Goal: Book appointment/travel/reservation: Book appointment/travel/reservation

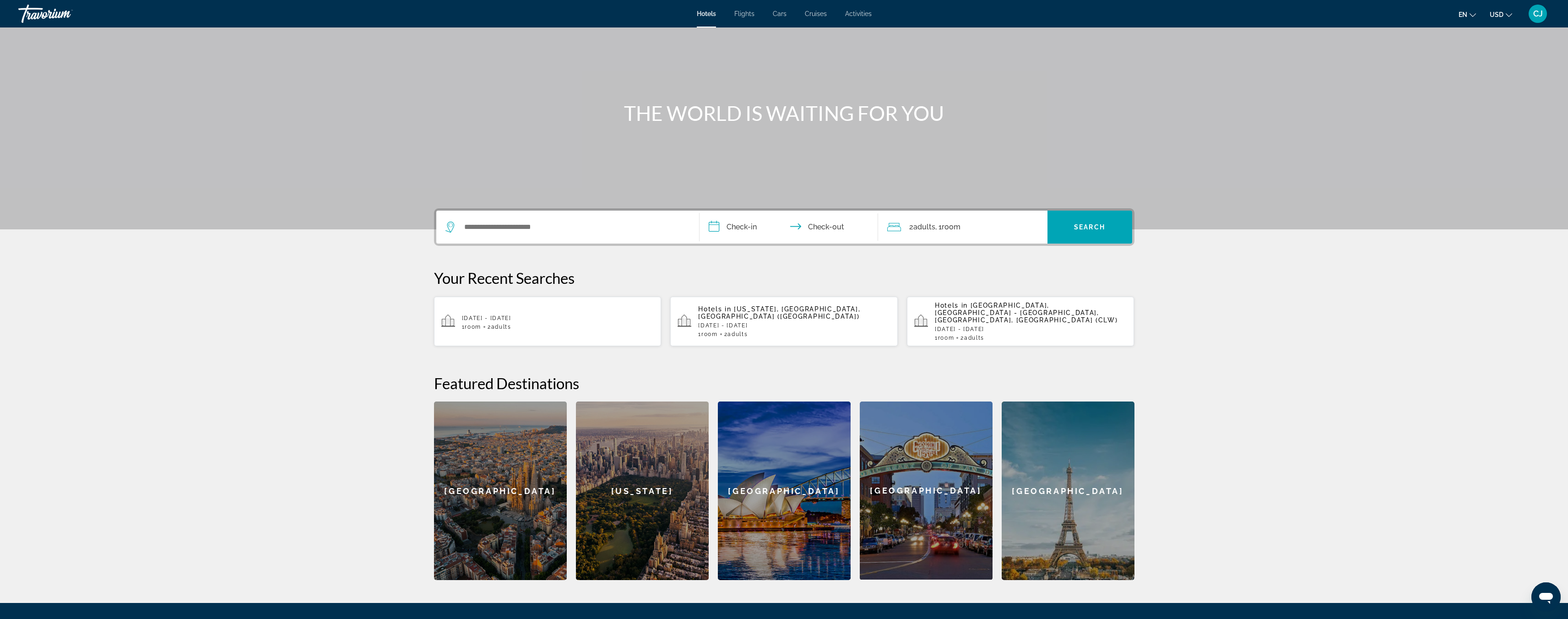
scroll to position [62, 0]
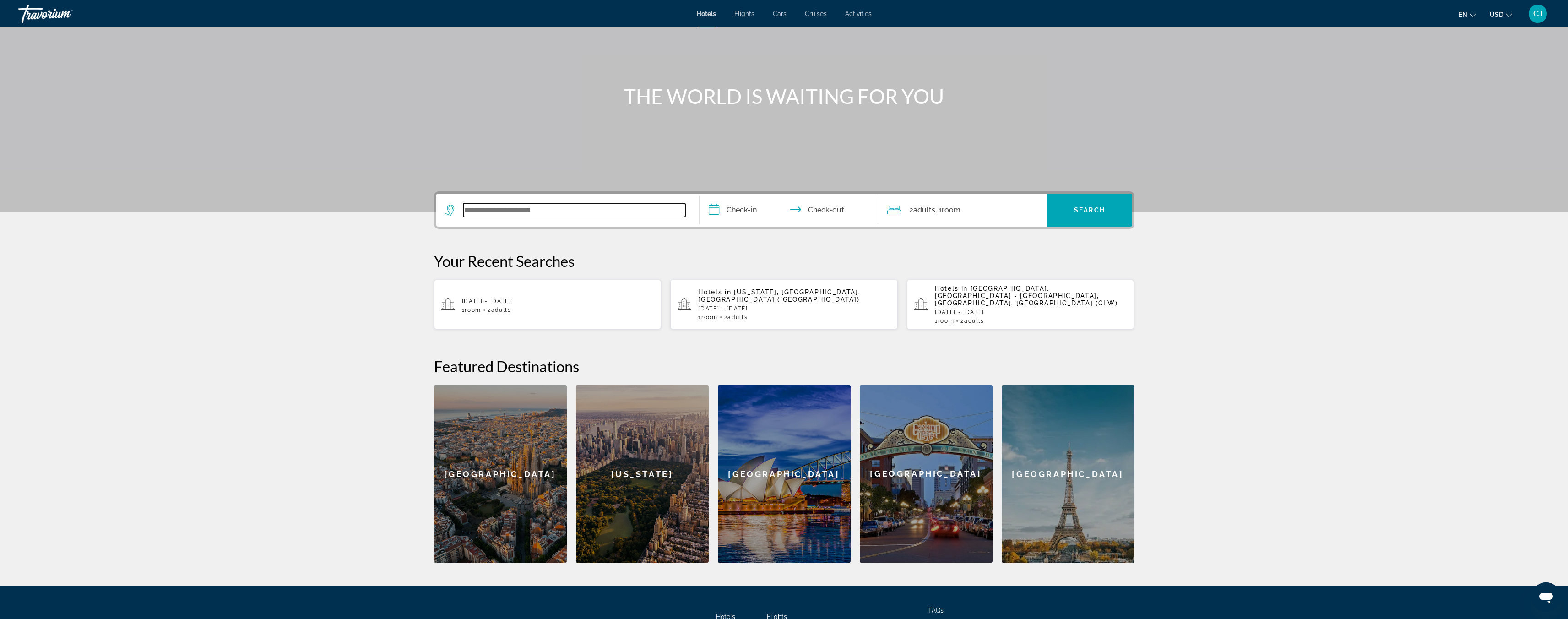
click at [552, 210] on input "Search widget" at bounding box center [574, 210] width 222 height 13
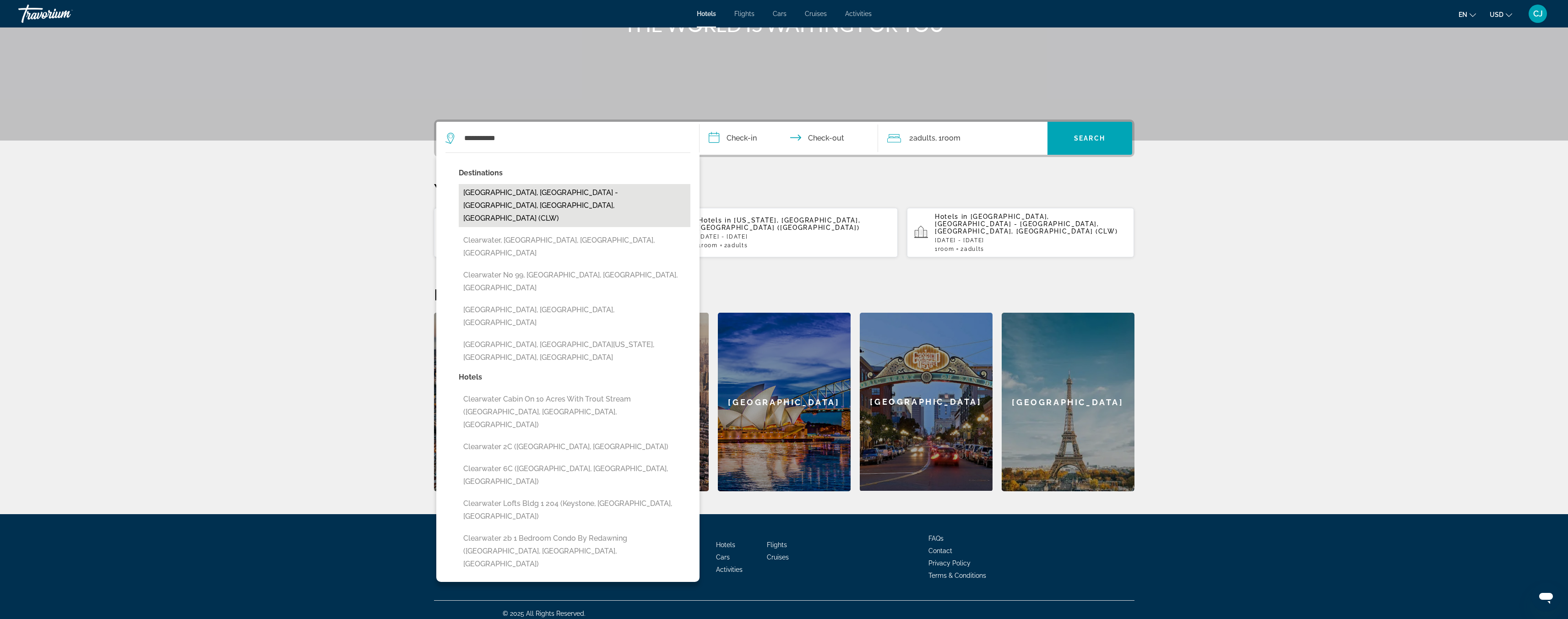
click at [537, 196] on button "[GEOGRAPHIC_DATA], [GEOGRAPHIC_DATA] - [GEOGRAPHIC_DATA], [GEOGRAPHIC_DATA], [G…" at bounding box center [574, 206] width 232 height 43
type input "**********"
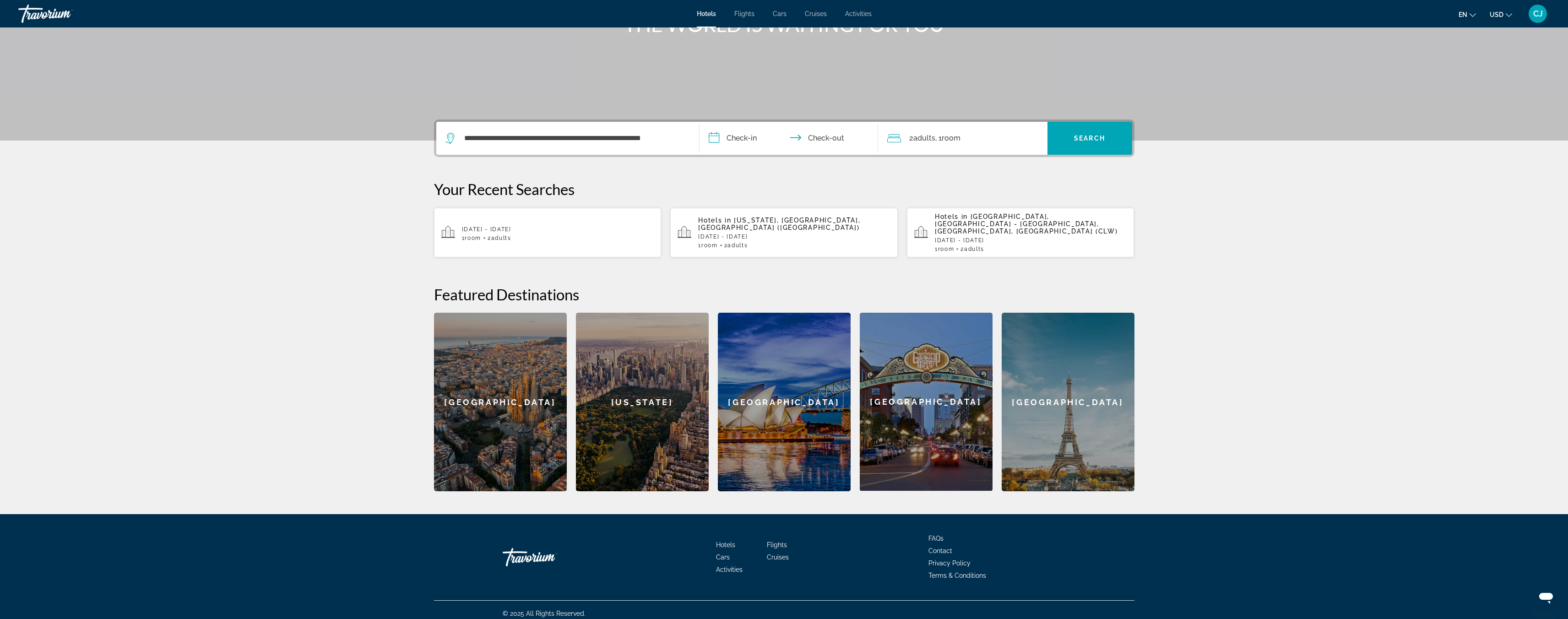
click at [745, 140] on input "**********" at bounding box center [790, 139] width 182 height 35
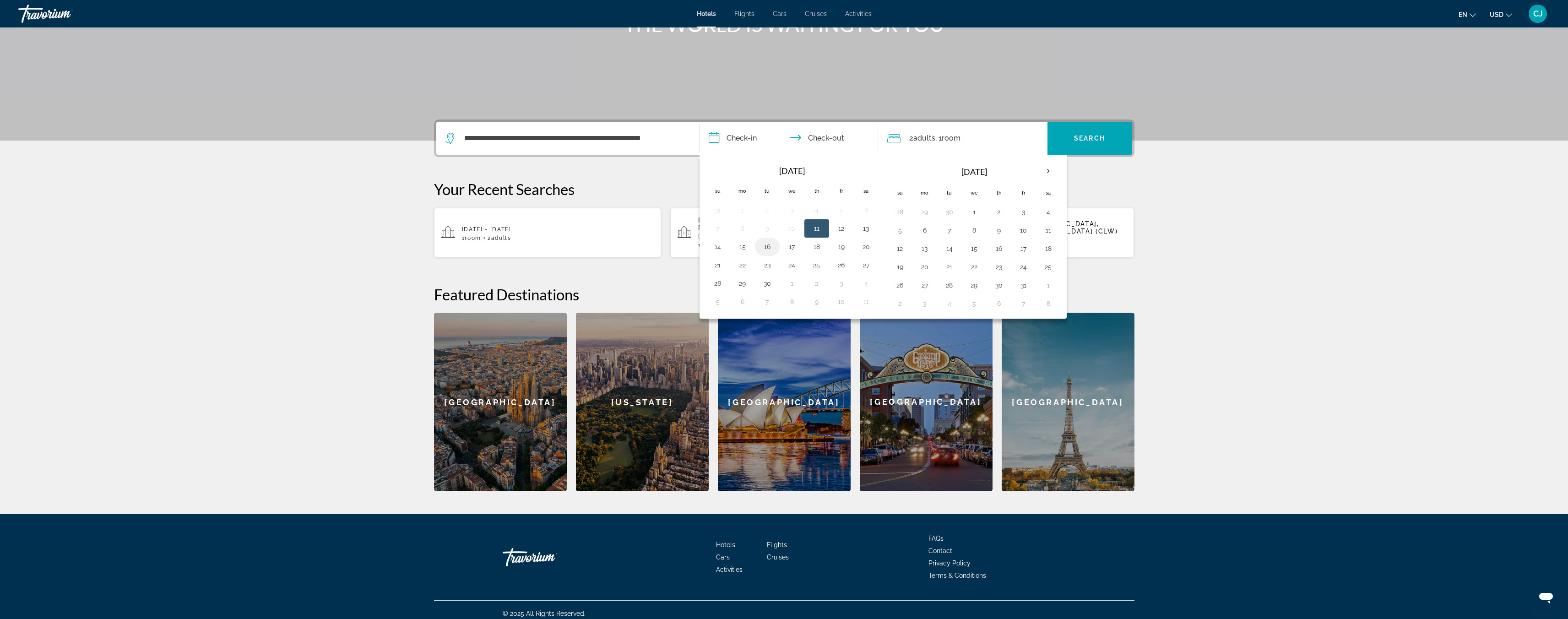
click at [767, 251] on button "16" at bounding box center [767, 246] width 15 height 13
click at [870, 247] on button "20" at bounding box center [866, 246] width 15 height 13
type input "**********"
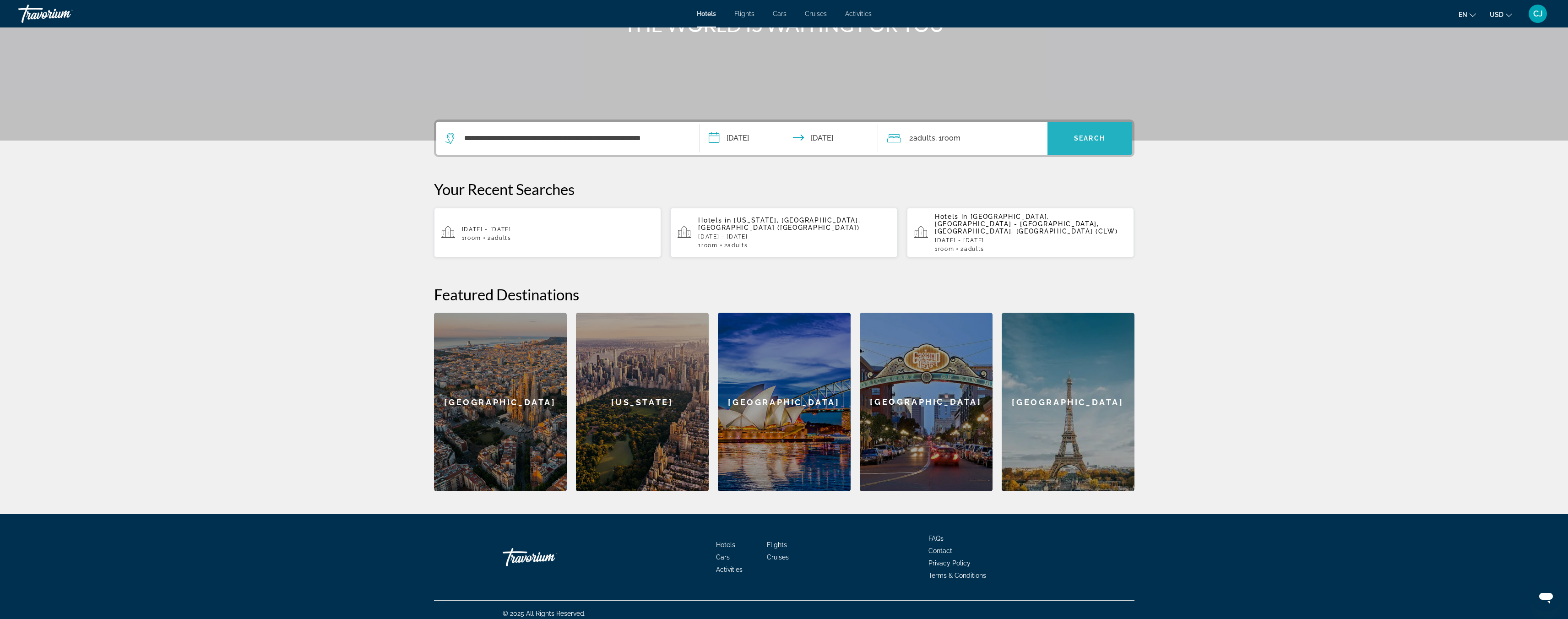
click at [1075, 131] on span "Search widget" at bounding box center [1089, 138] width 85 height 22
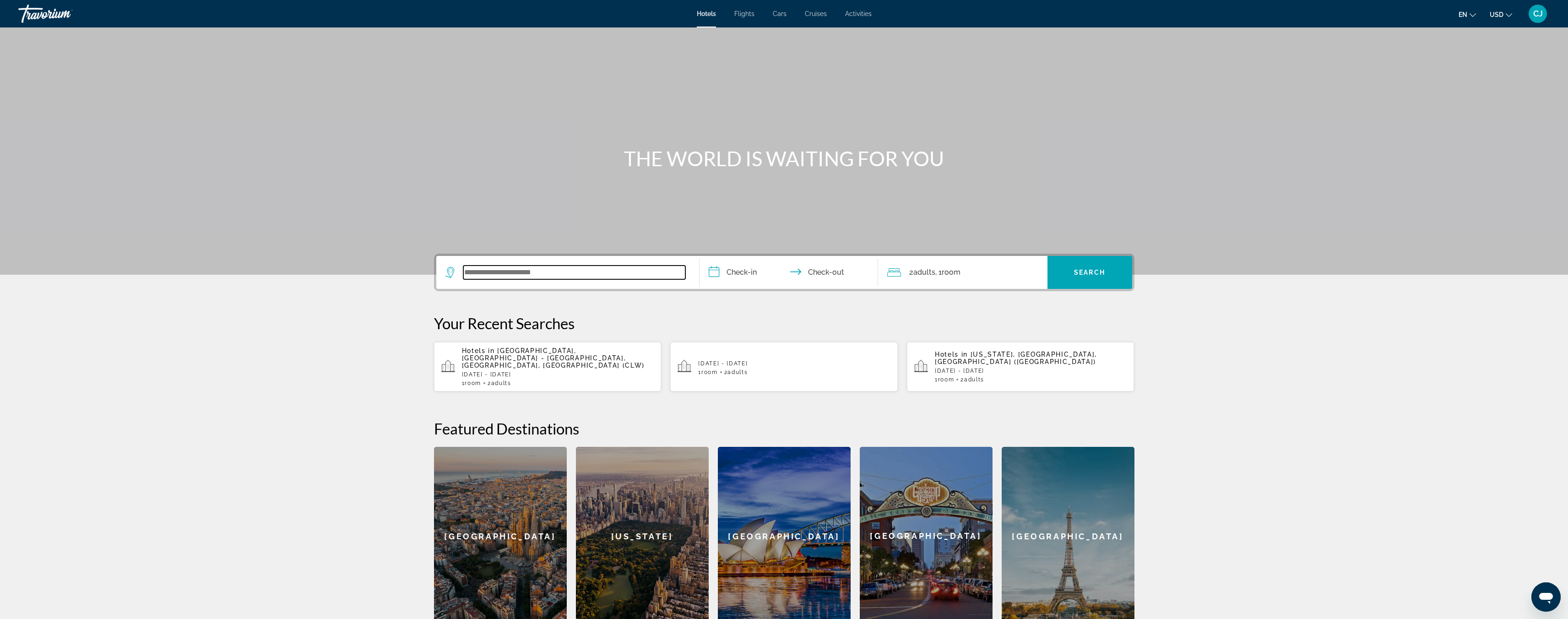
click at [507, 271] on input "Search widget" at bounding box center [574, 272] width 222 height 13
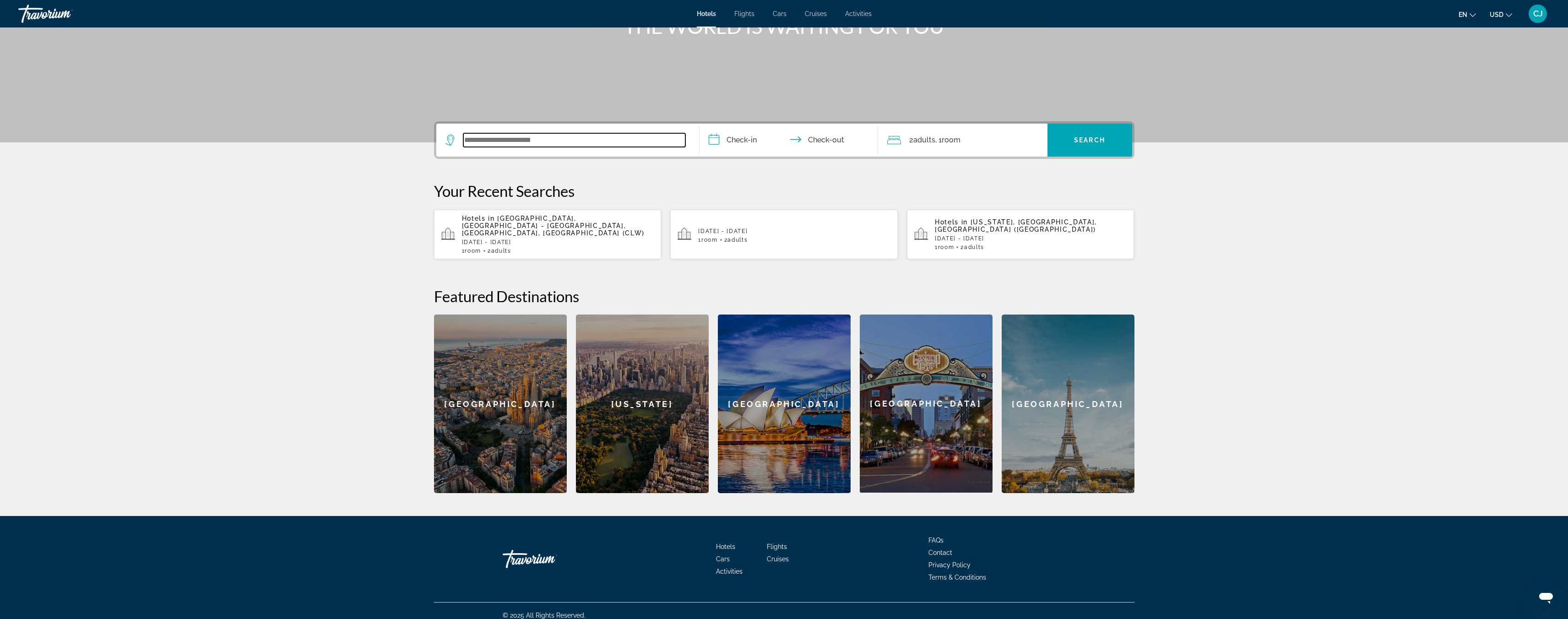
scroll to position [134, 0]
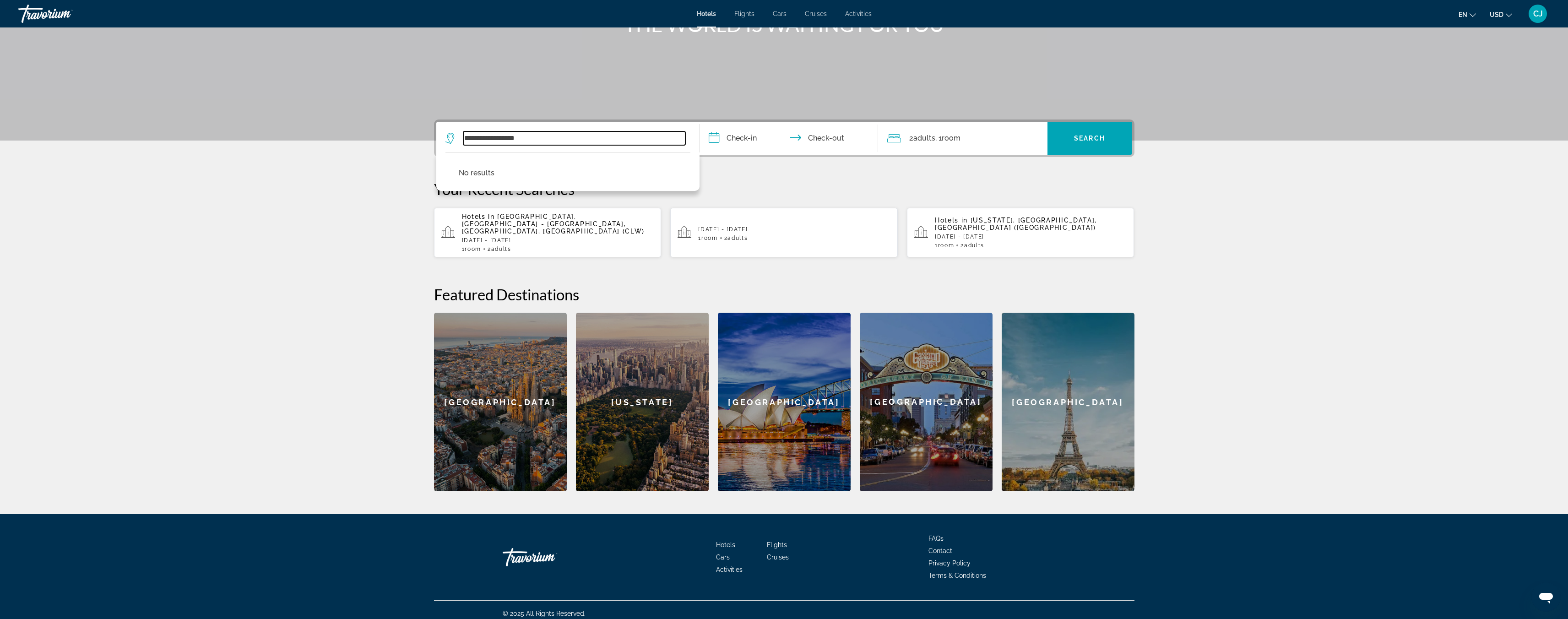
click at [570, 136] on input "**********" at bounding box center [574, 138] width 222 height 13
click at [569, 138] on input "**********" at bounding box center [574, 138] width 222 height 13
click at [555, 138] on input "**********" at bounding box center [574, 138] width 222 height 13
drag, startPoint x: 555, startPoint y: 138, endPoint x: 430, endPoint y: 133, distance: 125.1
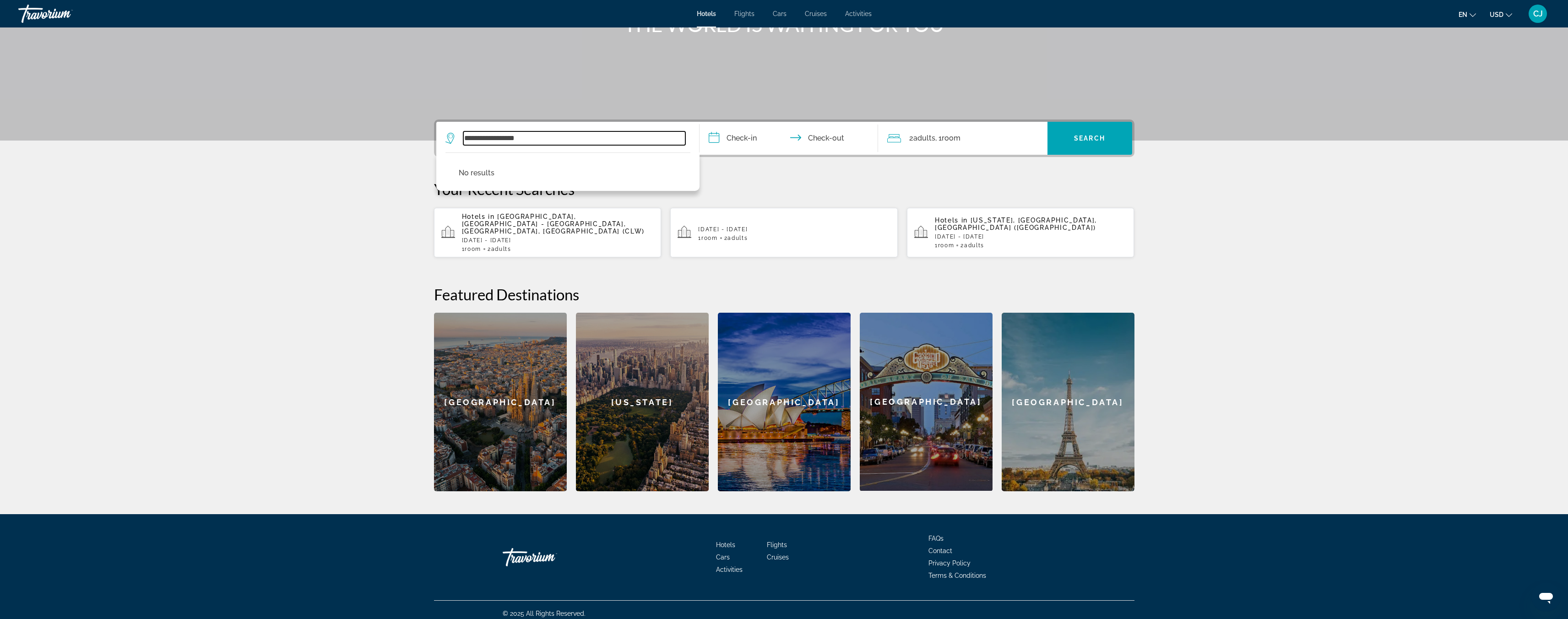
click at [430, 133] on div "**********" at bounding box center [784, 305] width 737 height 372
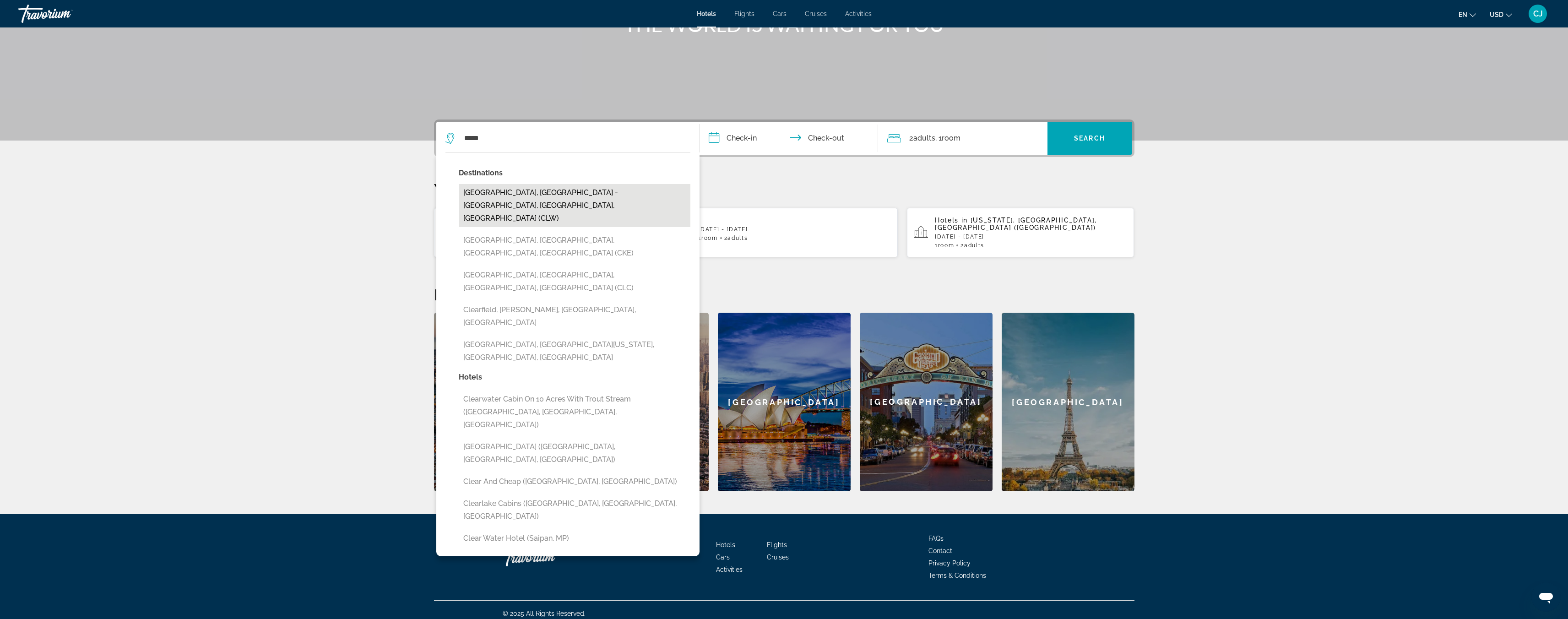
click at [484, 190] on button "[GEOGRAPHIC_DATA], [GEOGRAPHIC_DATA] - [GEOGRAPHIC_DATA], [GEOGRAPHIC_DATA], [G…" at bounding box center [574, 206] width 232 height 43
type input "**********"
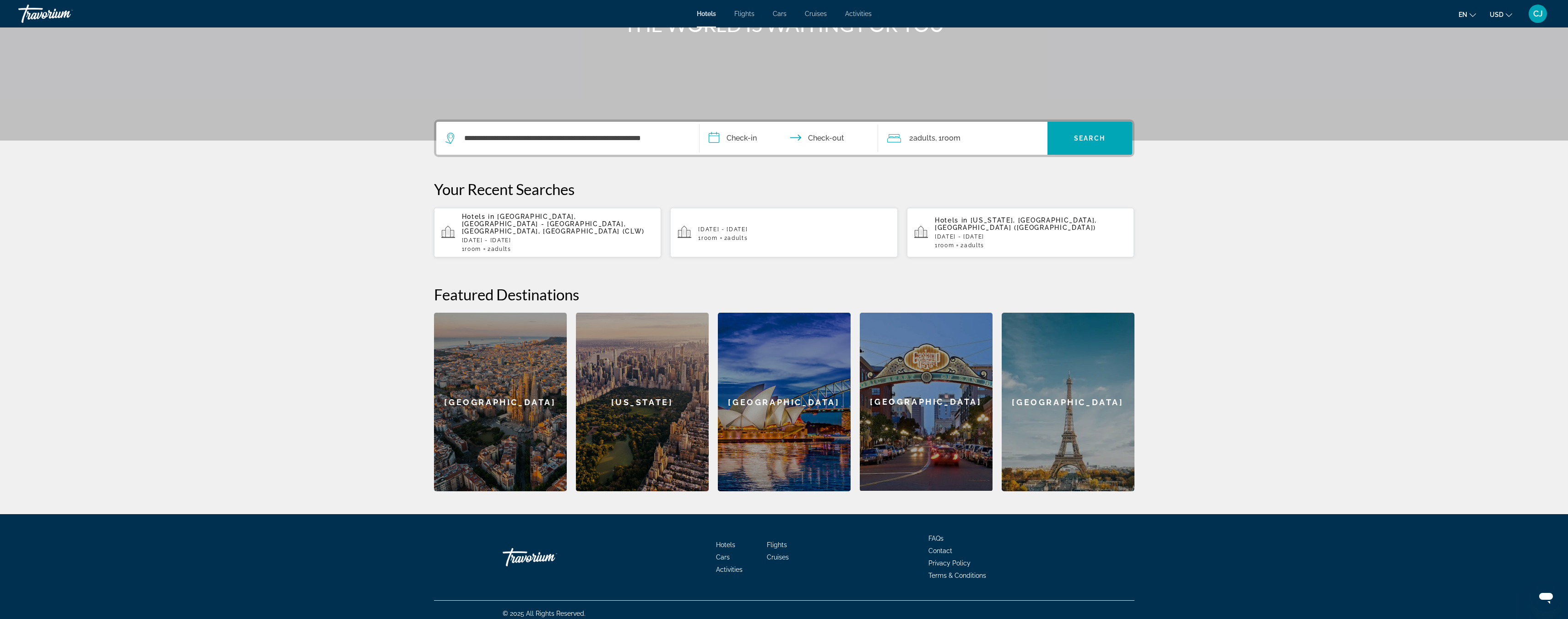
click at [742, 141] on input "**********" at bounding box center [790, 139] width 182 height 35
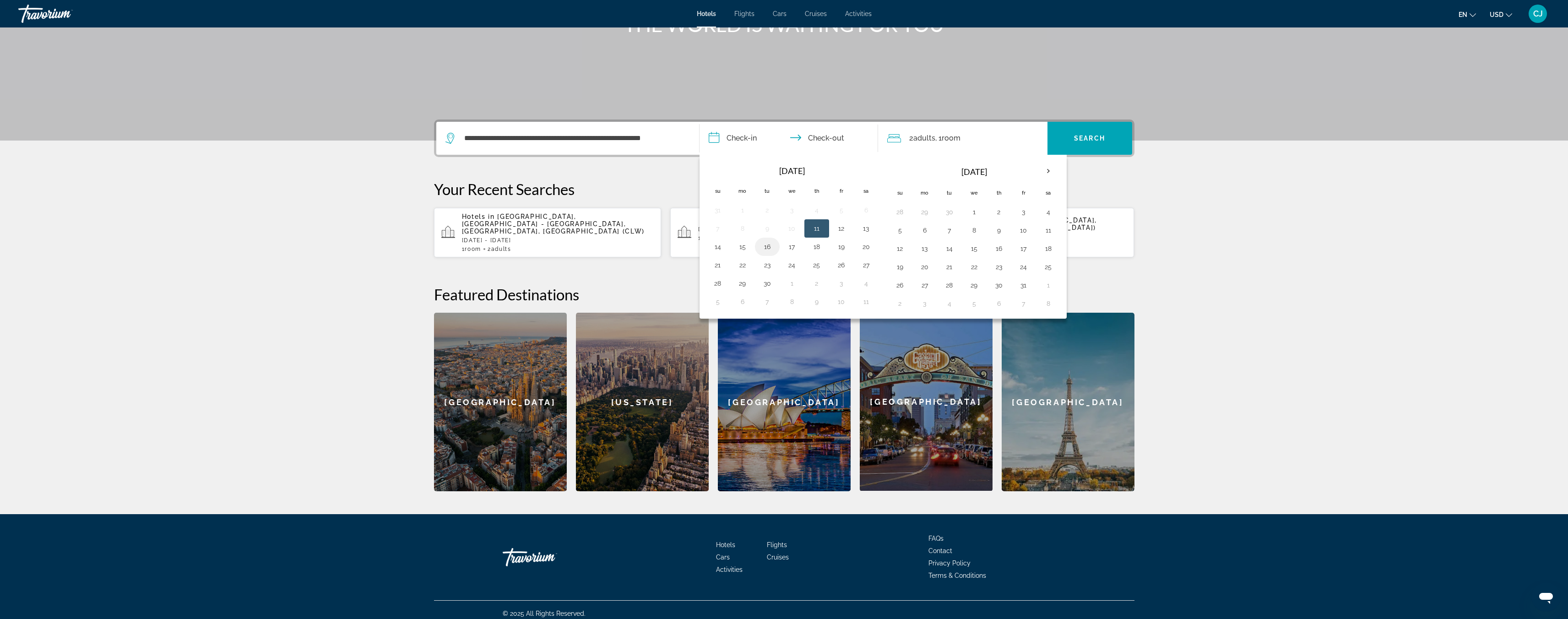
click at [772, 247] on button "16" at bounding box center [767, 246] width 15 height 13
click at [867, 249] on button "20" at bounding box center [866, 246] width 15 height 13
type input "**********"
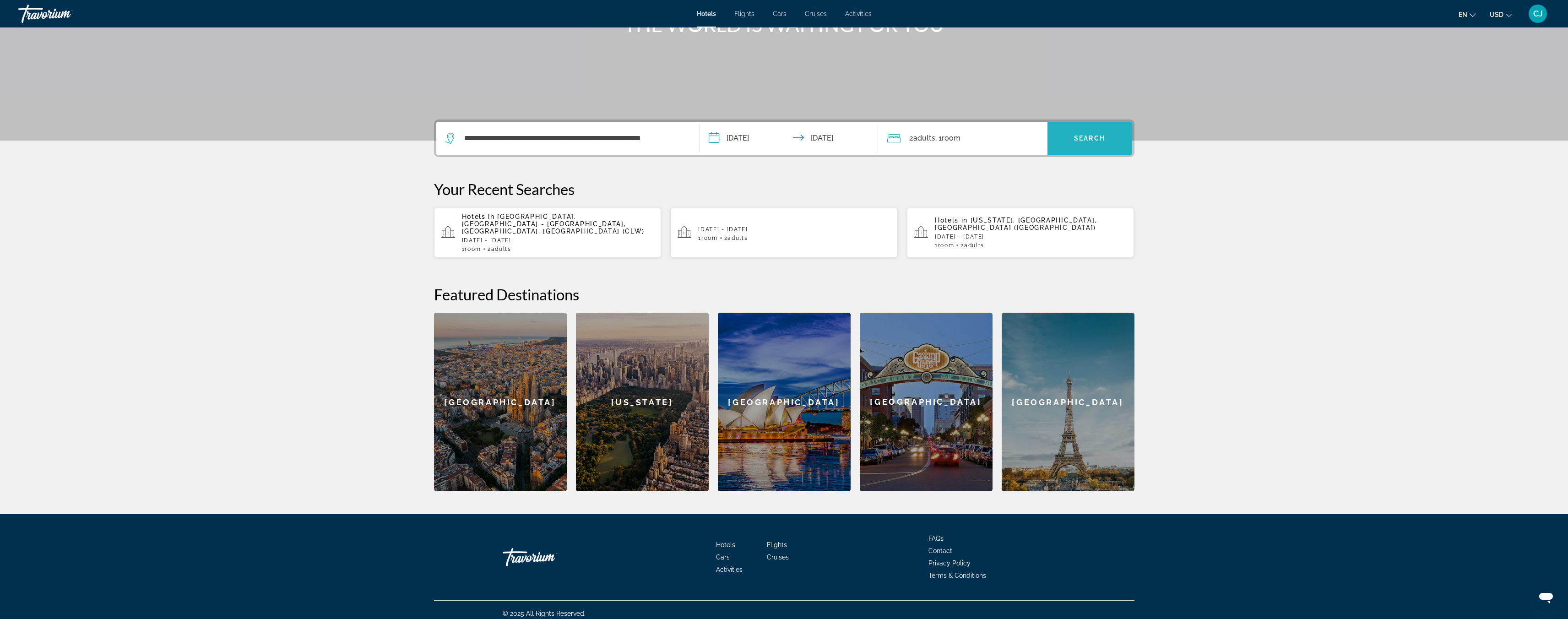
click at [1092, 140] on span "Search" at bounding box center [1089, 138] width 31 height 7
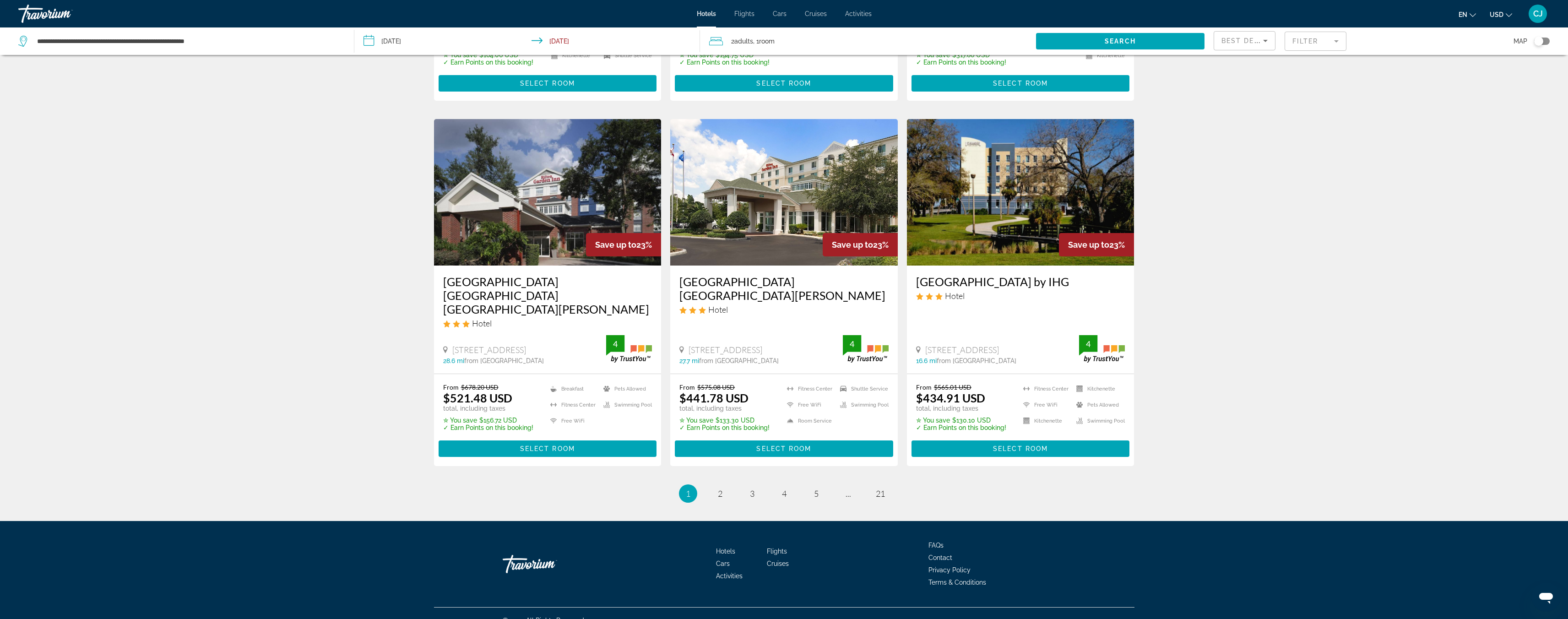
scroll to position [1023, 0]
click at [881, 488] on span "21" at bounding box center [880, 493] width 9 height 10
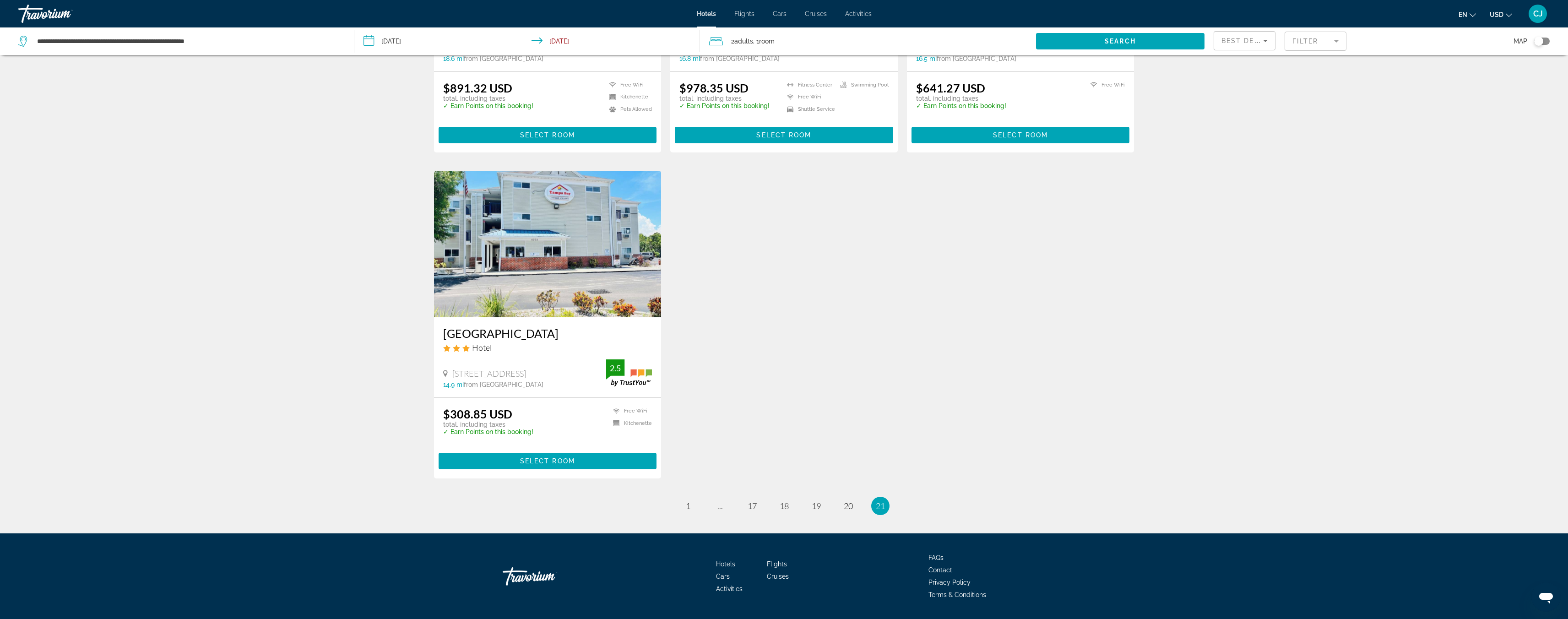
scroll to position [590, 0]
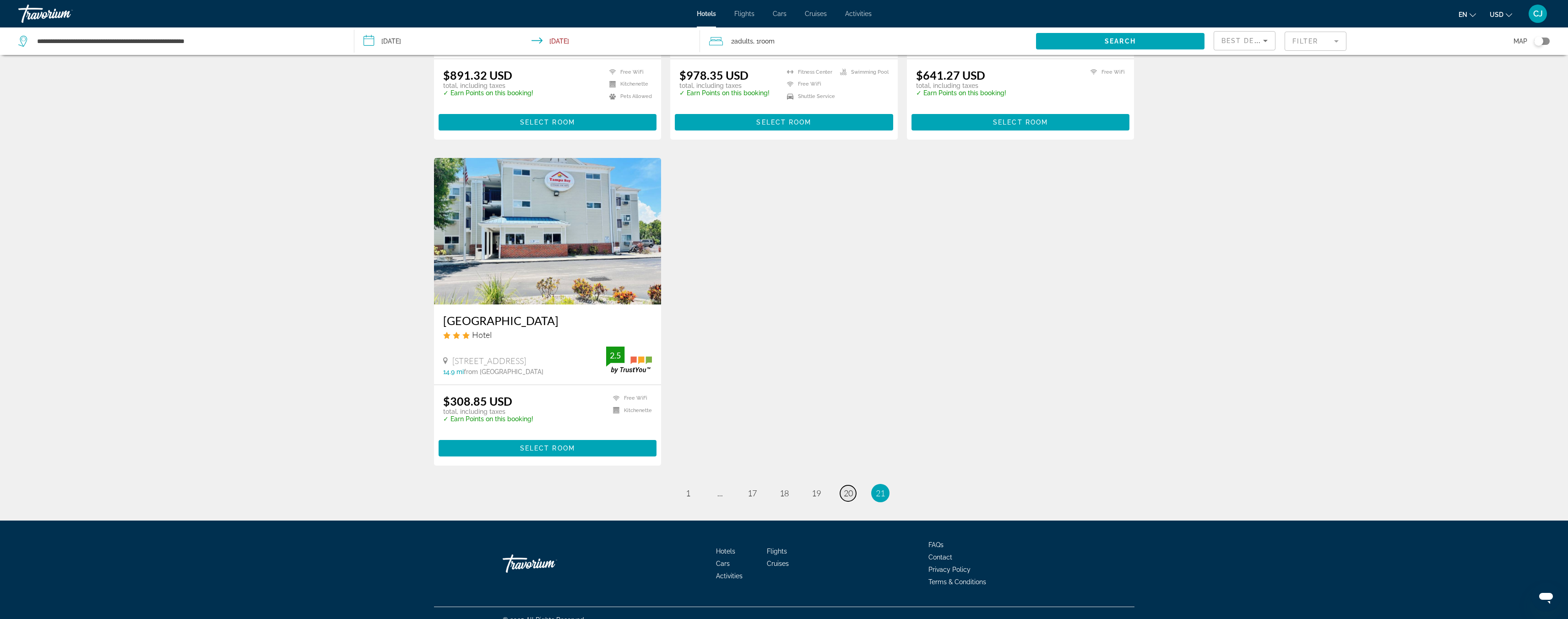
click at [850, 488] on span "20" at bounding box center [848, 493] width 9 height 10
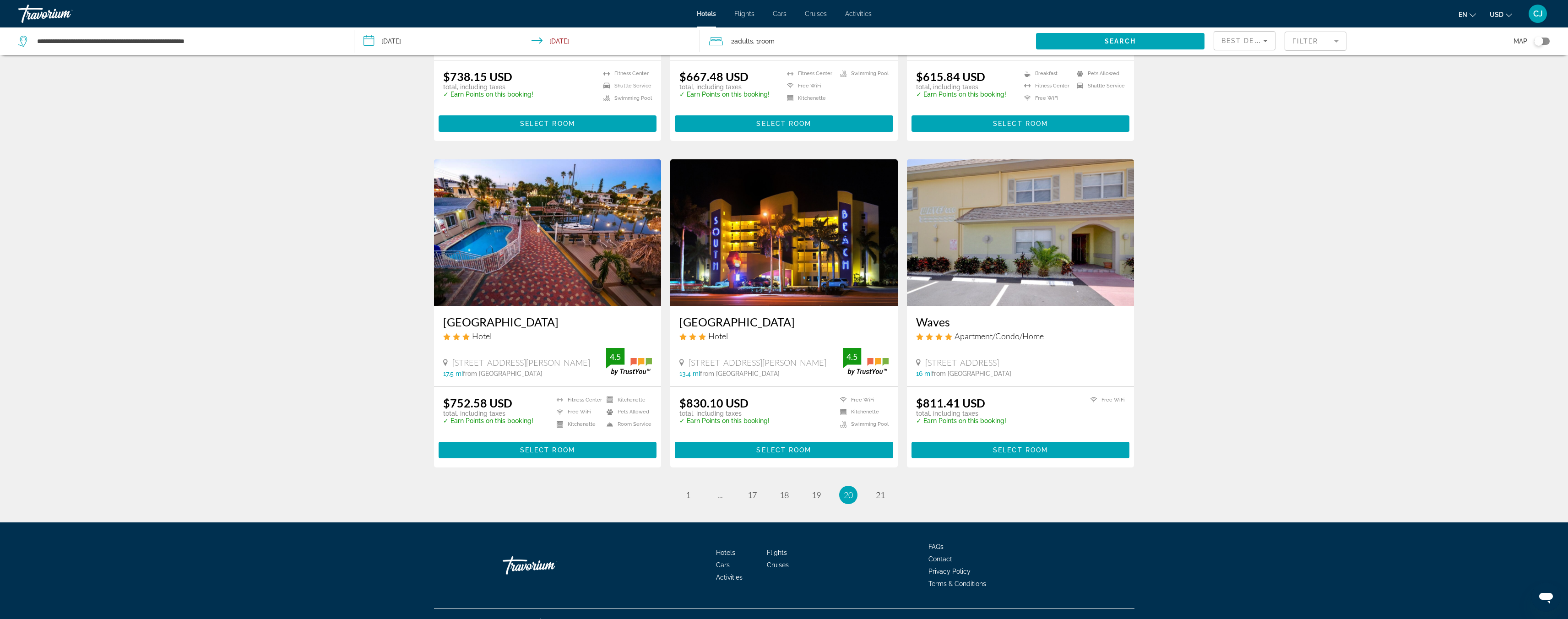
scroll to position [954, 0]
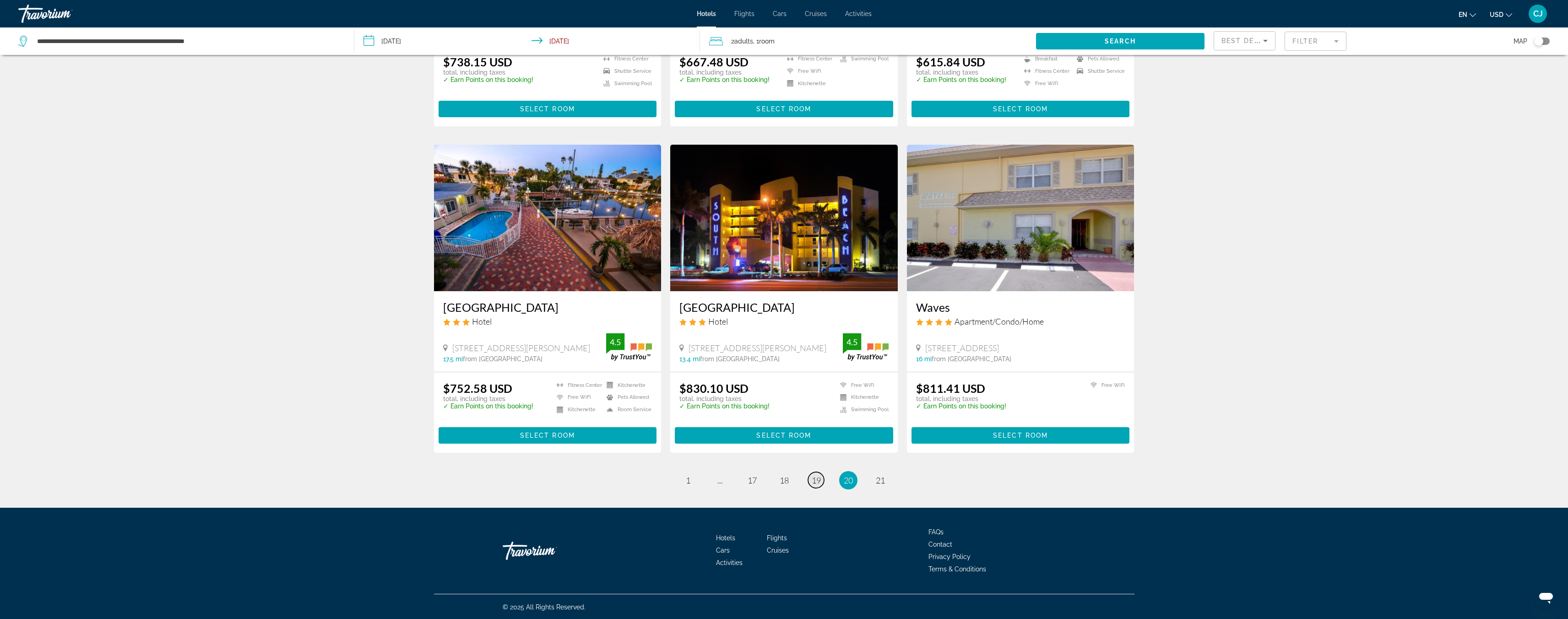
click at [817, 481] on span "19" at bounding box center [816, 480] width 9 height 10
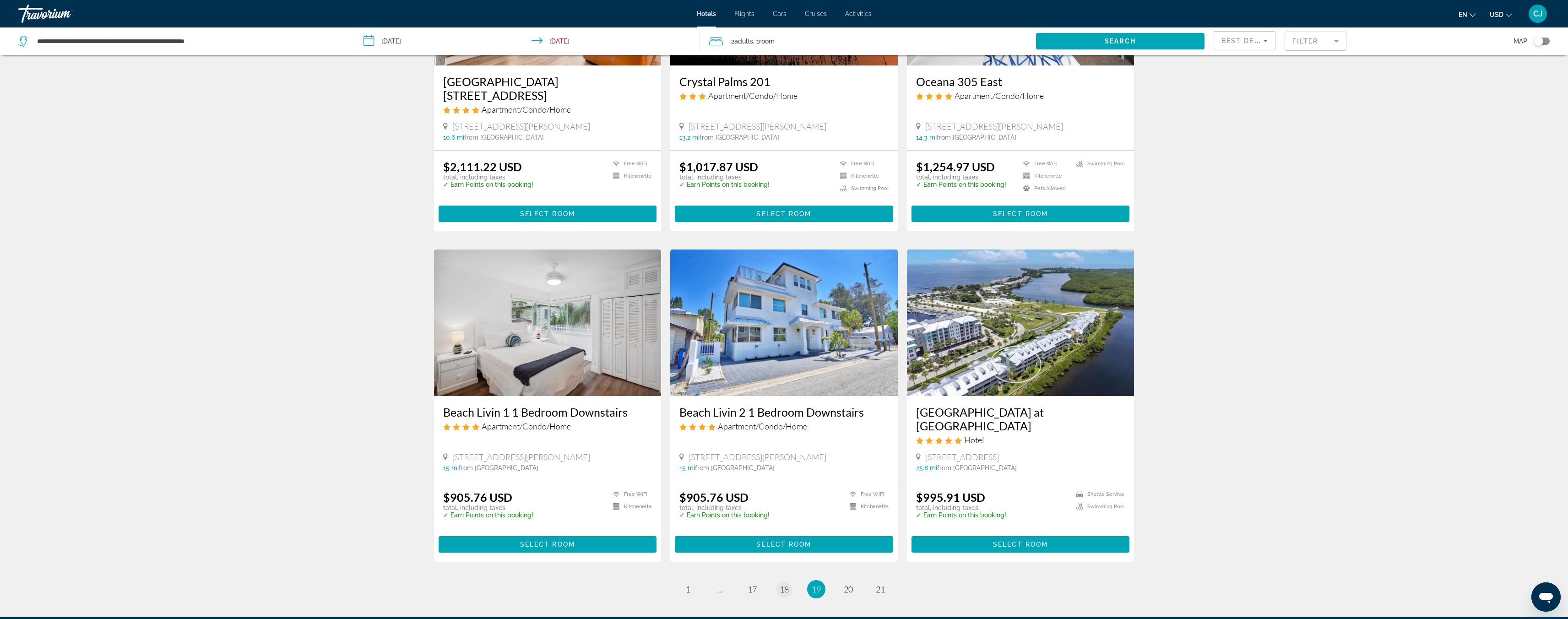
scroll to position [827, 0]
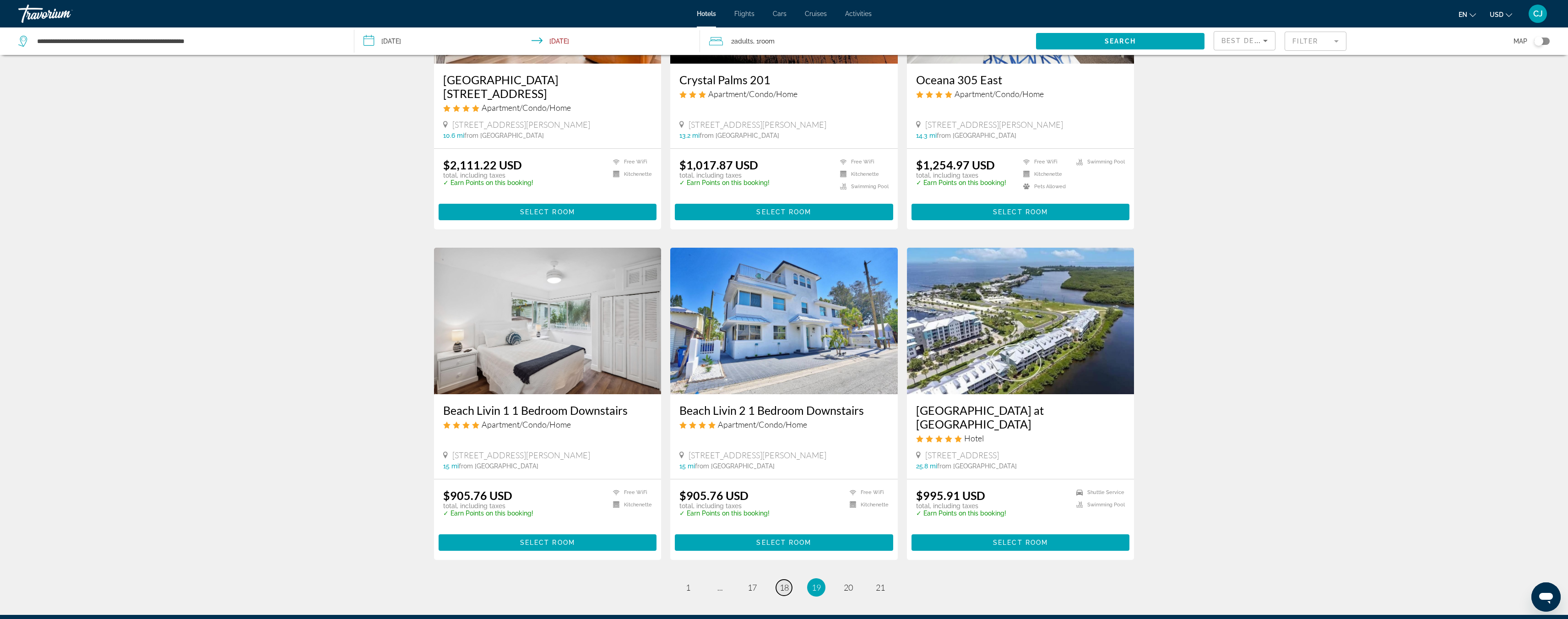
click at [781, 583] on span "18" at bounding box center [784, 588] width 9 height 10
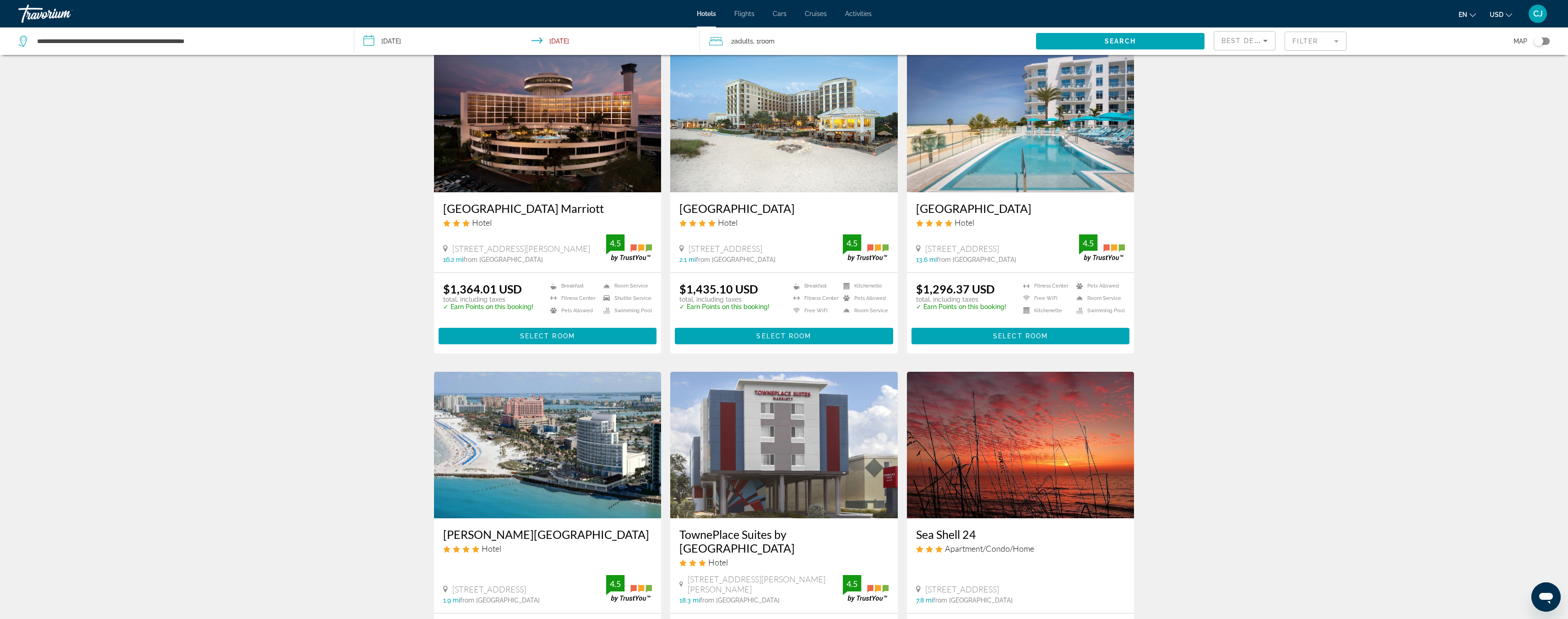
scroll to position [944, 0]
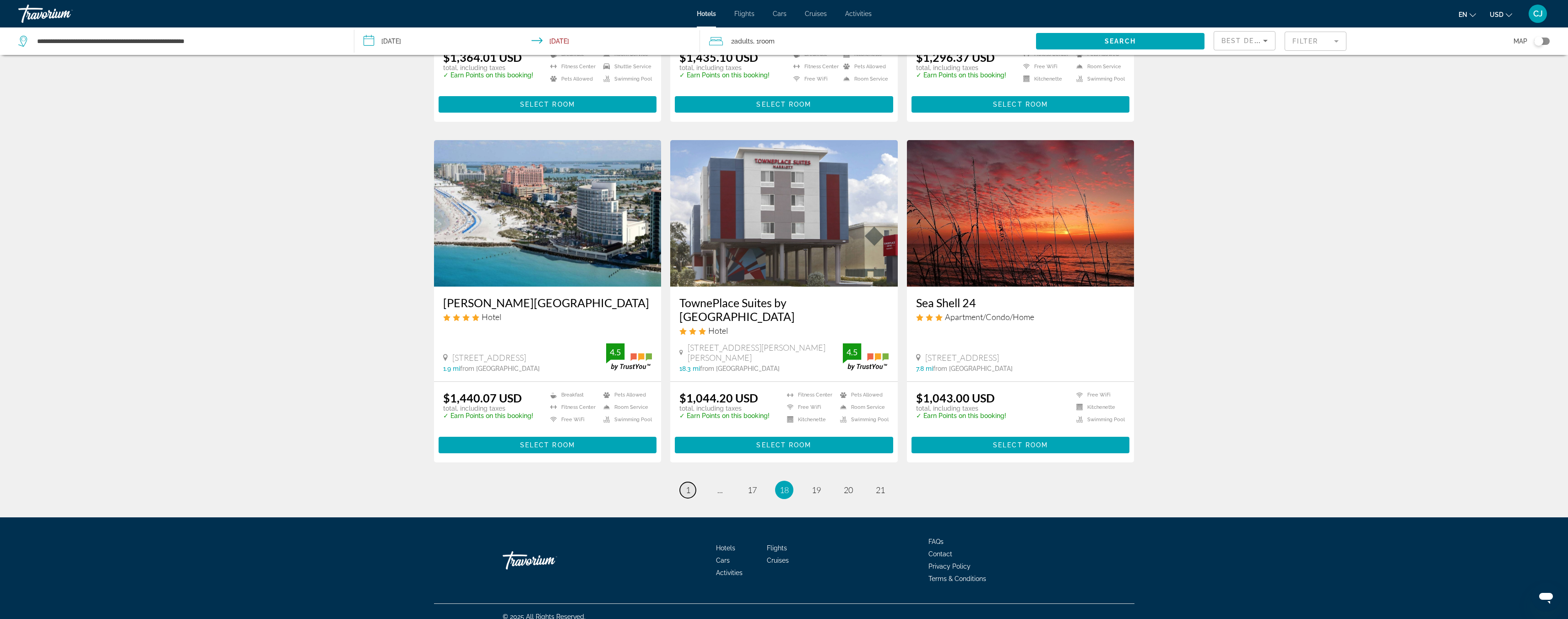
click at [690, 485] on span "1" at bounding box center [688, 490] width 4 height 10
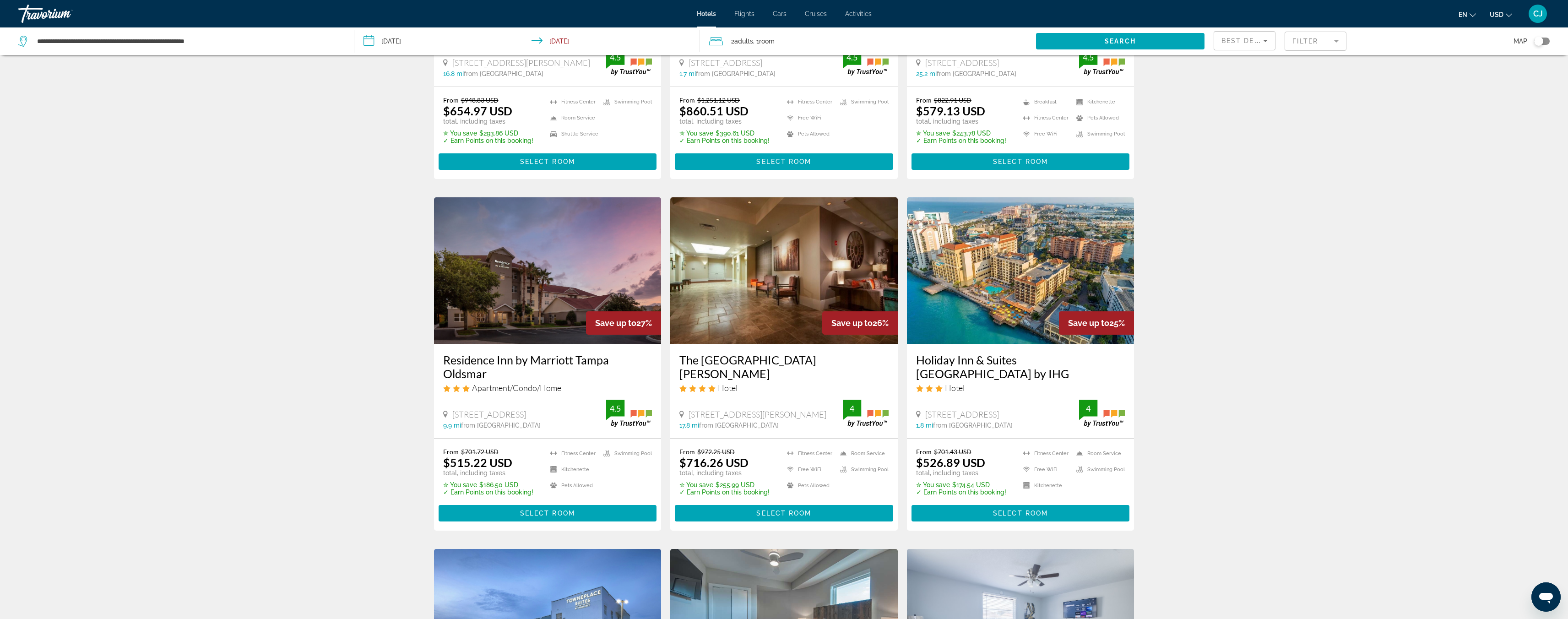
scroll to position [123, 0]
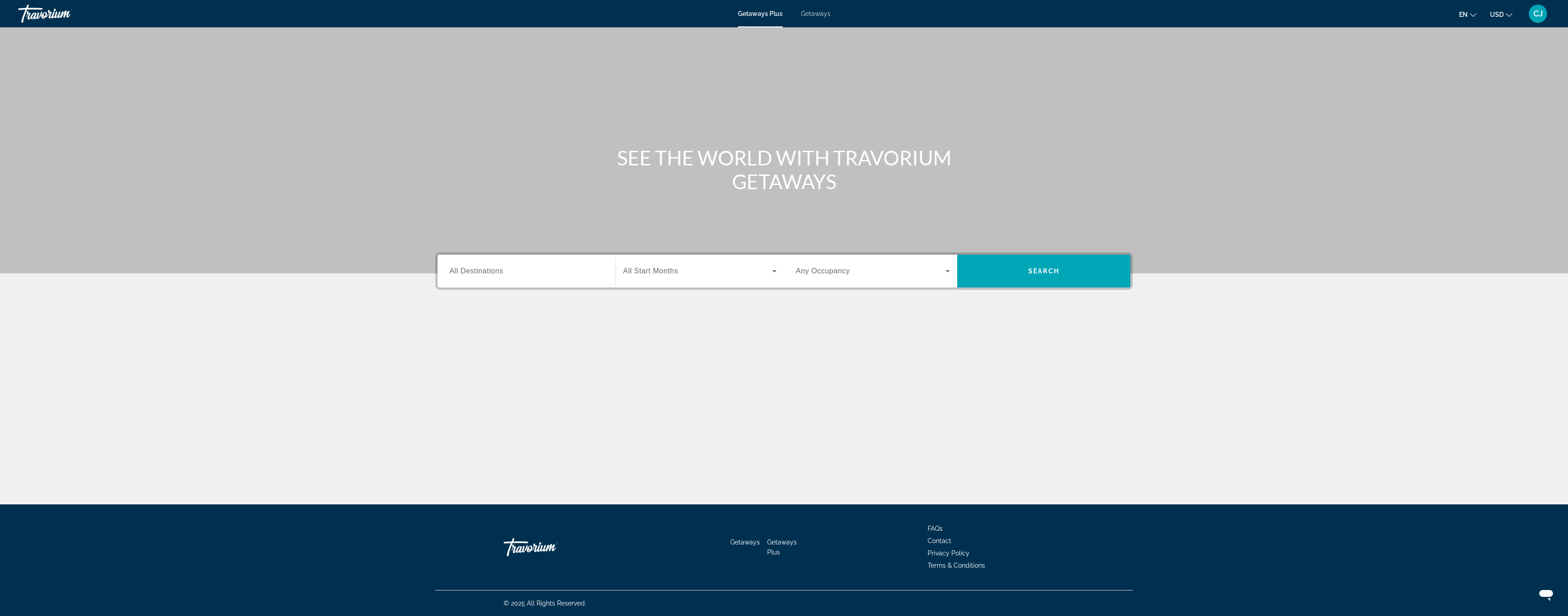
click at [469, 271] on span "All Destinations" at bounding box center [476, 271] width 54 height 8
click at [469, 271] on input "Destination All Destinations" at bounding box center [526, 271] width 154 height 11
click at [513, 273] on input "Destination All Destinations" at bounding box center [526, 271] width 154 height 11
click at [496, 323] on span "Search widget" at bounding box center [531, 313] width 178 height 22
type input "**********"
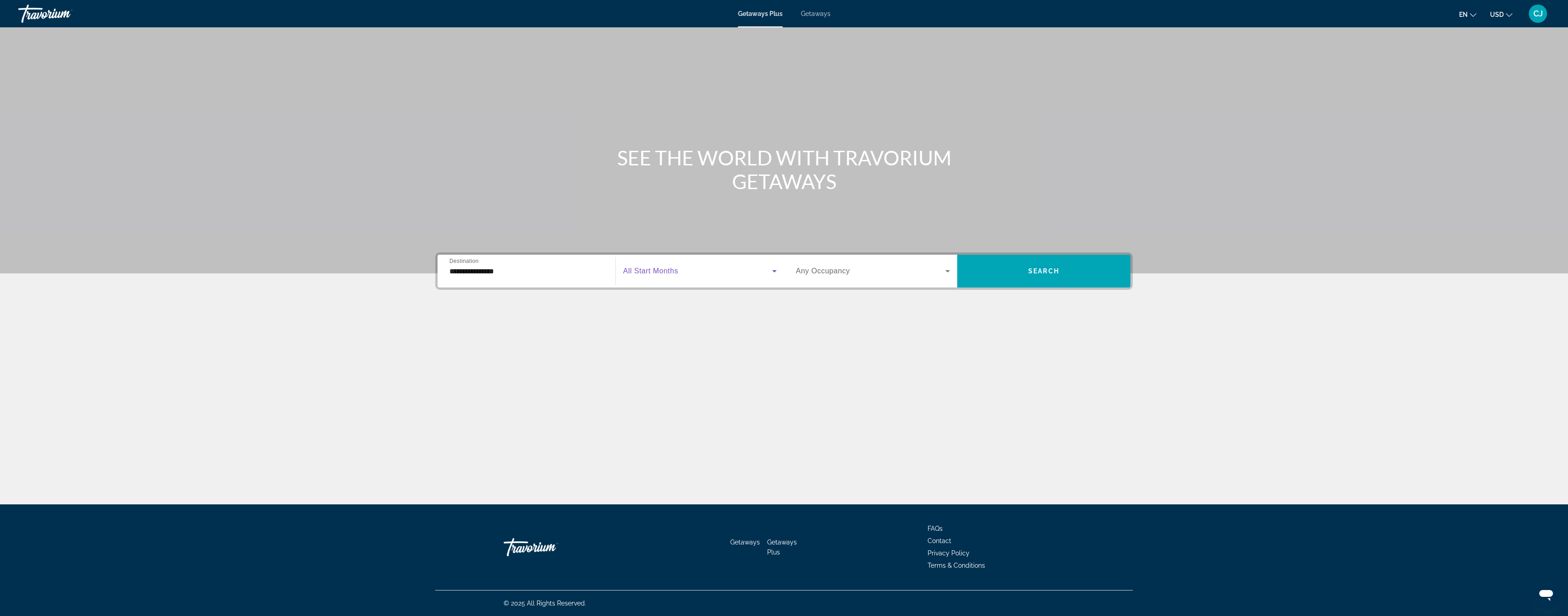
click at [689, 269] on span "Search widget" at bounding box center [698, 271] width 149 height 11
click at [674, 320] on mat-option "September 2025" at bounding box center [700, 320] width 168 height 22
click at [864, 271] on span "Search widget" at bounding box center [870, 271] width 150 height 11
click at [823, 320] on span "2 Travelers" at bounding box center [811, 320] width 32 height 11
click at [1018, 277] on span "Search widget" at bounding box center [1044, 271] width 173 height 22
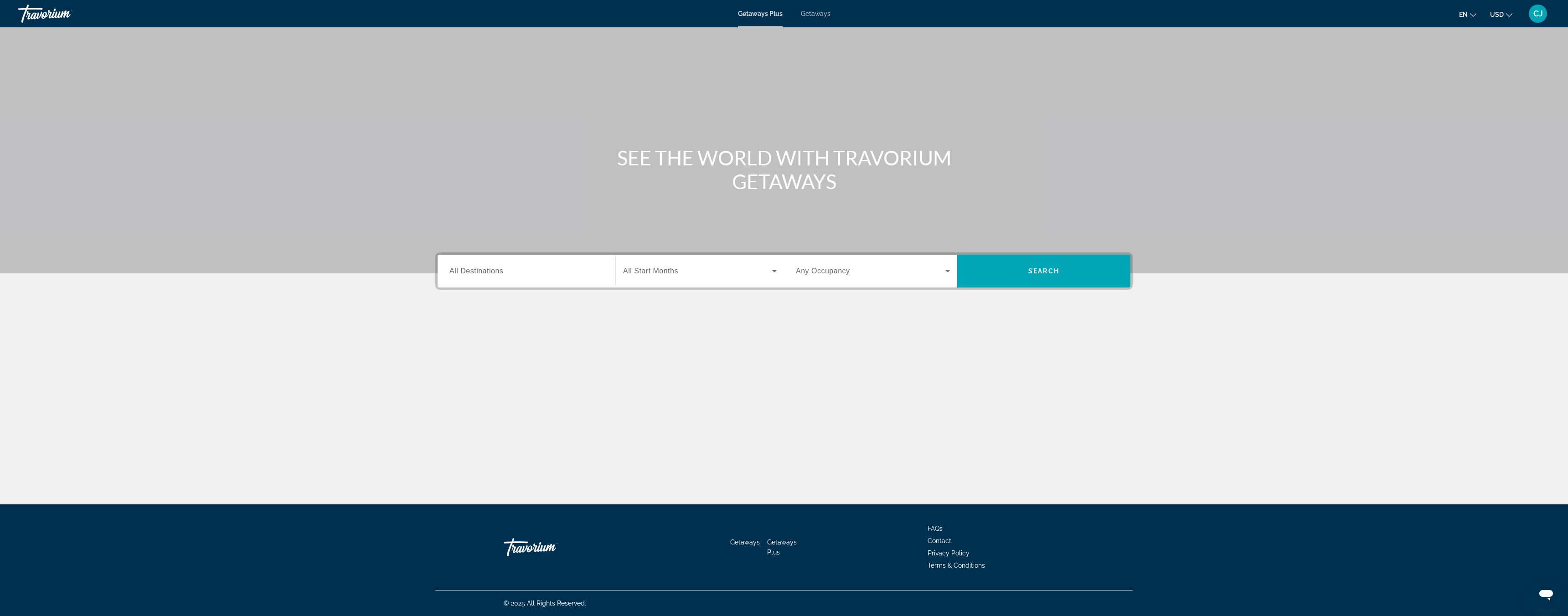
click at [471, 273] on span "All Destinations" at bounding box center [476, 271] width 54 height 8
click at [471, 273] on input "Destination All Destinations" at bounding box center [526, 271] width 154 height 11
click at [688, 277] on div "Search widget" at bounding box center [700, 271] width 153 height 26
click at [556, 275] on div at bounding box center [784, 308] width 1568 height 616
click at [551, 275] on input "Destination All Destinations" at bounding box center [526, 271] width 154 height 11
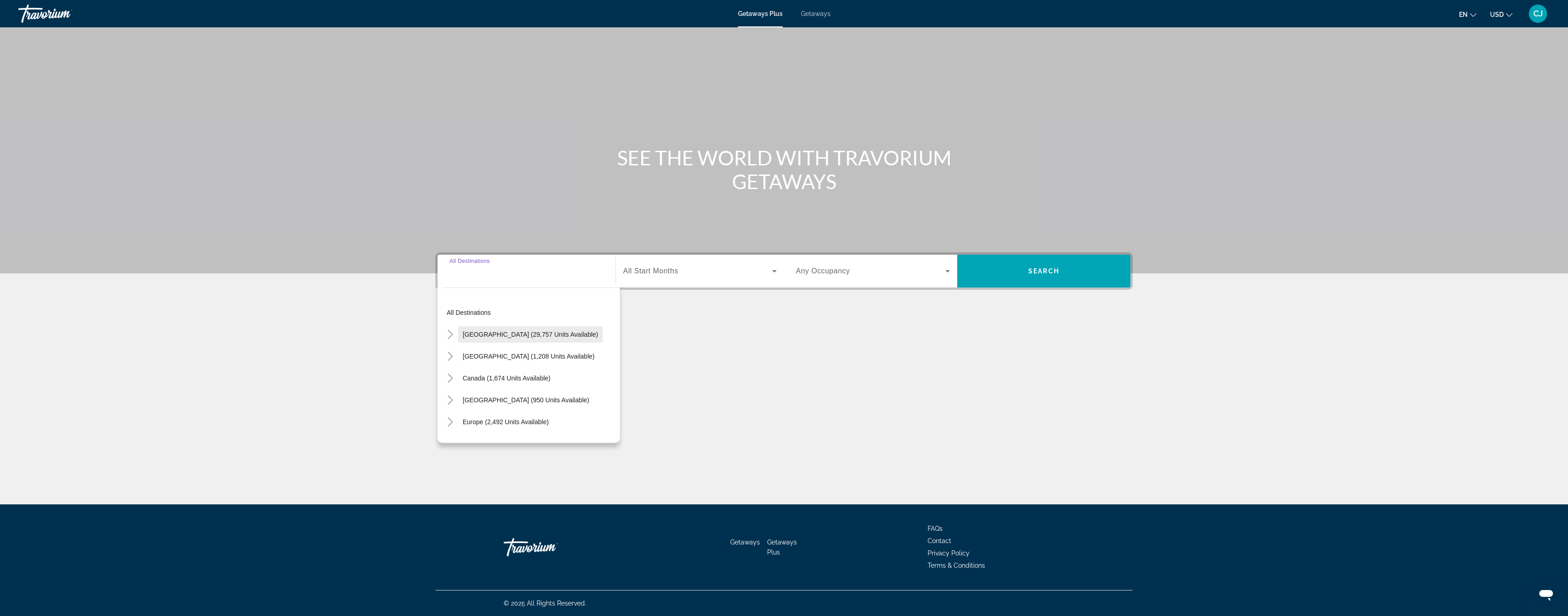
click at [534, 337] on span "United States (29,757 units available)" at bounding box center [530, 335] width 135 height 7
type input "**********"
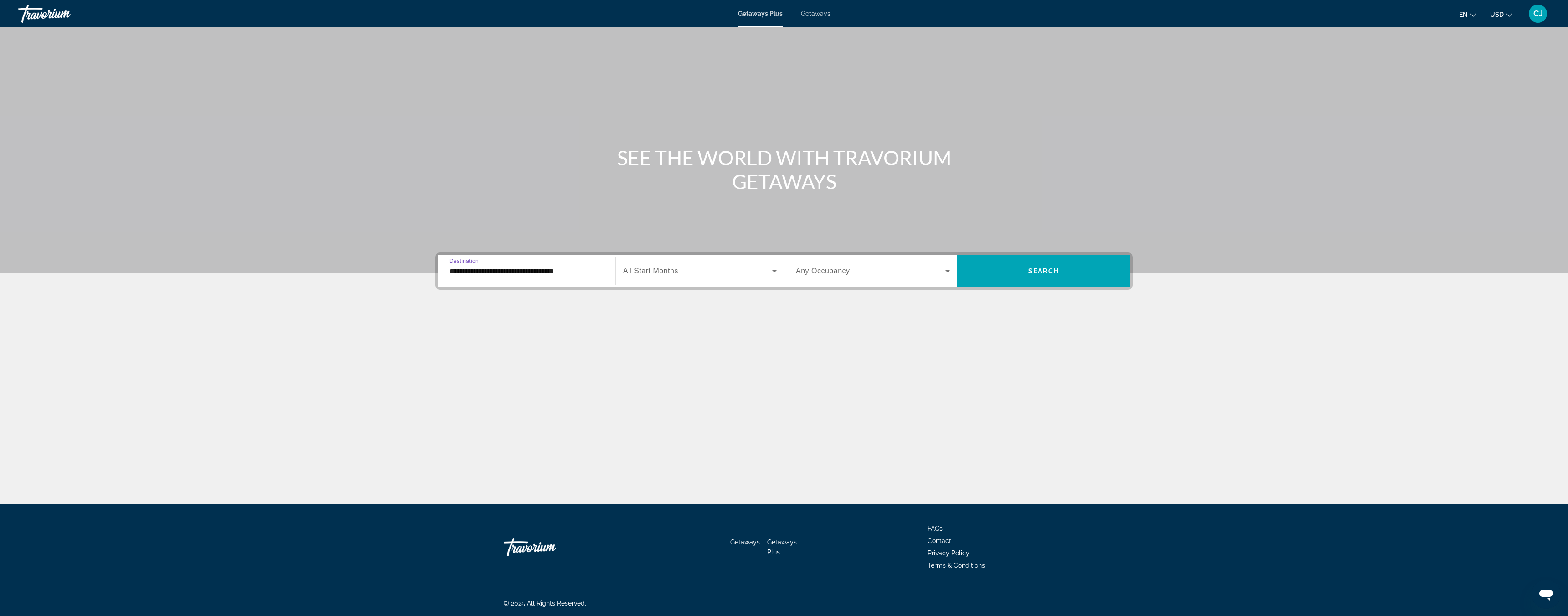
click at [677, 274] on span "All Start Months" at bounding box center [651, 271] width 55 height 8
click at [643, 322] on span "September 2025" at bounding box center [633, 320] width 20 height 11
click at [1040, 275] on span "Search widget" at bounding box center [1044, 271] width 173 height 22
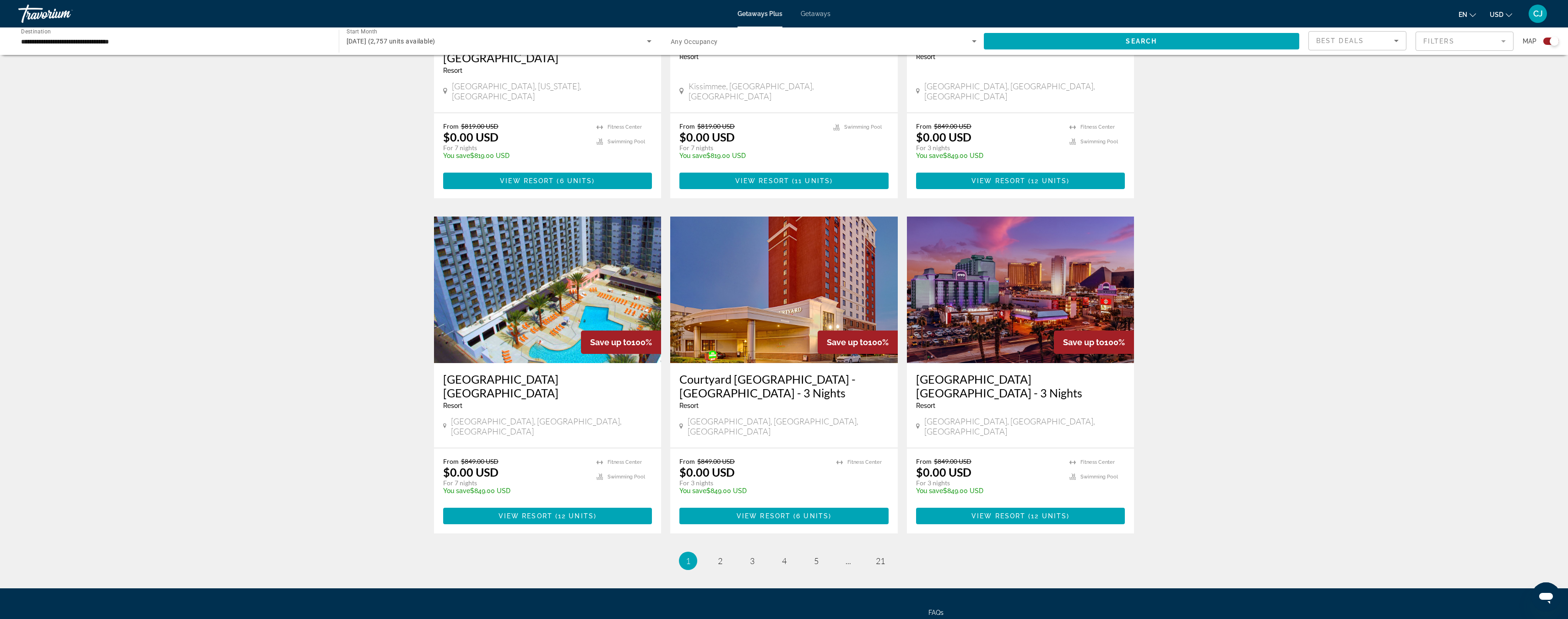
scroll to position [1172, 0]
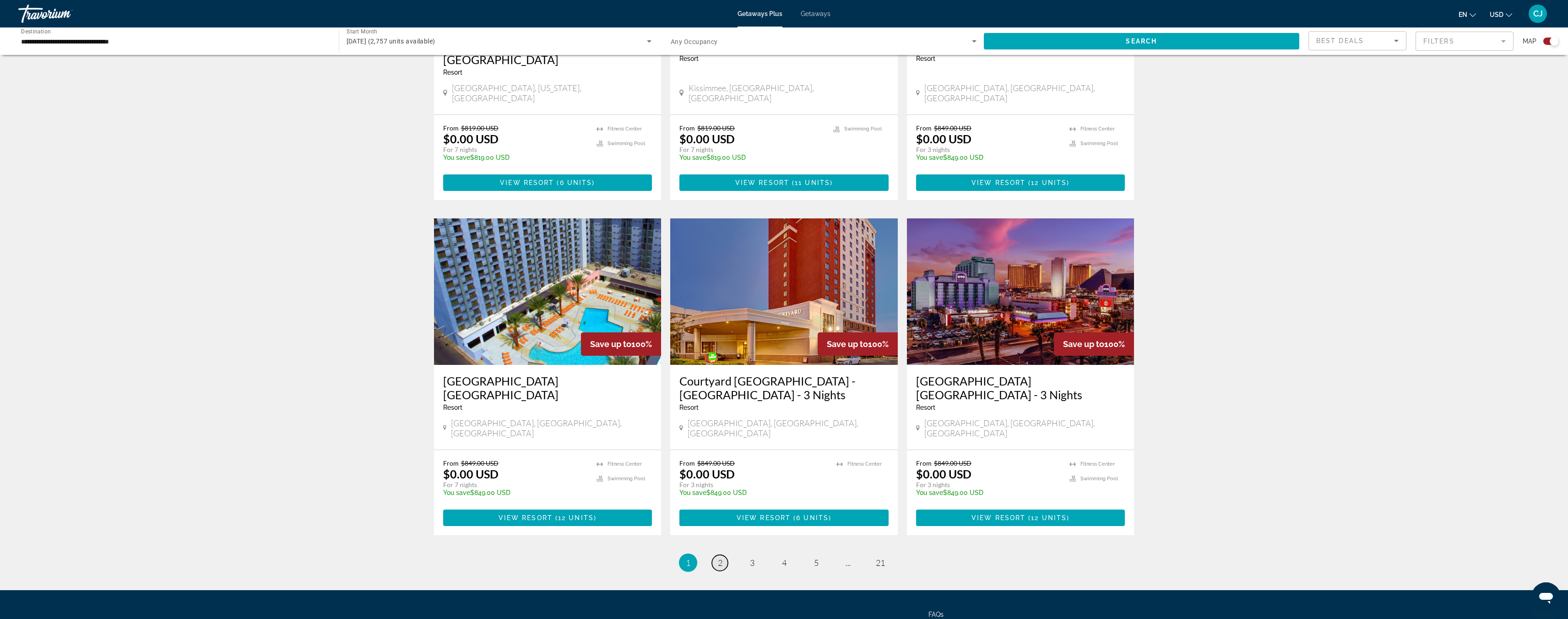
click at [723, 555] on link "page 2" at bounding box center [720, 563] width 16 height 16
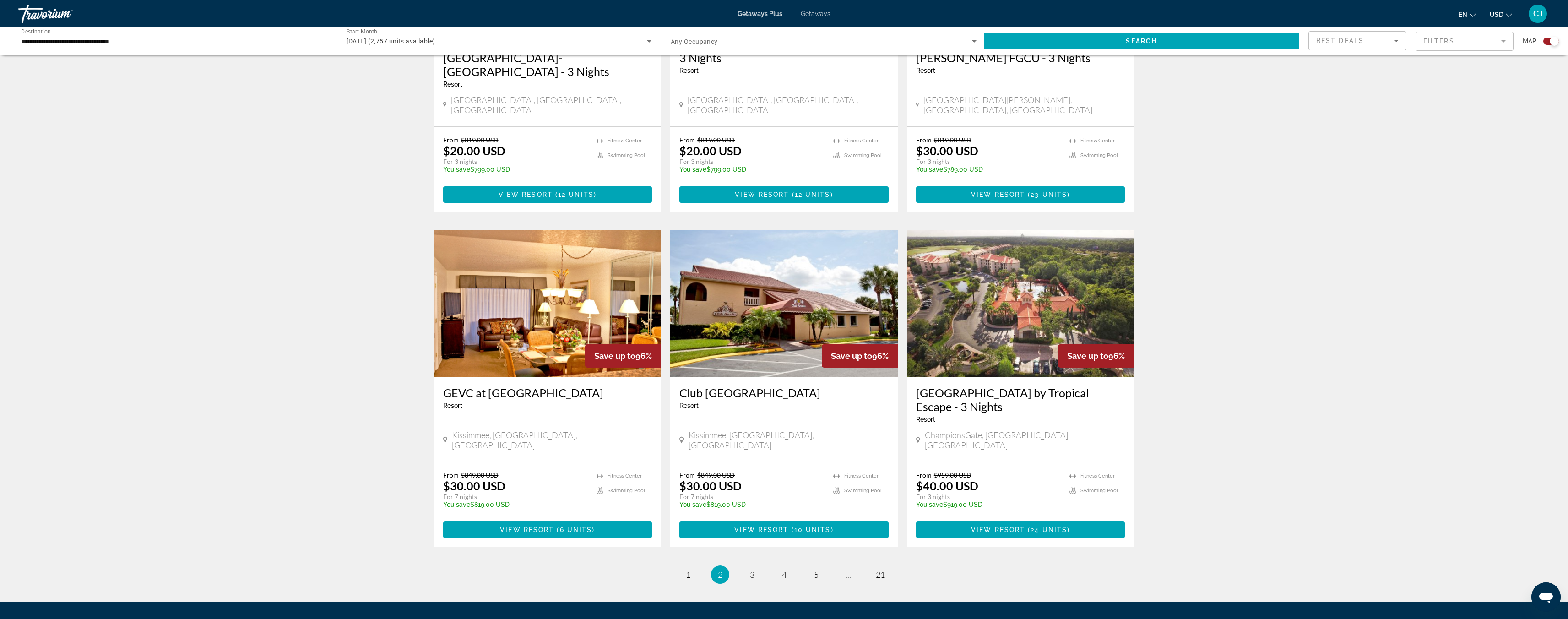
scroll to position [1188, 0]
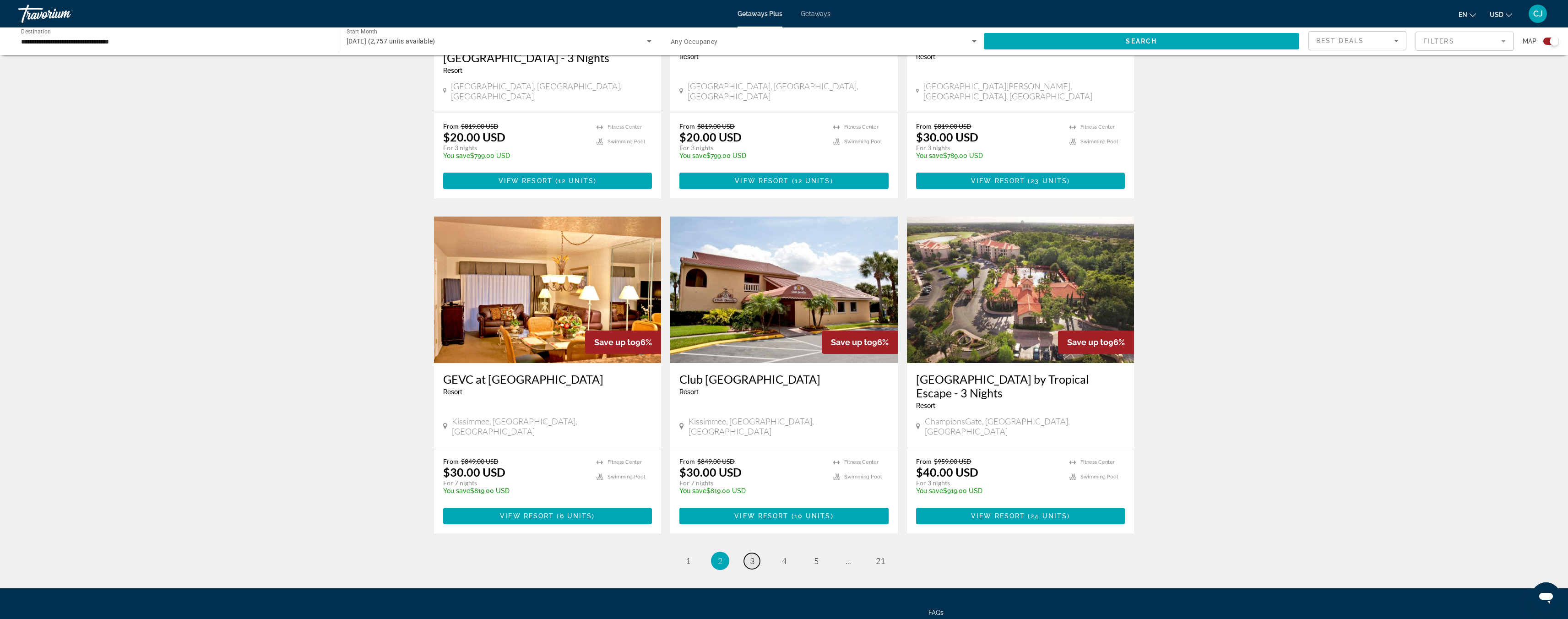
click at [754, 554] on link "page 3" at bounding box center [752, 562] width 16 height 16
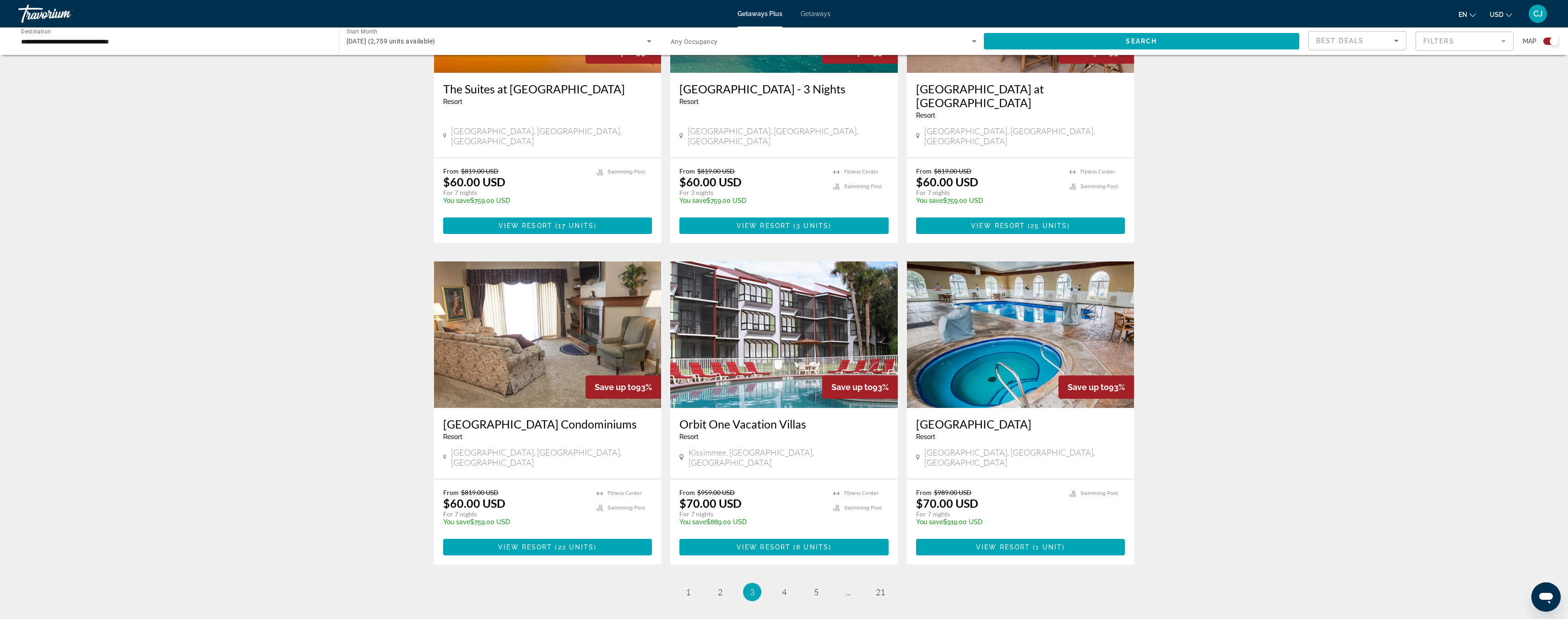
scroll to position [1174, 0]
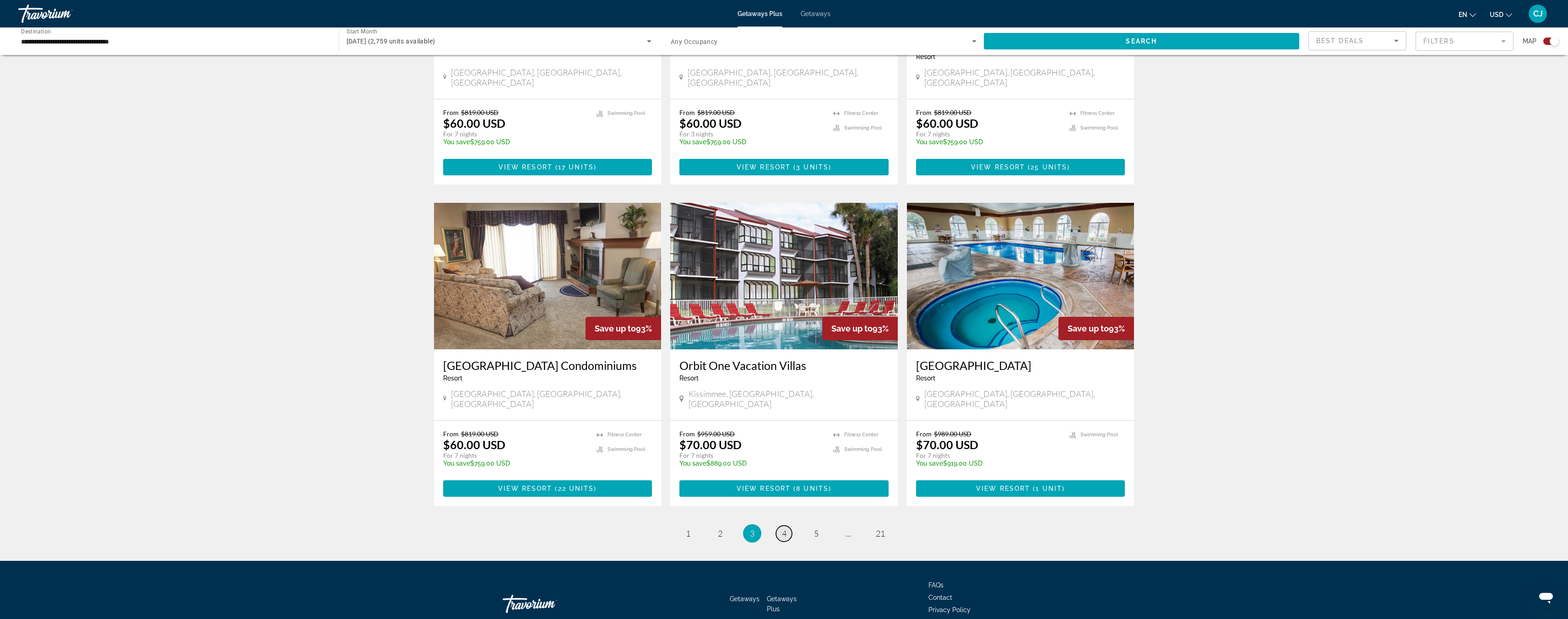
click at [785, 528] on span "4" at bounding box center [784, 533] width 4 height 10
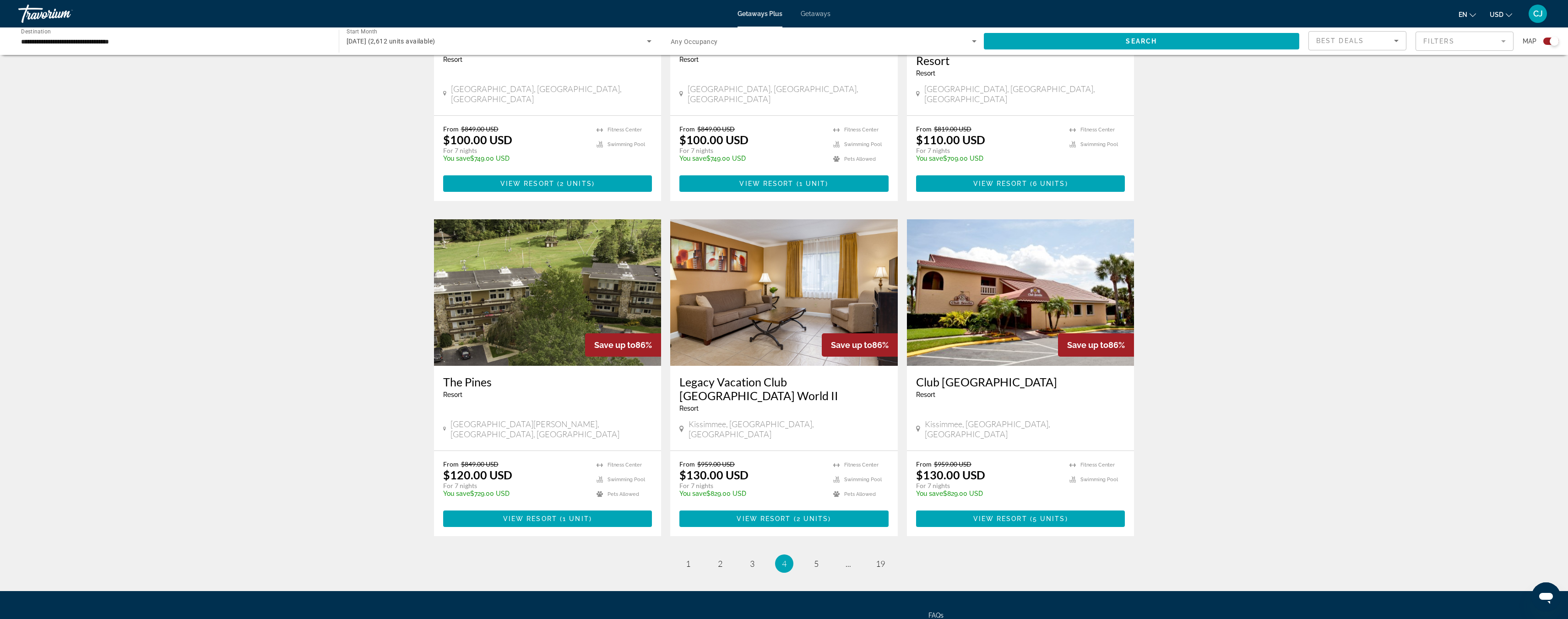
scroll to position [1169, 0]
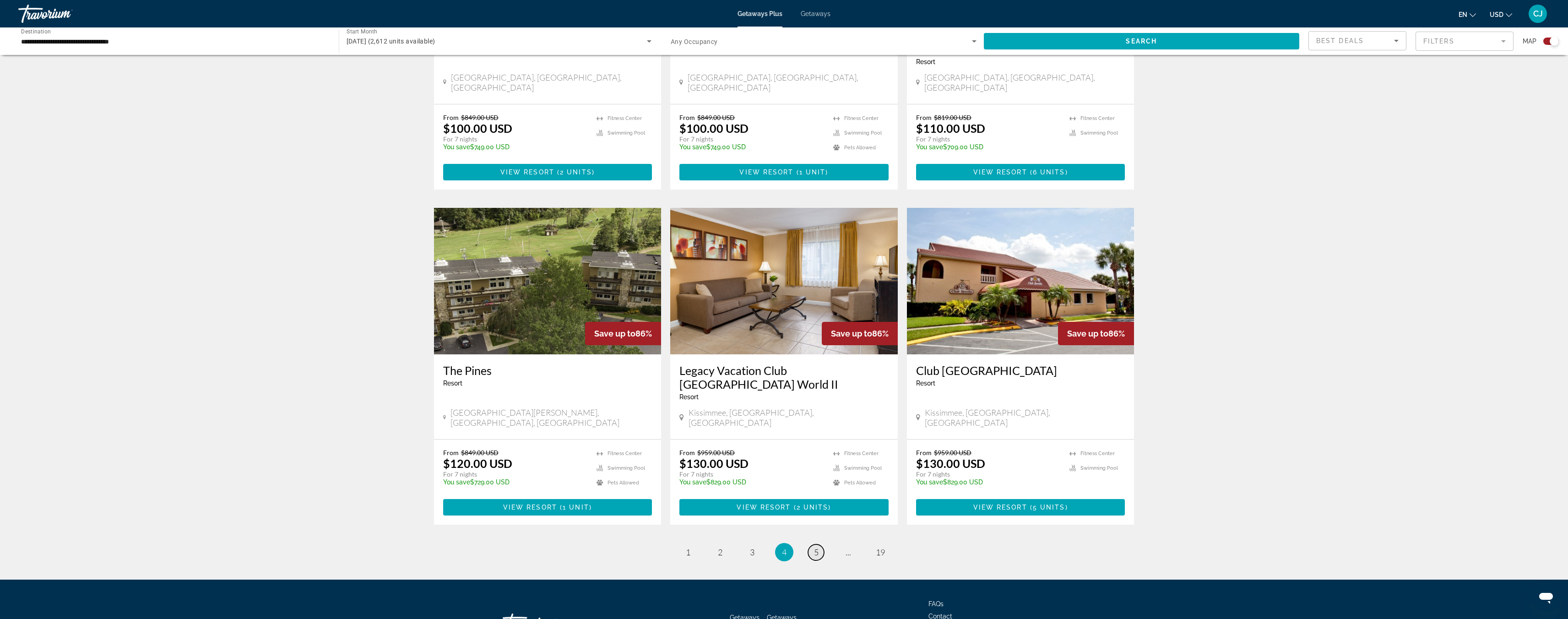
click at [814, 547] on span "5" at bounding box center [815, 552] width 4 height 10
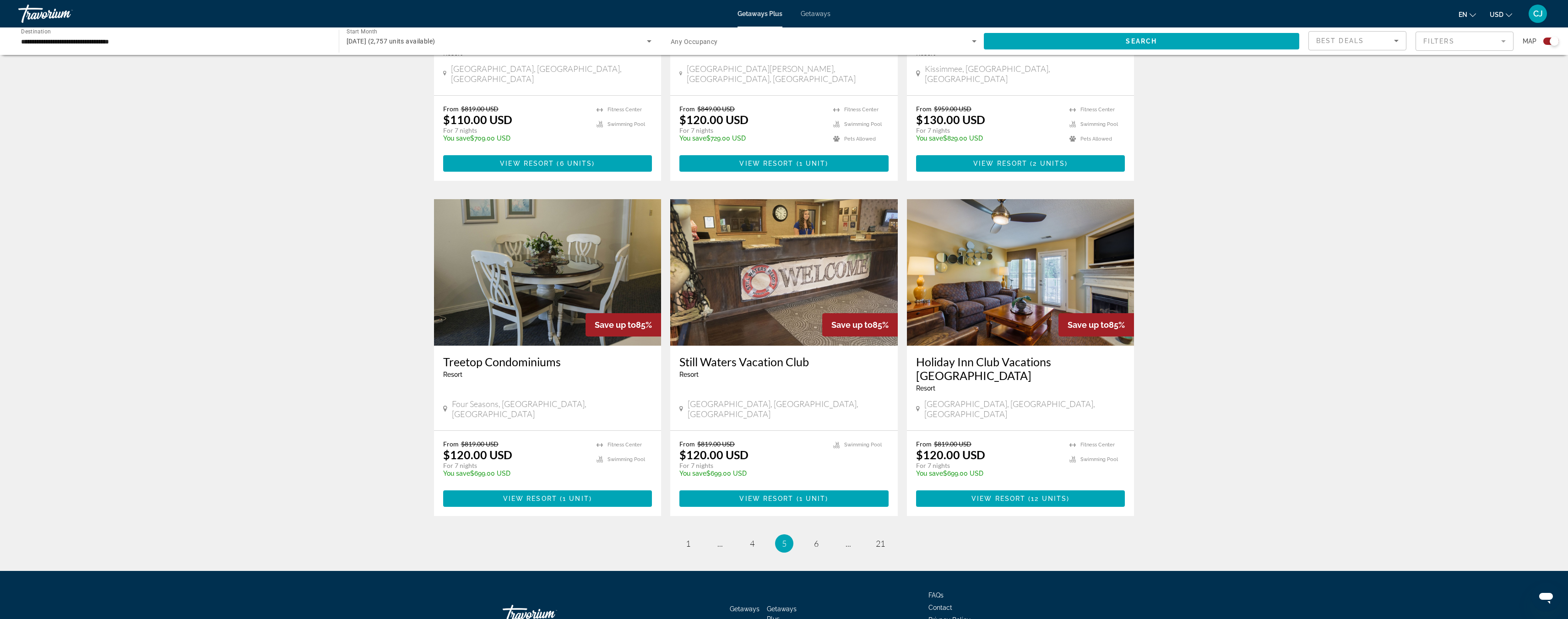
scroll to position [1166, 0]
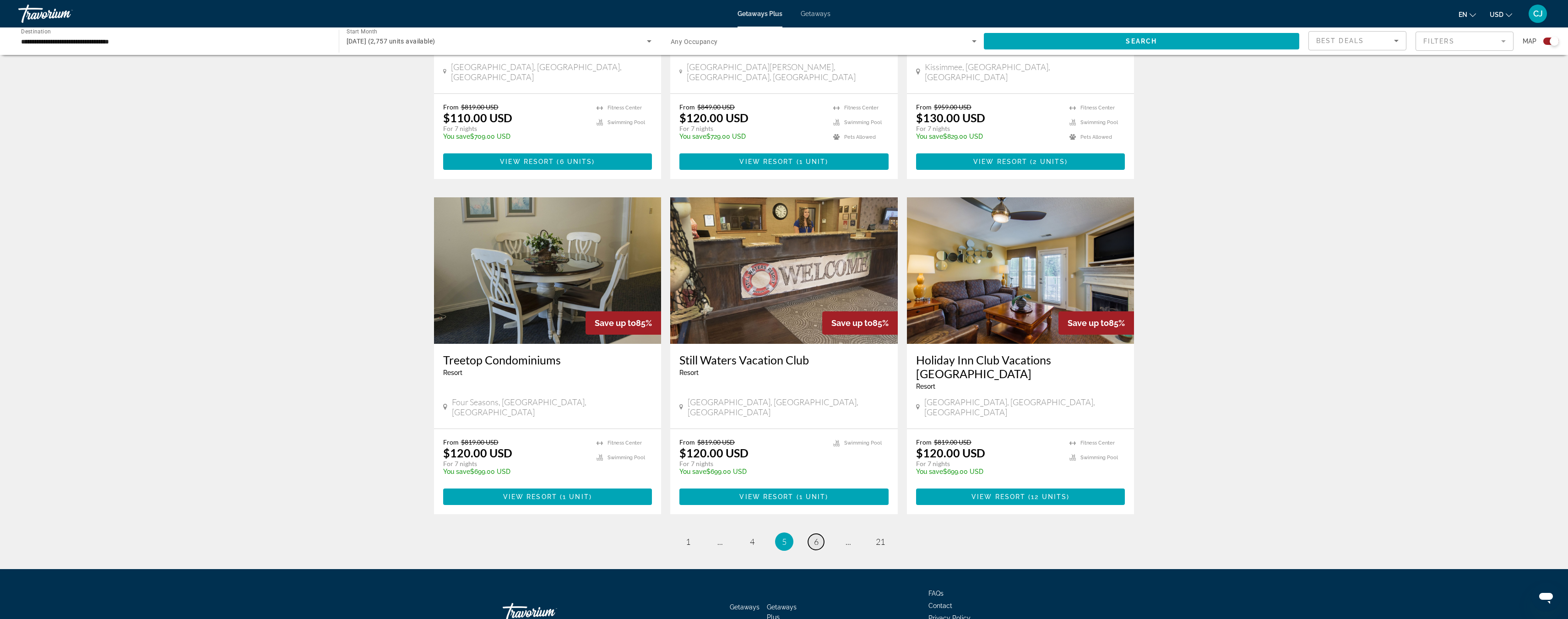
click at [814, 537] on span "6" at bounding box center [815, 542] width 4 height 10
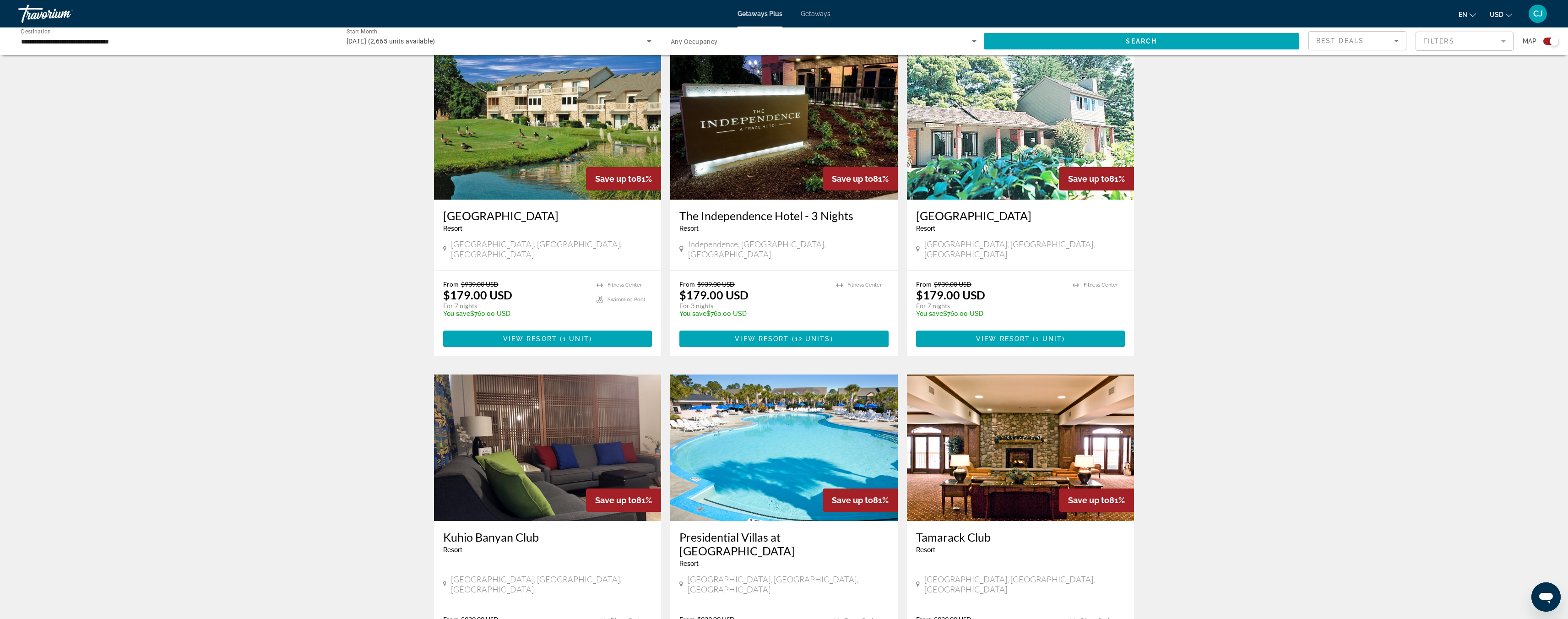
scroll to position [1105, 0]
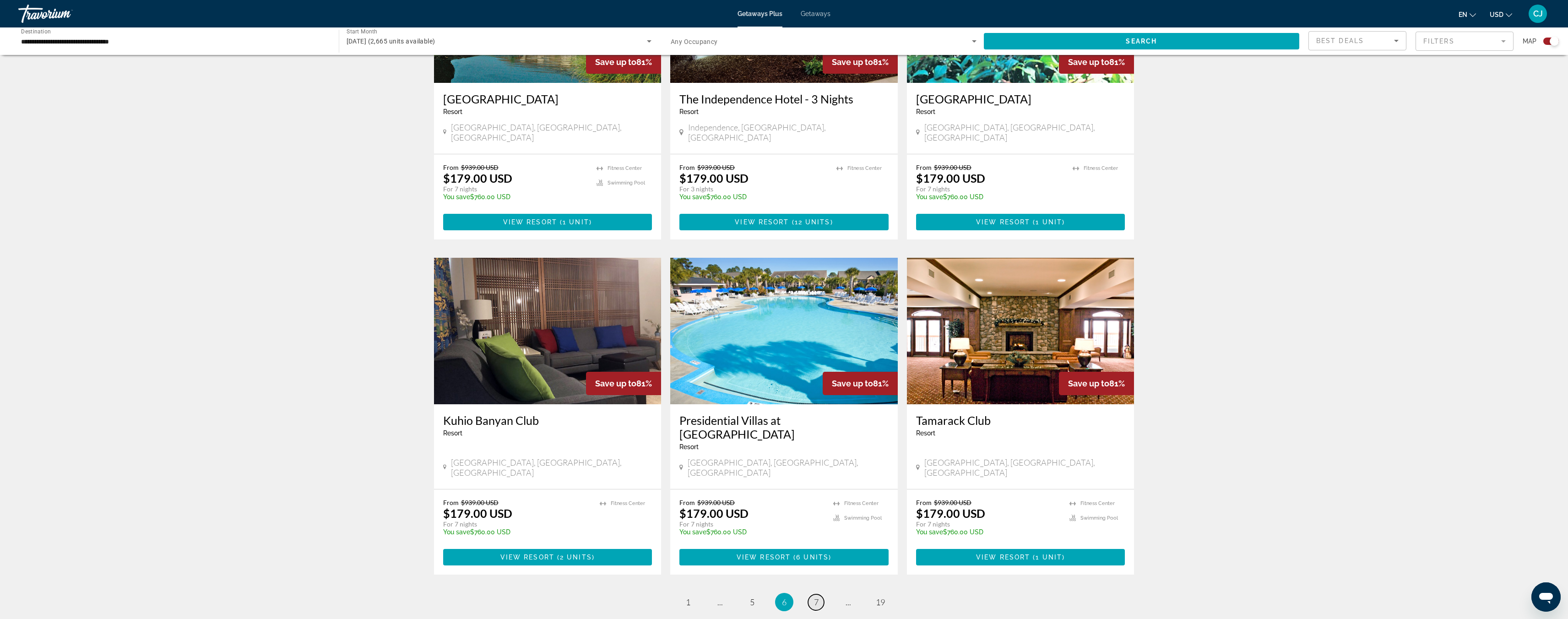
click at [818, 595] on link "page 7" at bounding box center [816, 602] width 16 height 16
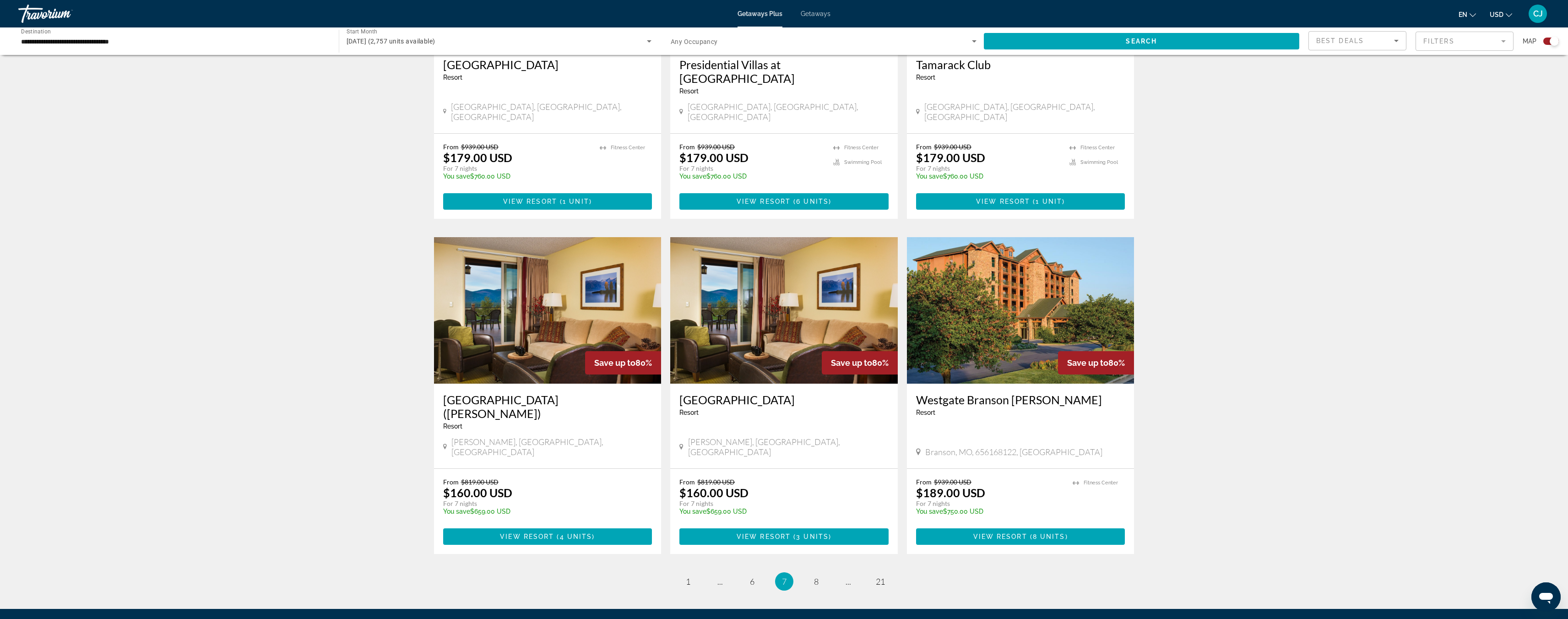
scroll to position [1137, 0]
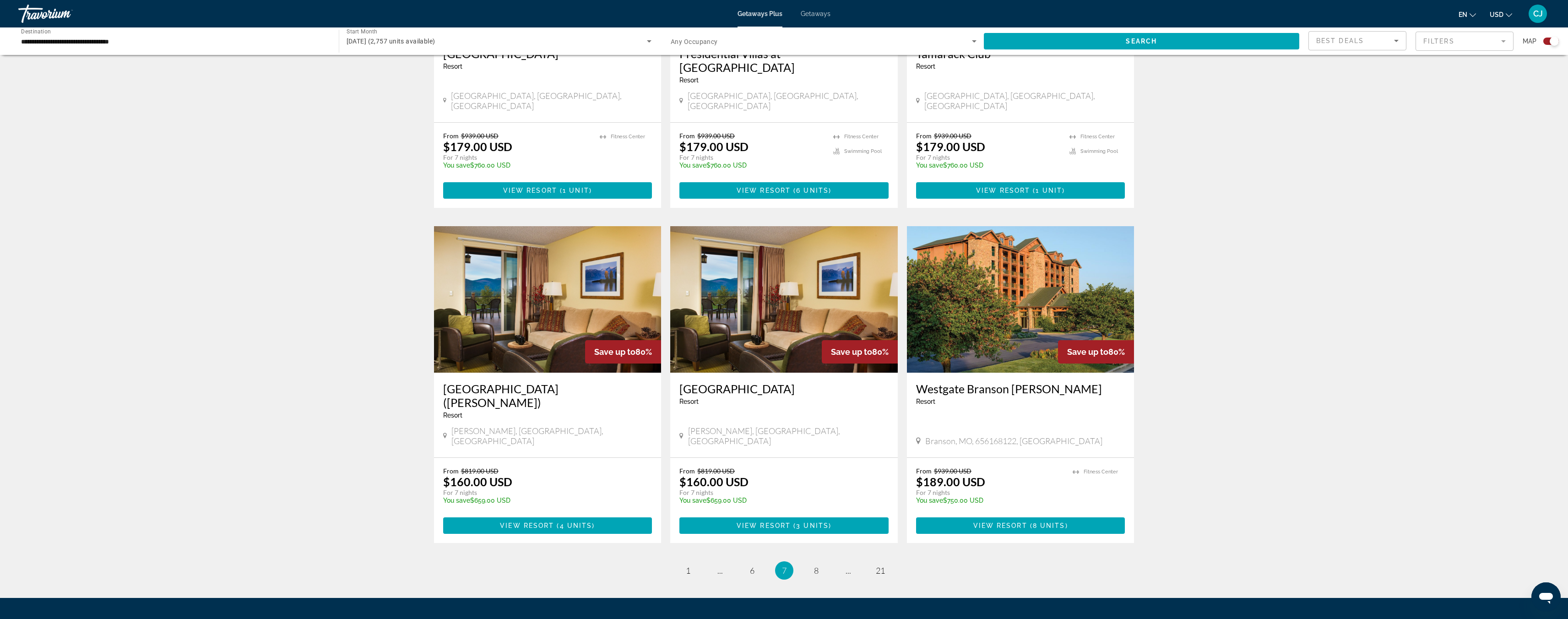
click at [815, 562] on li "page 8" at bounding box center [816, 571] width 18 height 18
click at [813, 563] on link "page 8" at bounding box center [816, 571] width 16 height 16
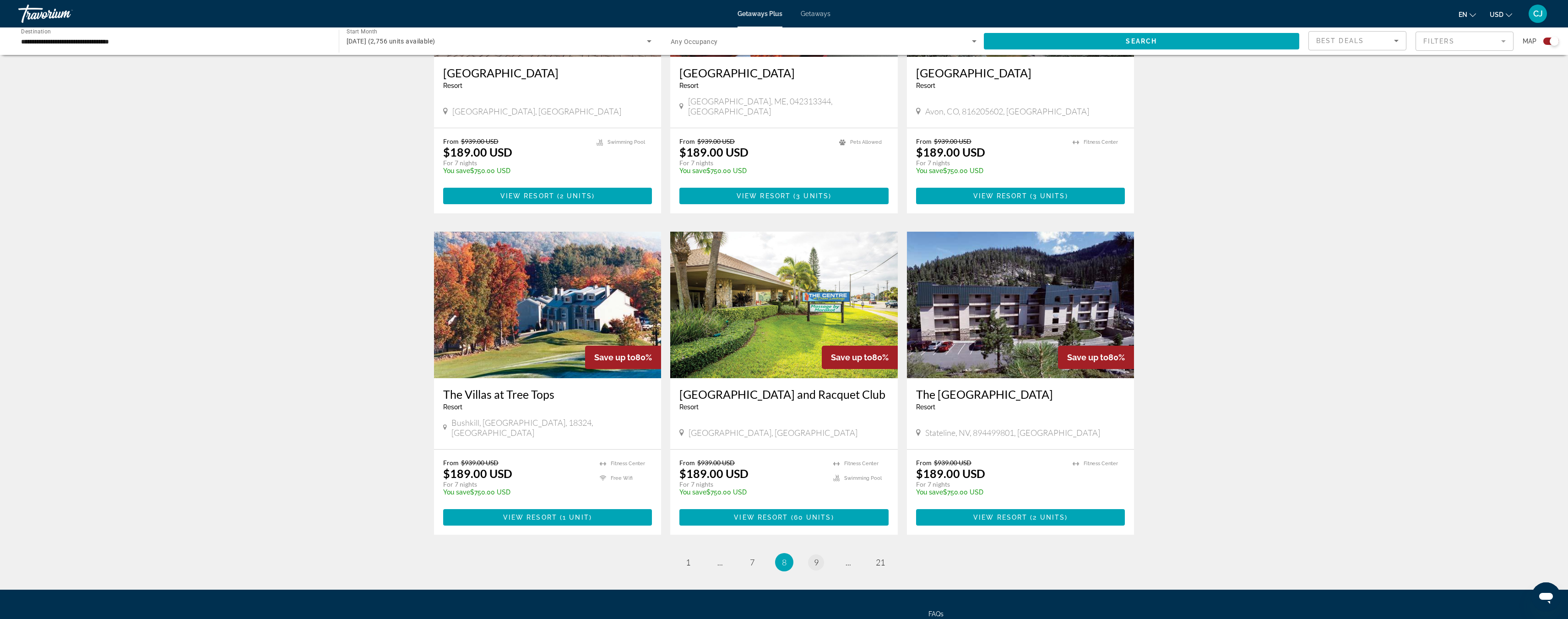
scroll to position [1124, 0]
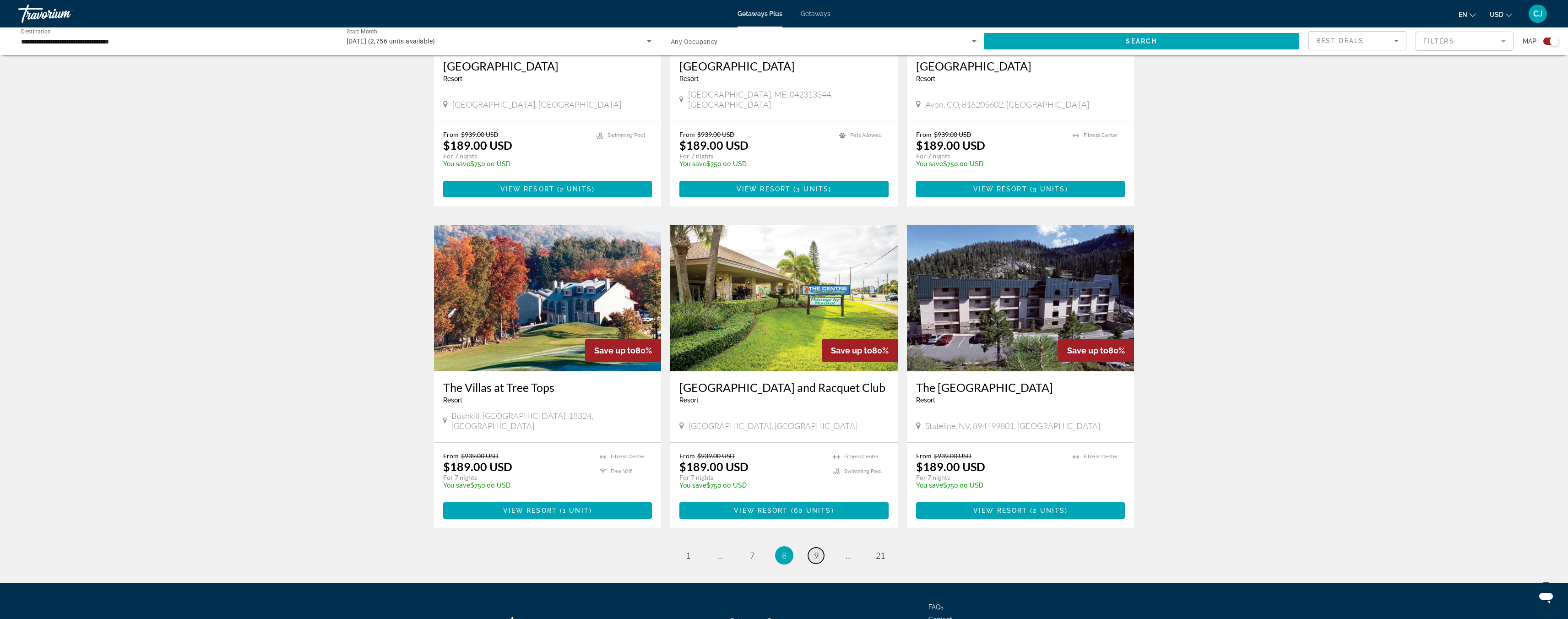
click at [817, 548] on link "page 9" at bounding box center [816, 556] width 16 height 16
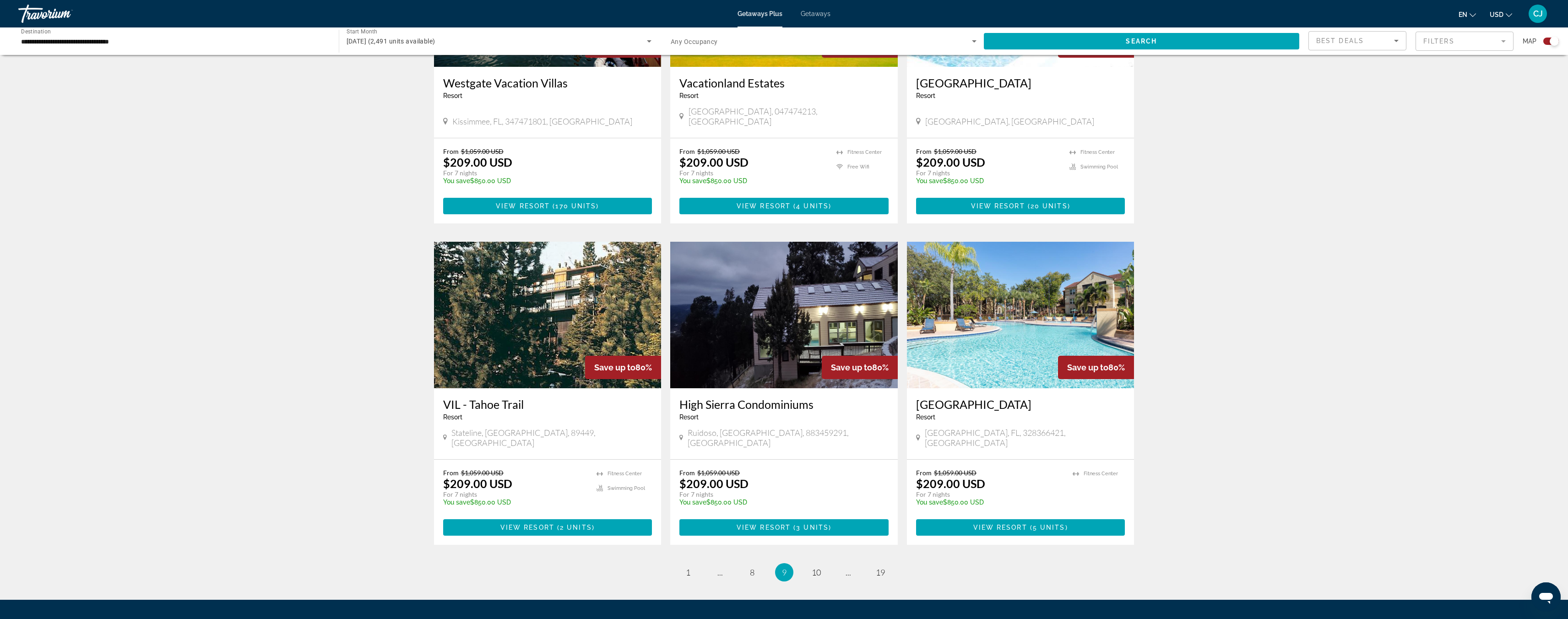
scroll to position [1160, 0]
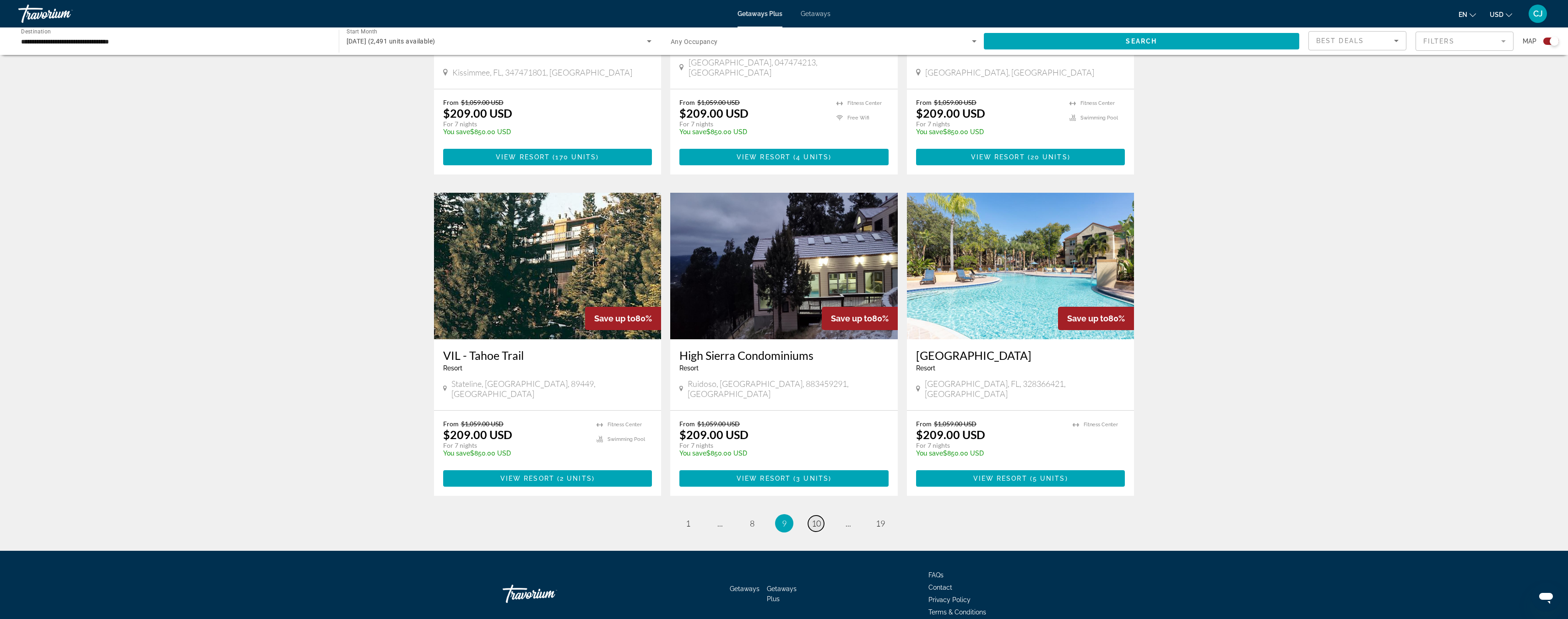
click at [815, 519] on span "10" at bounding box center [816, 524] width 9 height 10
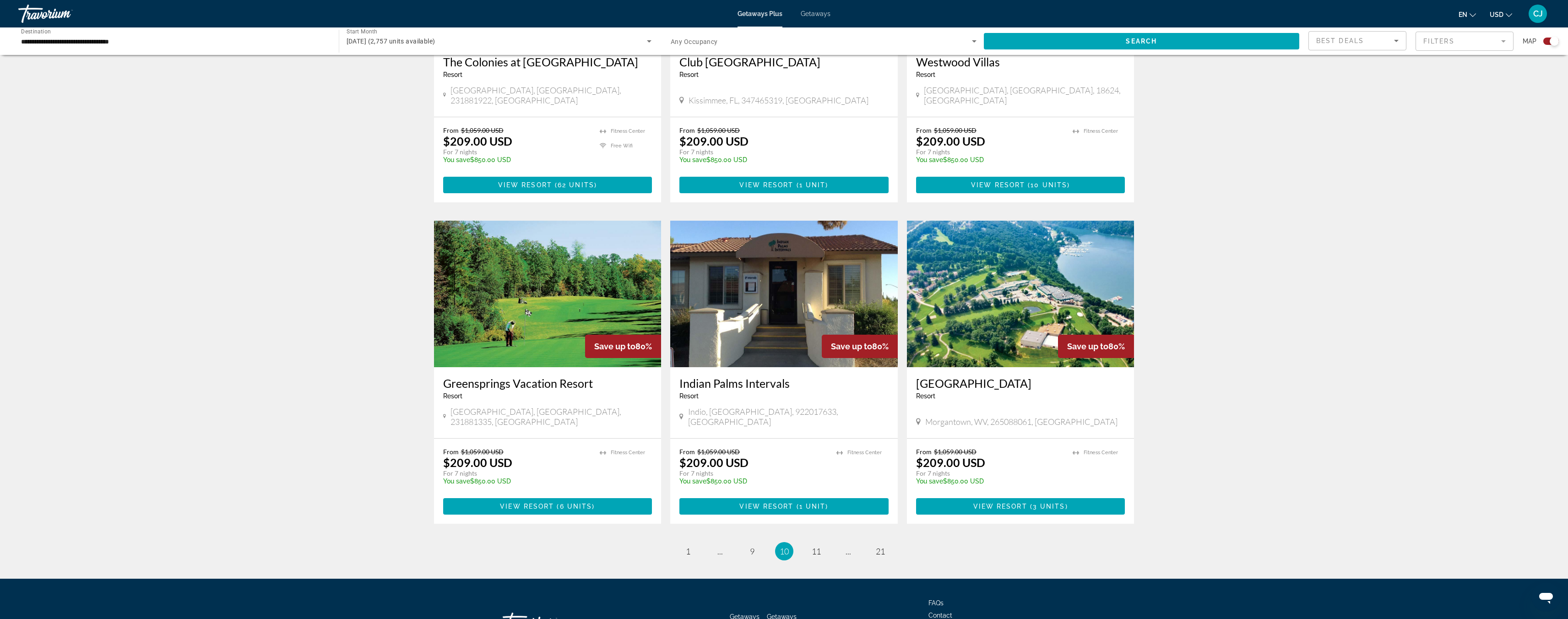
scroll to position [1146, 0]
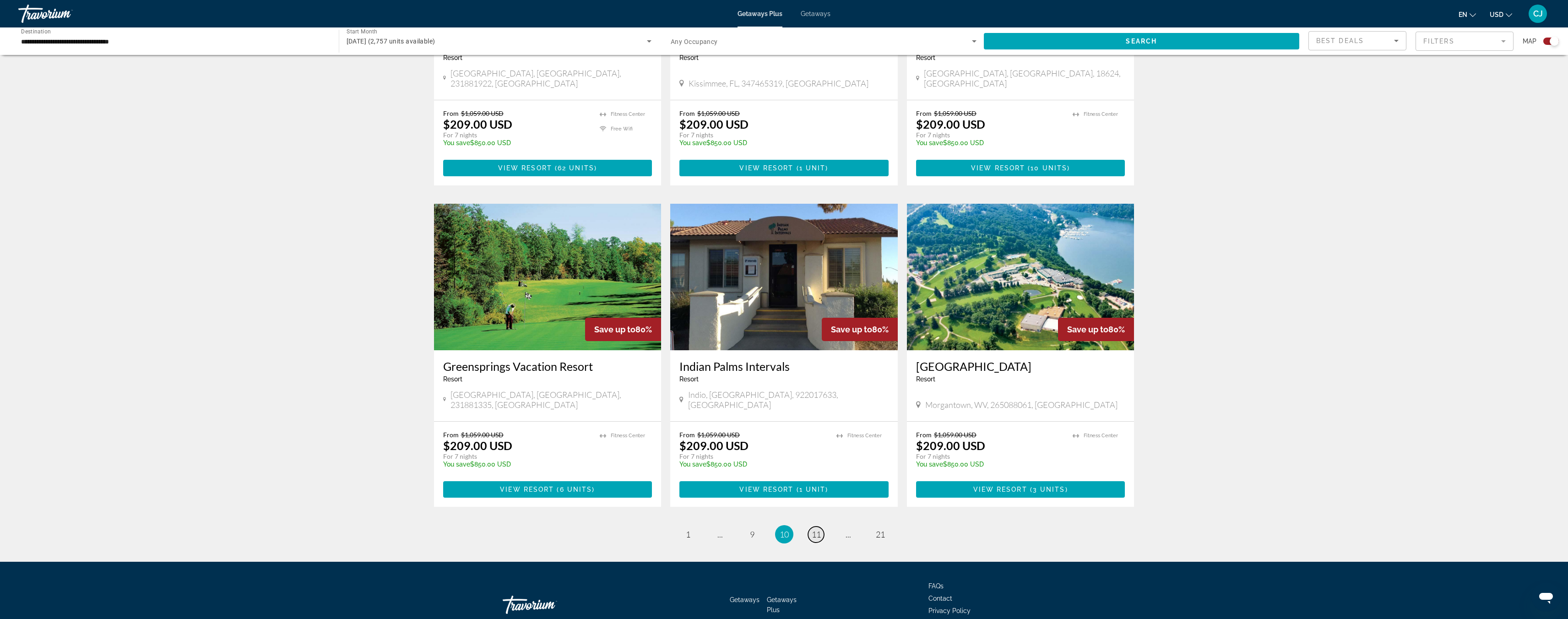
click at [815, 530] on span "11" at bounding box center [816, 535] width 9 height 10
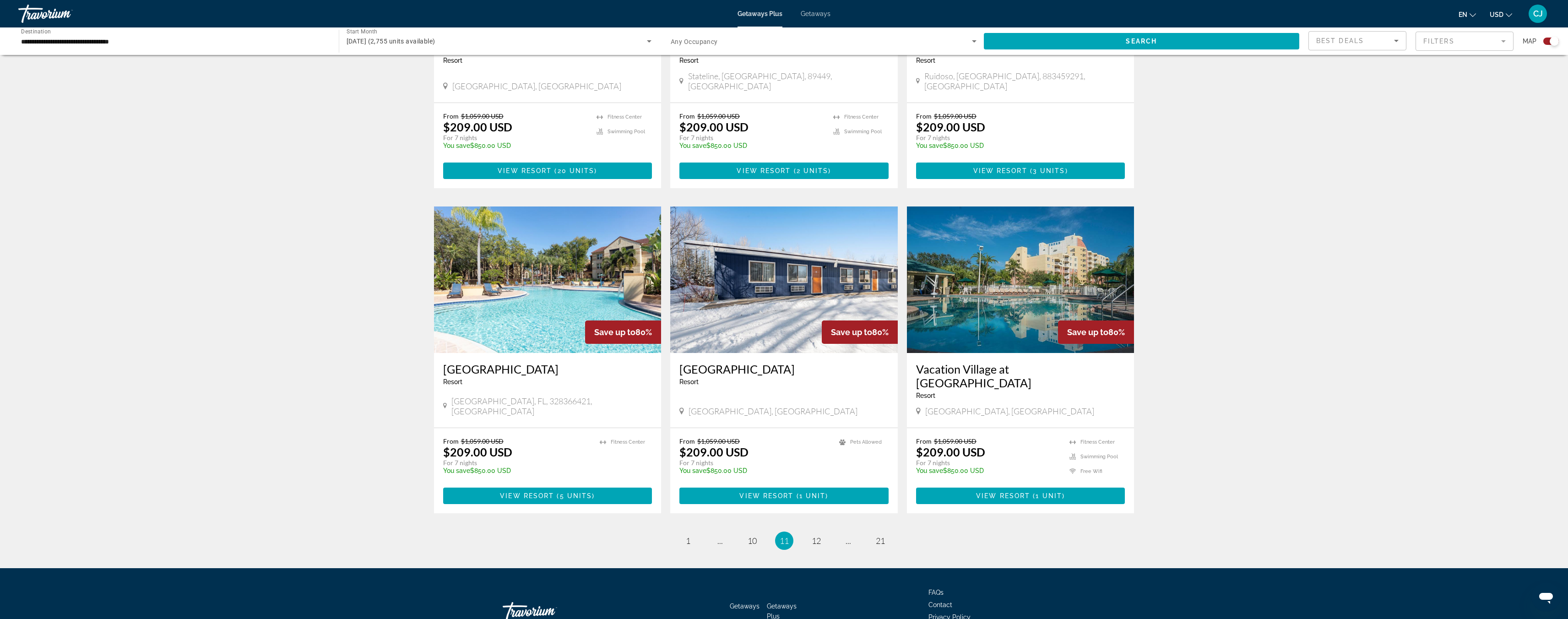
scroll to position [1146, 0]
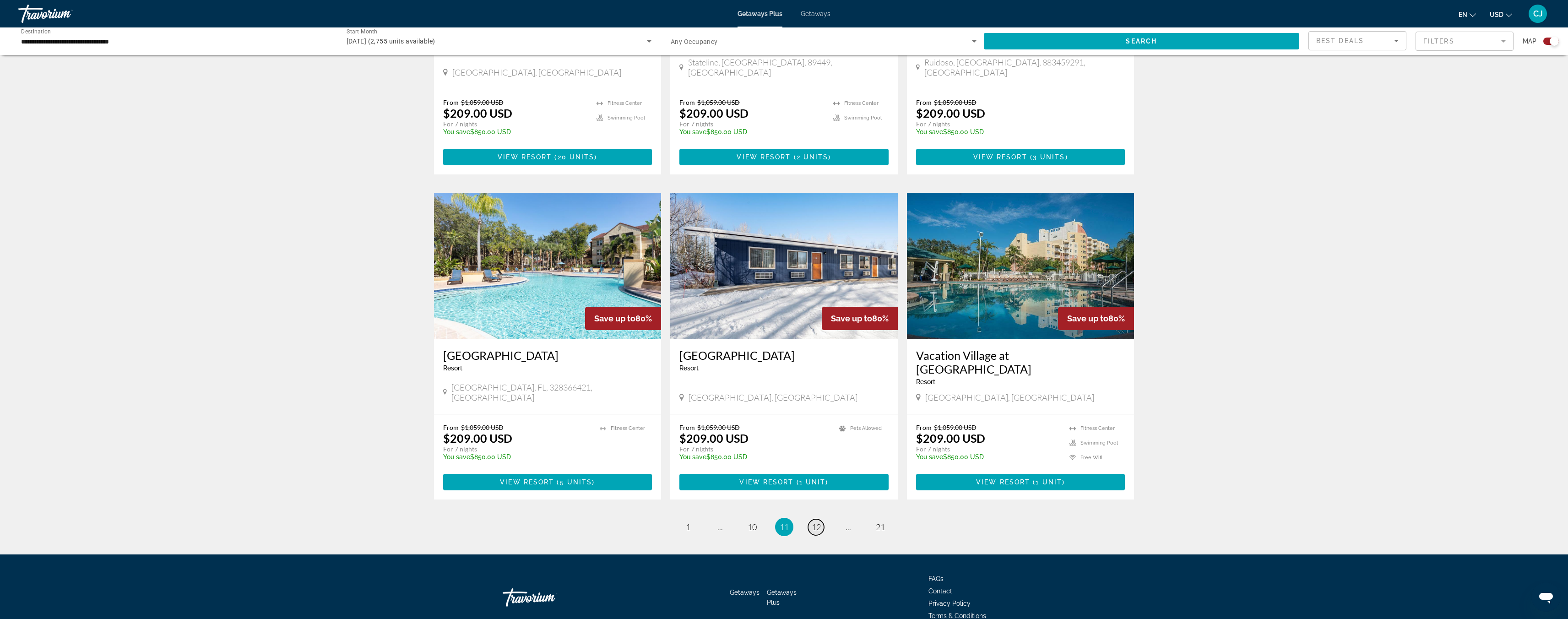
click at [815, 522] on span "12" at bounding box center [816, 527] width 9 height 10
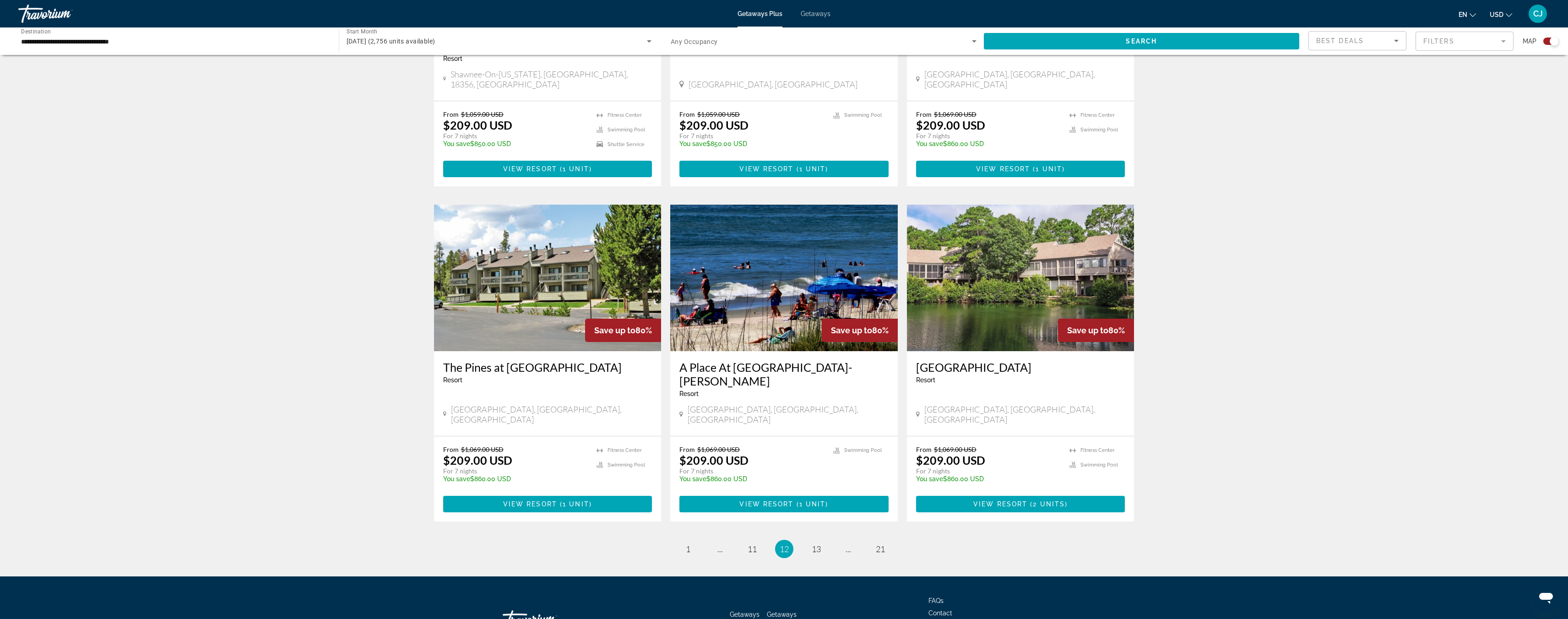
scroll to position [1174, 0]
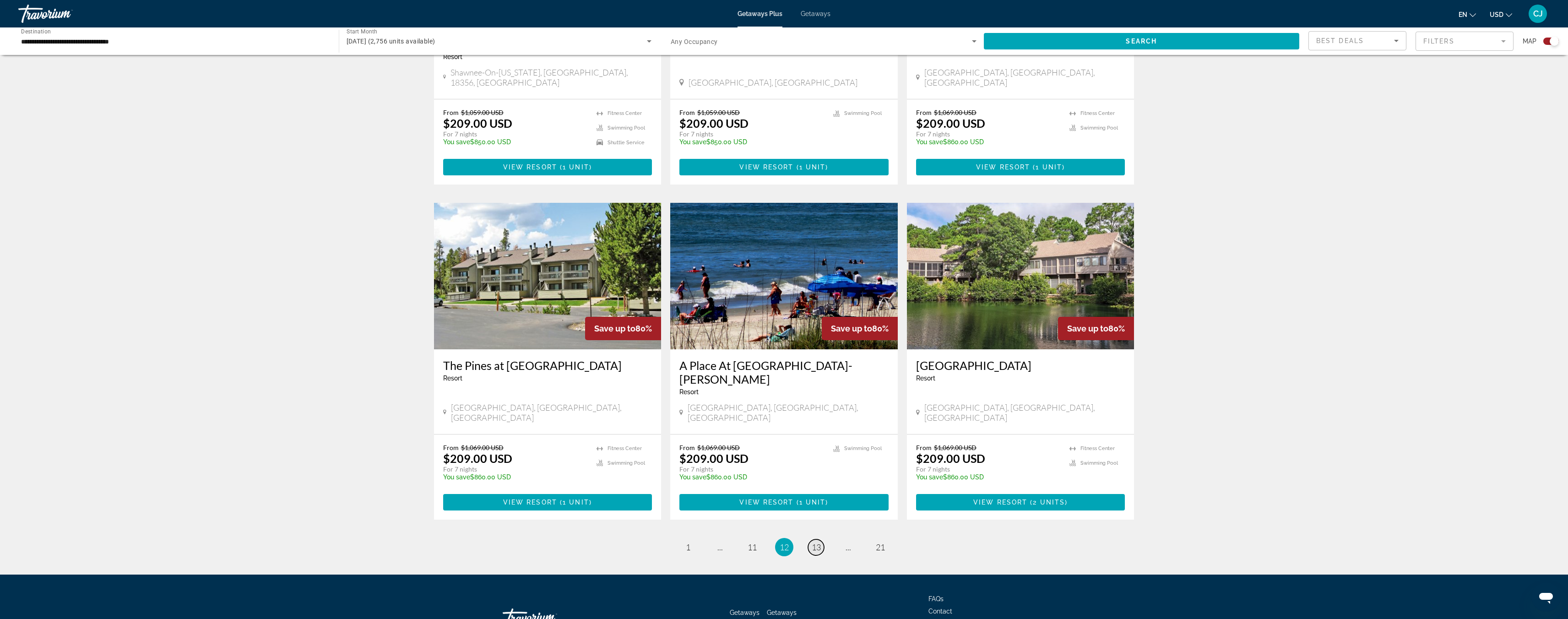
click at [815, 543] on span "13" at bounding box center [816, 547] width 9 height 10
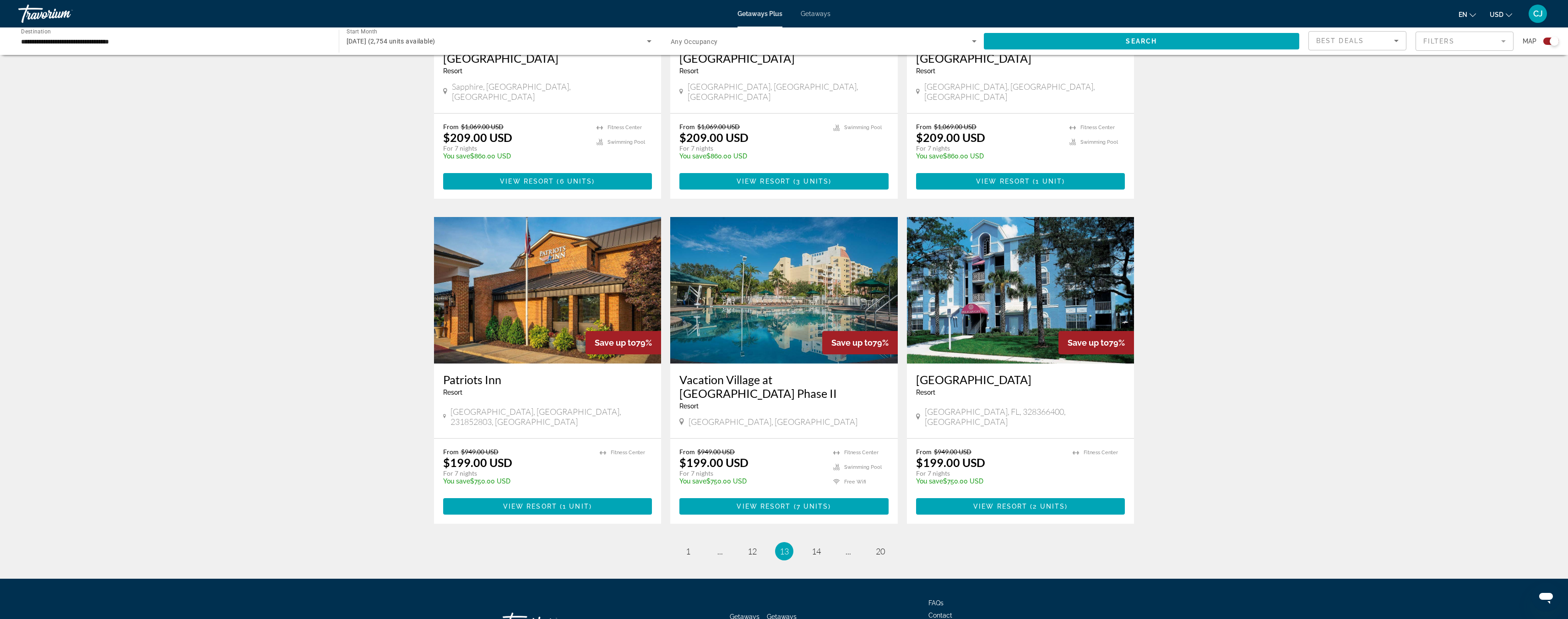
scroll to position [1146, 0]
click at [821, 543] on link "page 14" at bounding box center [816, 551] width 16 height 16
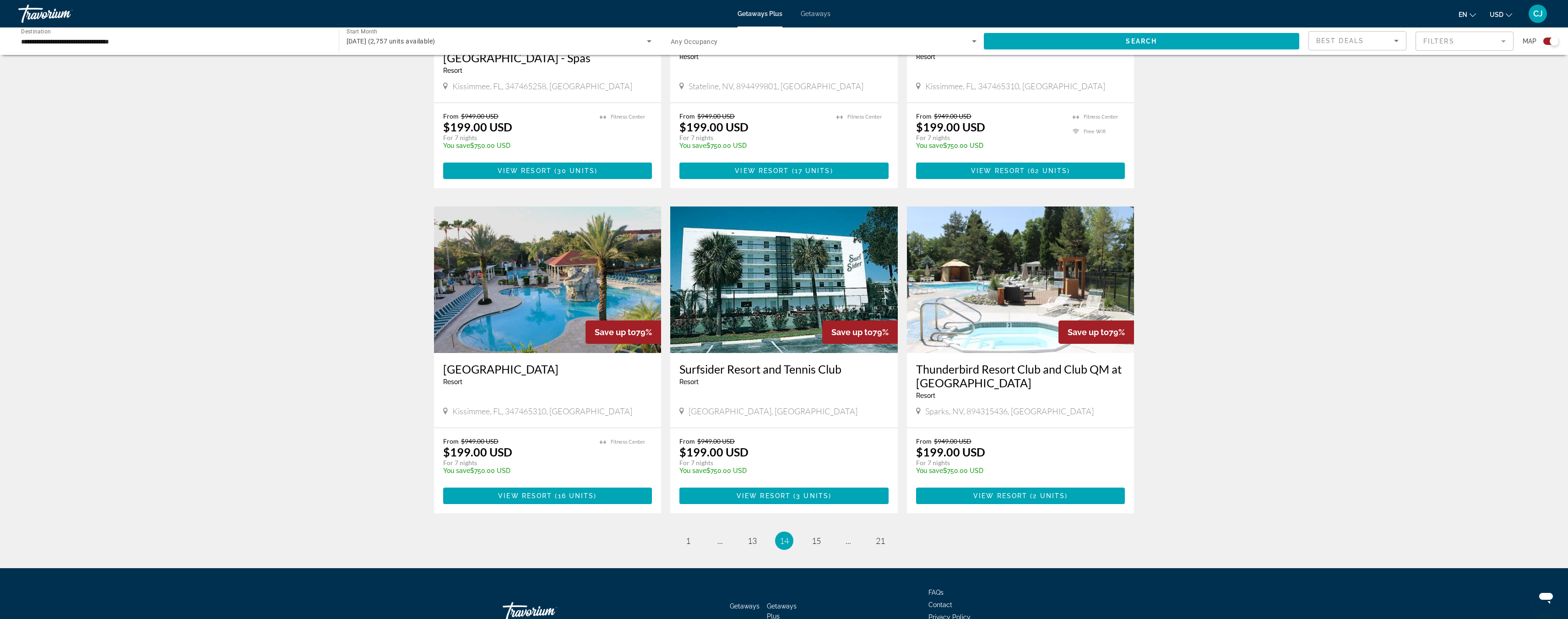
scroll to position [1160, 0]
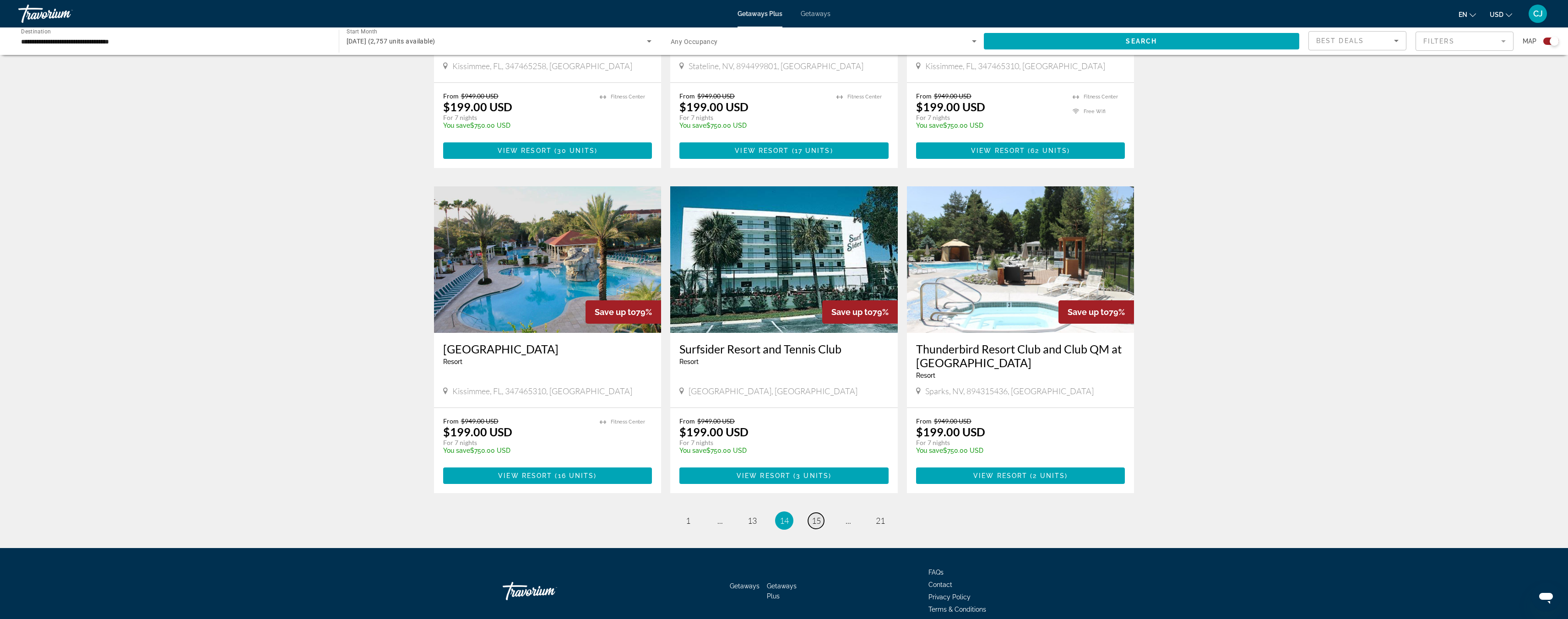
click at [815, 516] on span "15" at bounding box center [816, 521] width 9 height 10
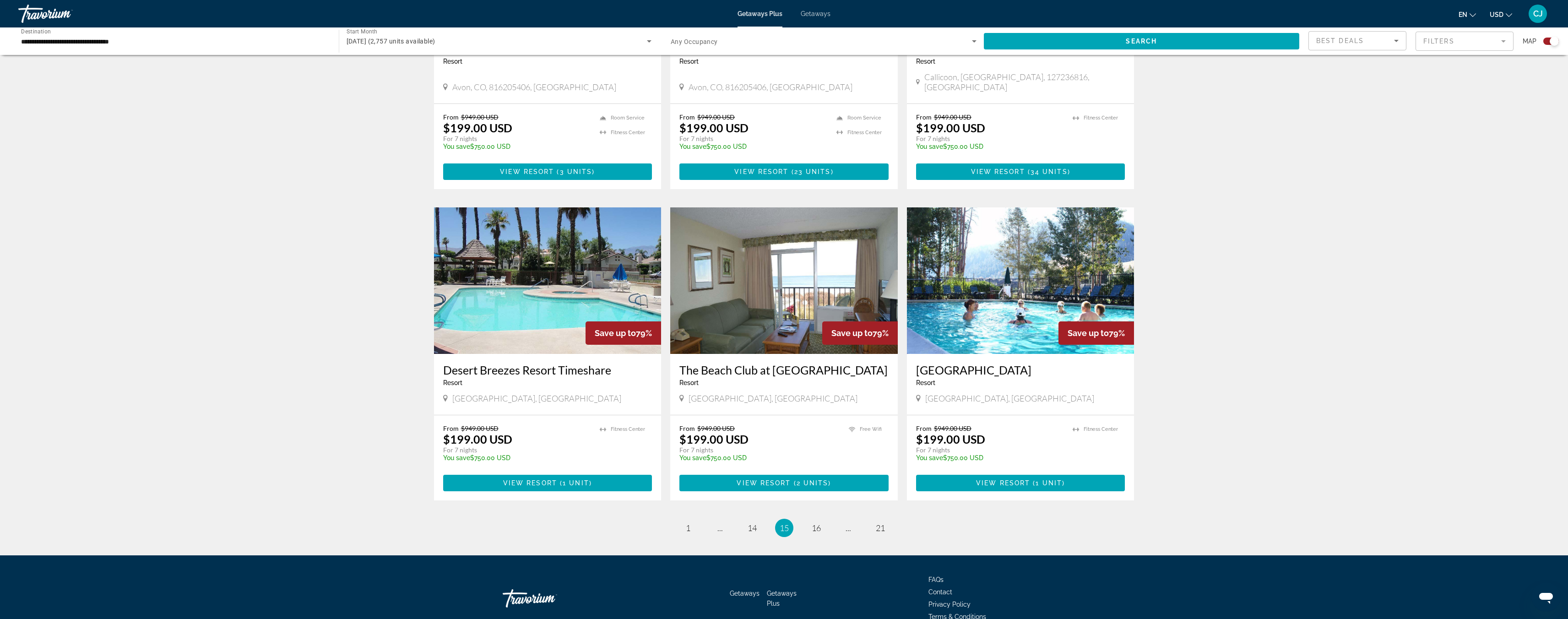
scroll to position [1157, 0]
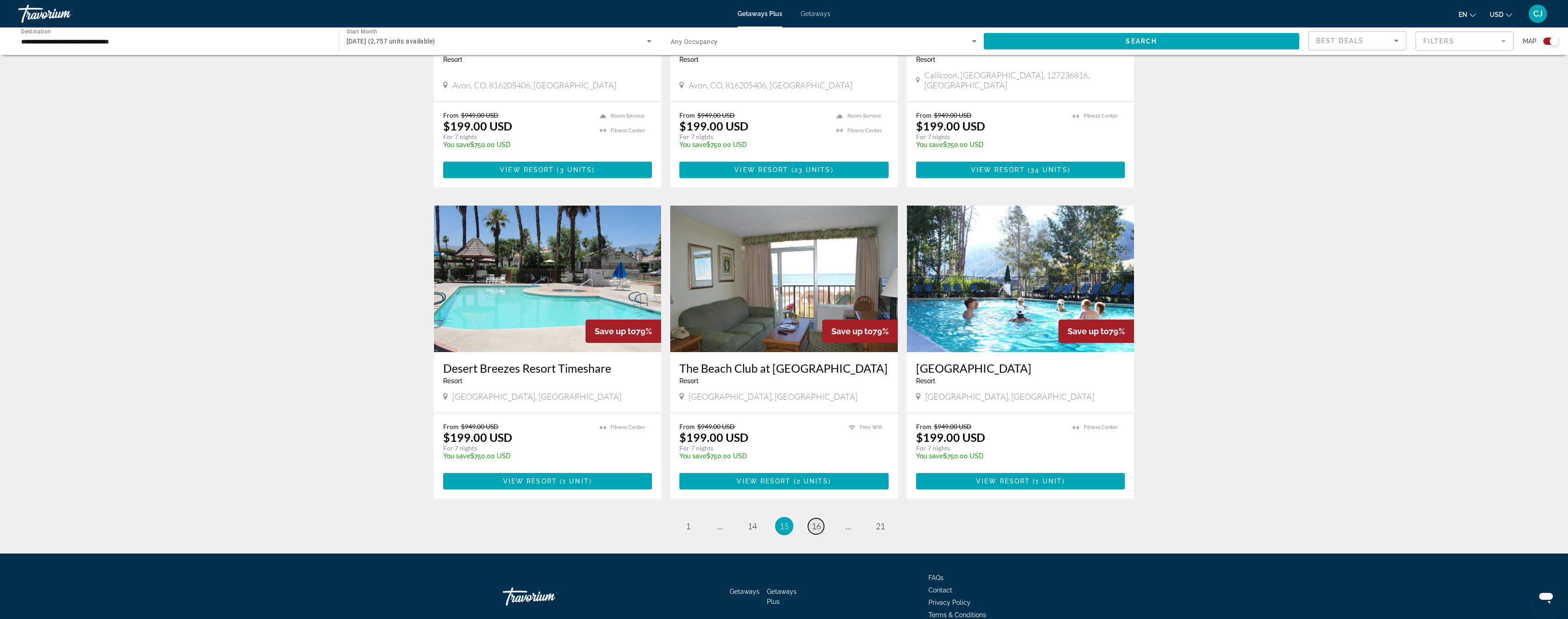
click at [816, 521] on span "16" at bounding box center [816, 526] width 9 height 10
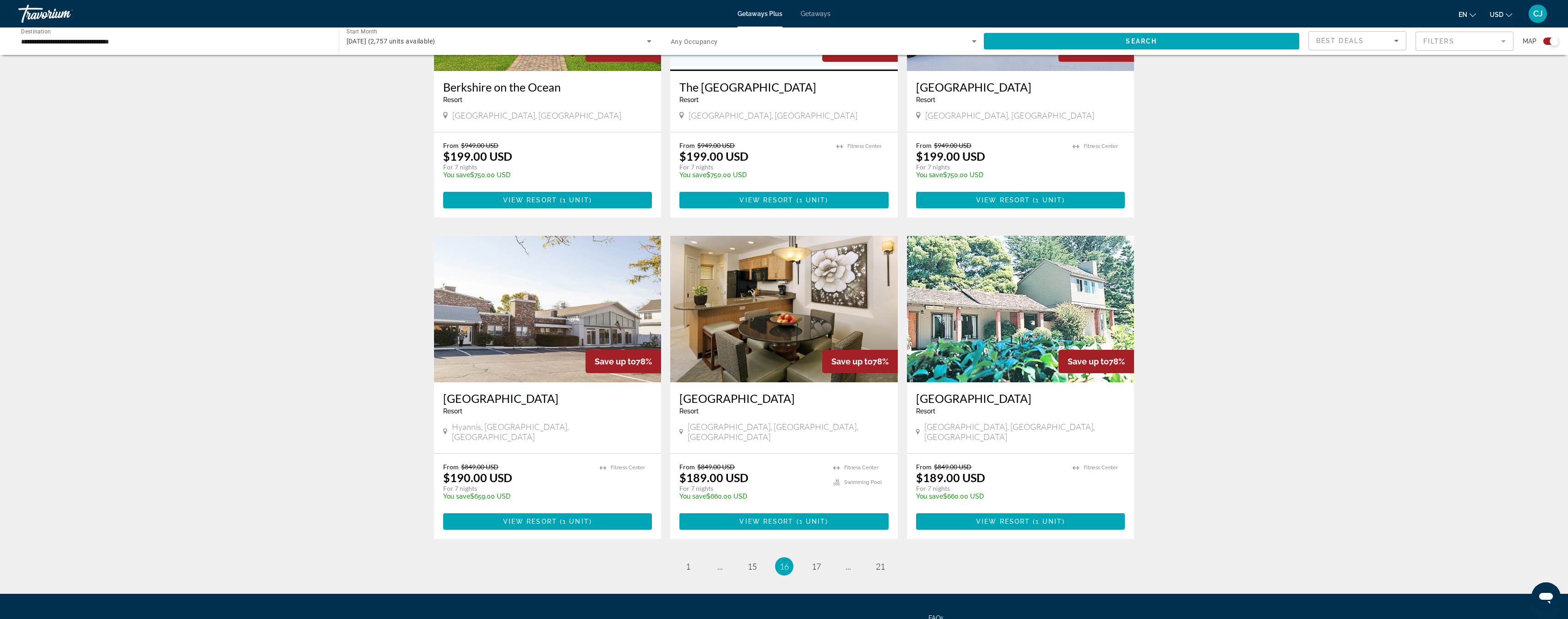
scroll to position [1146, 0]
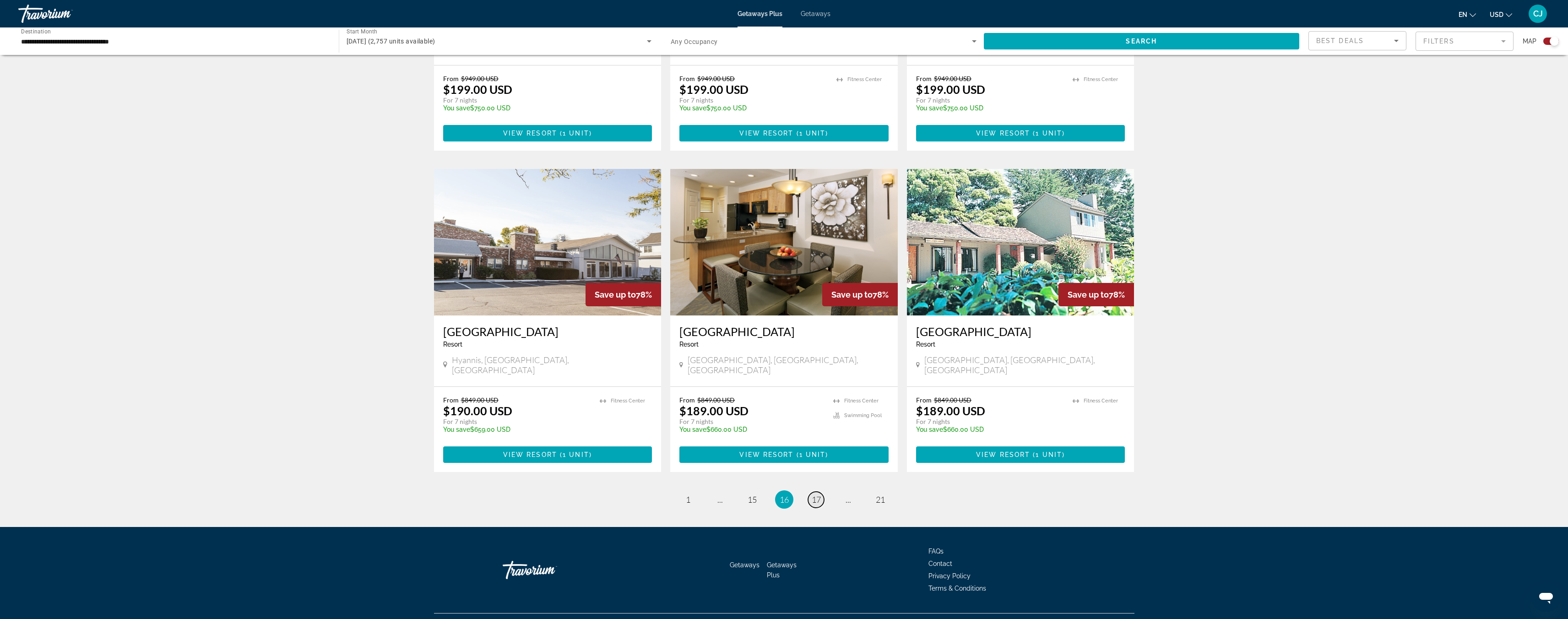
click at [812, 495] on span "17" at bounding box center [816, 500] width 9 height 10
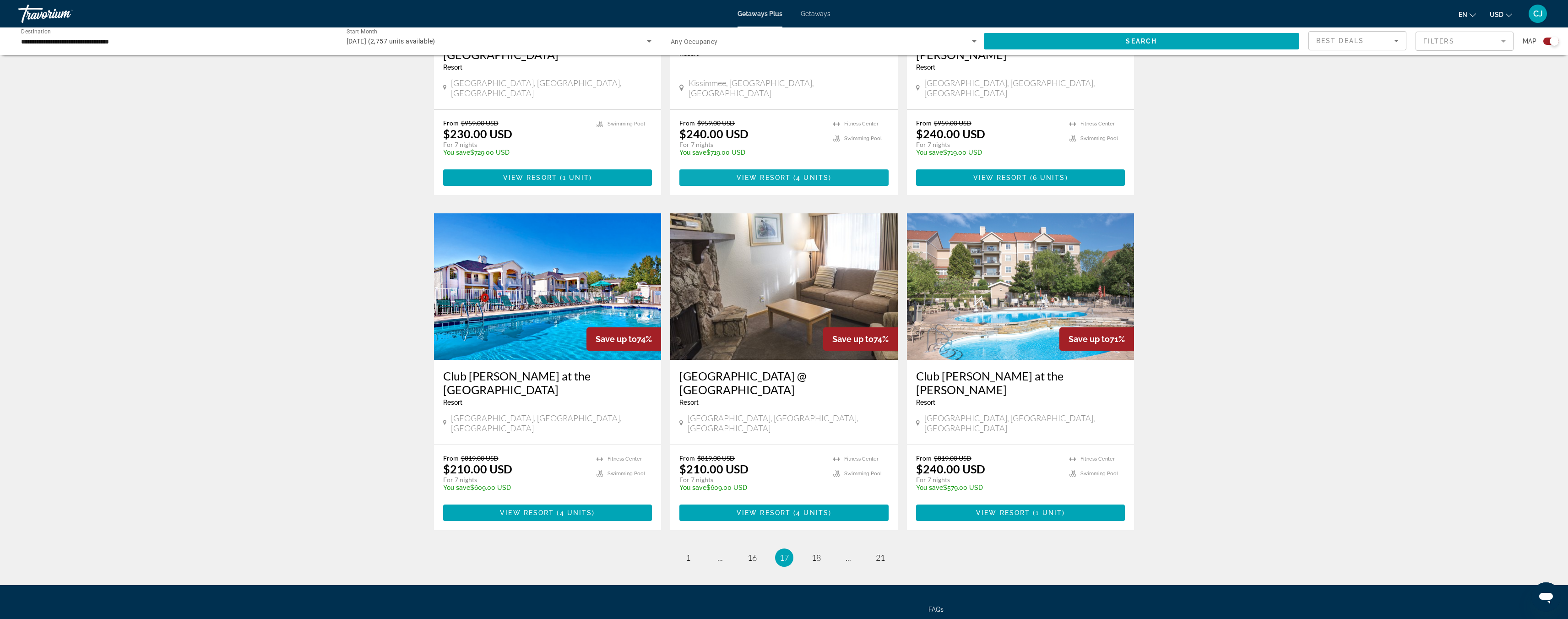
scroll to position [1160, 0]
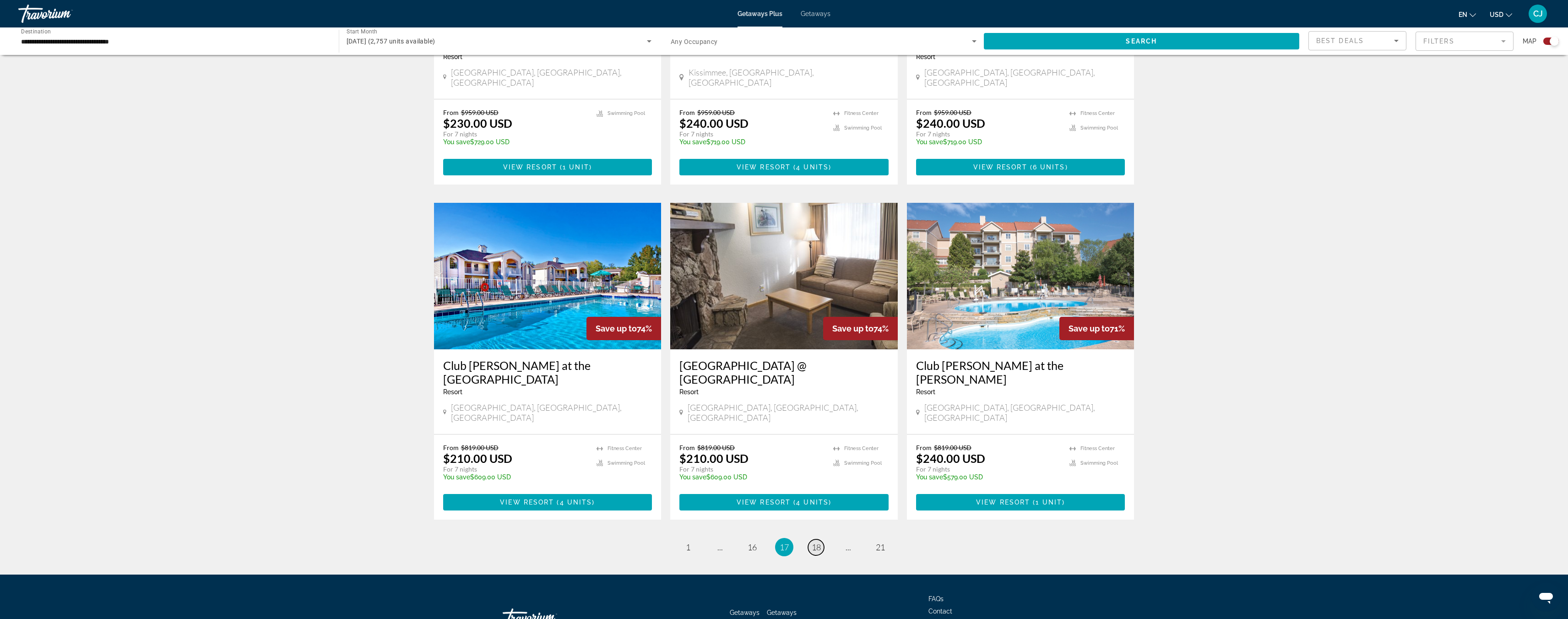
click at [812, 543] on span "18" at bounding box center [816, 547] width 9 height 10
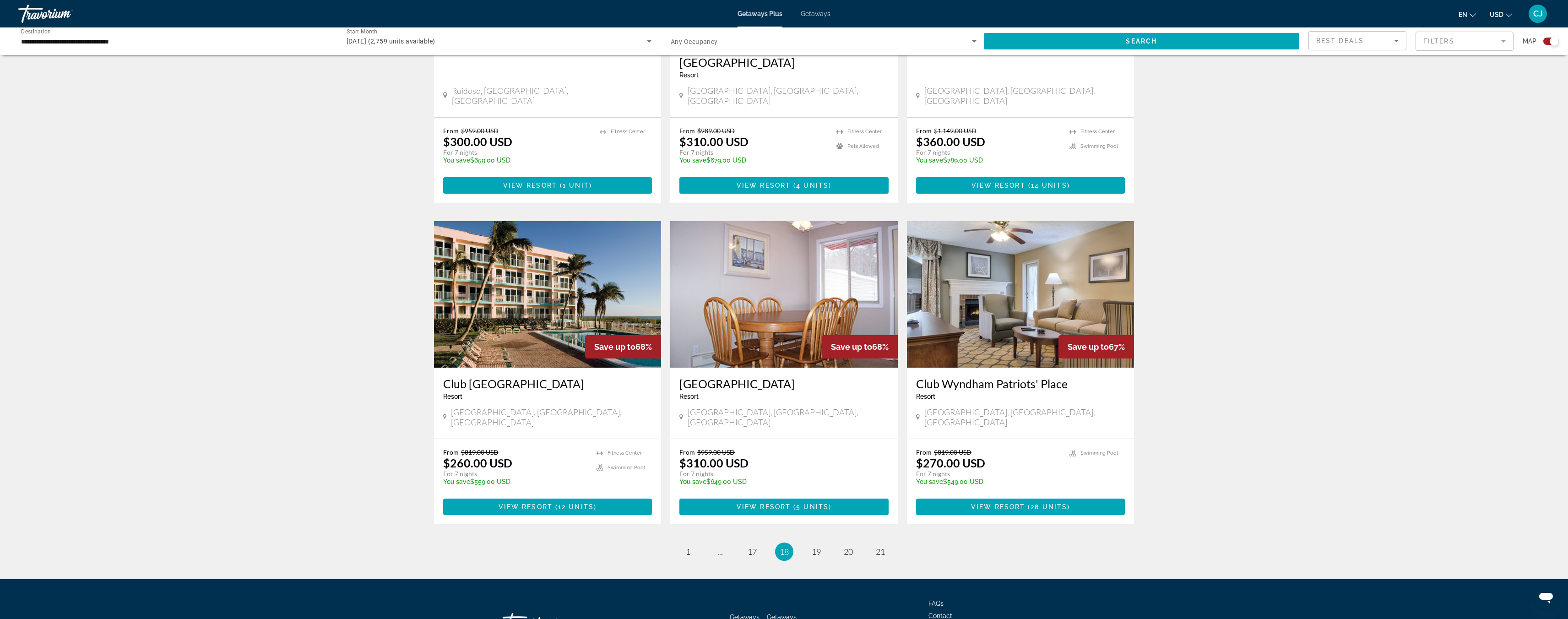
scroll to position [1143, 0]
click at [816, 546] on span "19" at bounding box center [816, 551] width 9 height 10
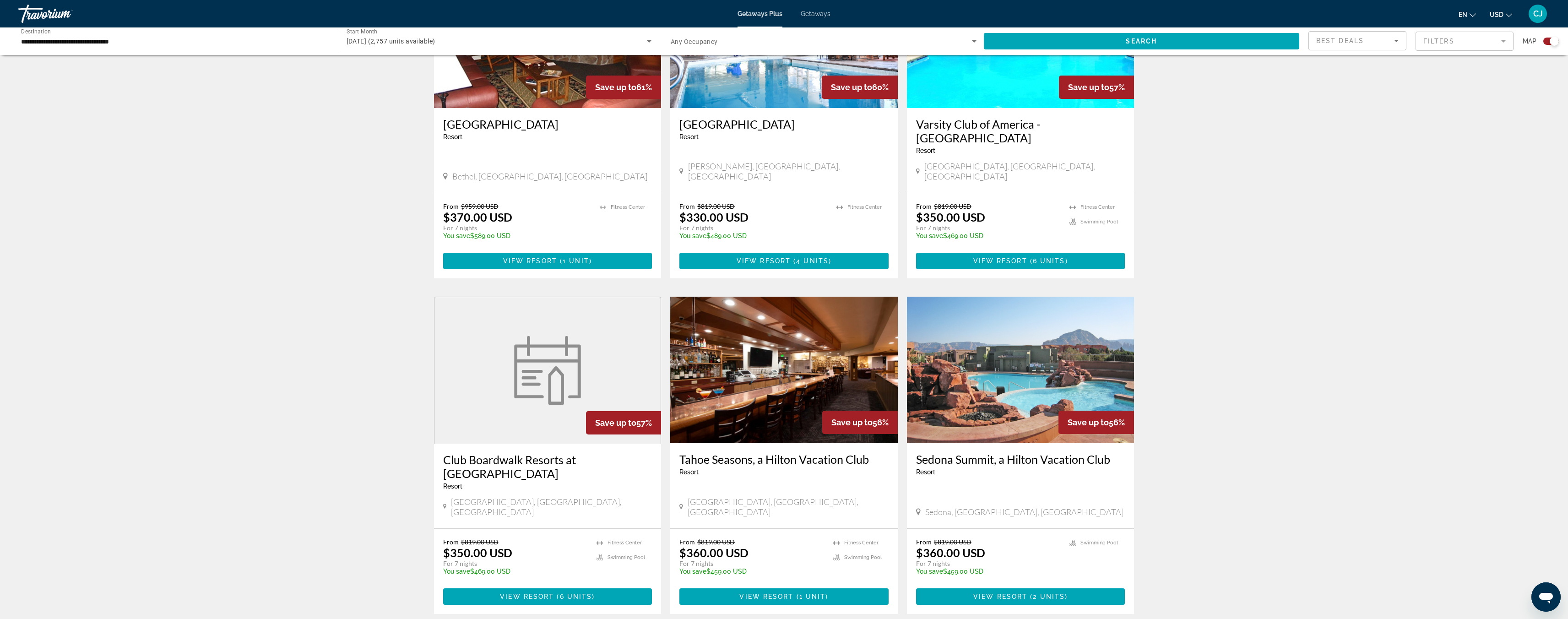
scroll to position [1174, 0]
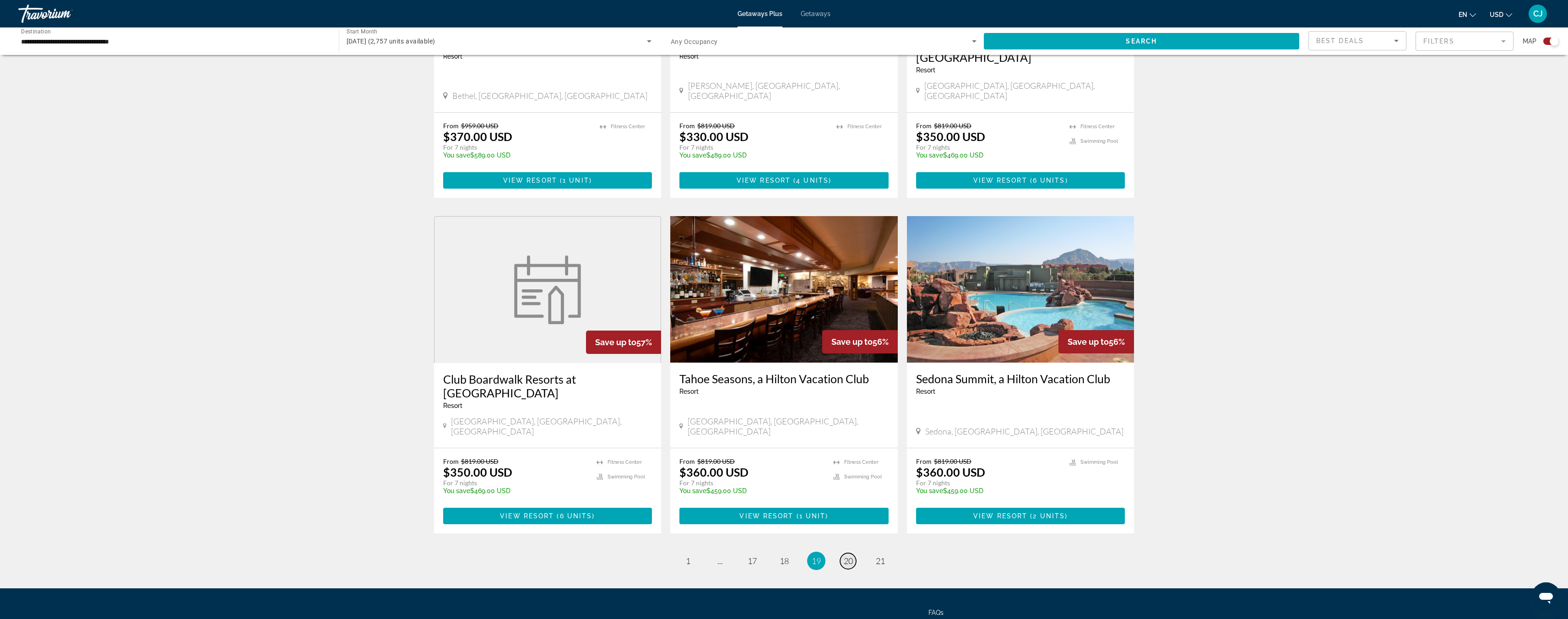
click at [852, 556] on span "20" at bounding box center [848, 561] width 9 height 10
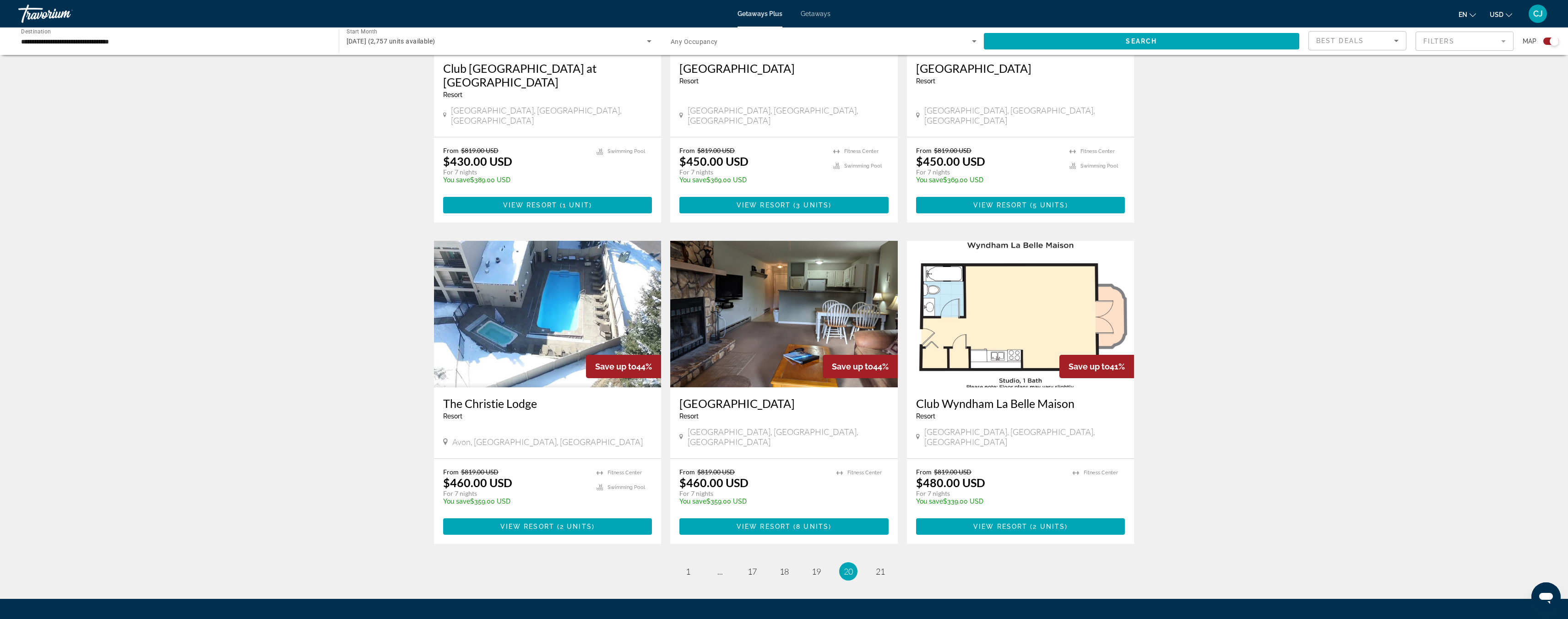
scroll to position [1109, 0]
click at [882, 566] on span "21" at bounding box center [880, 571] width 9 height 10
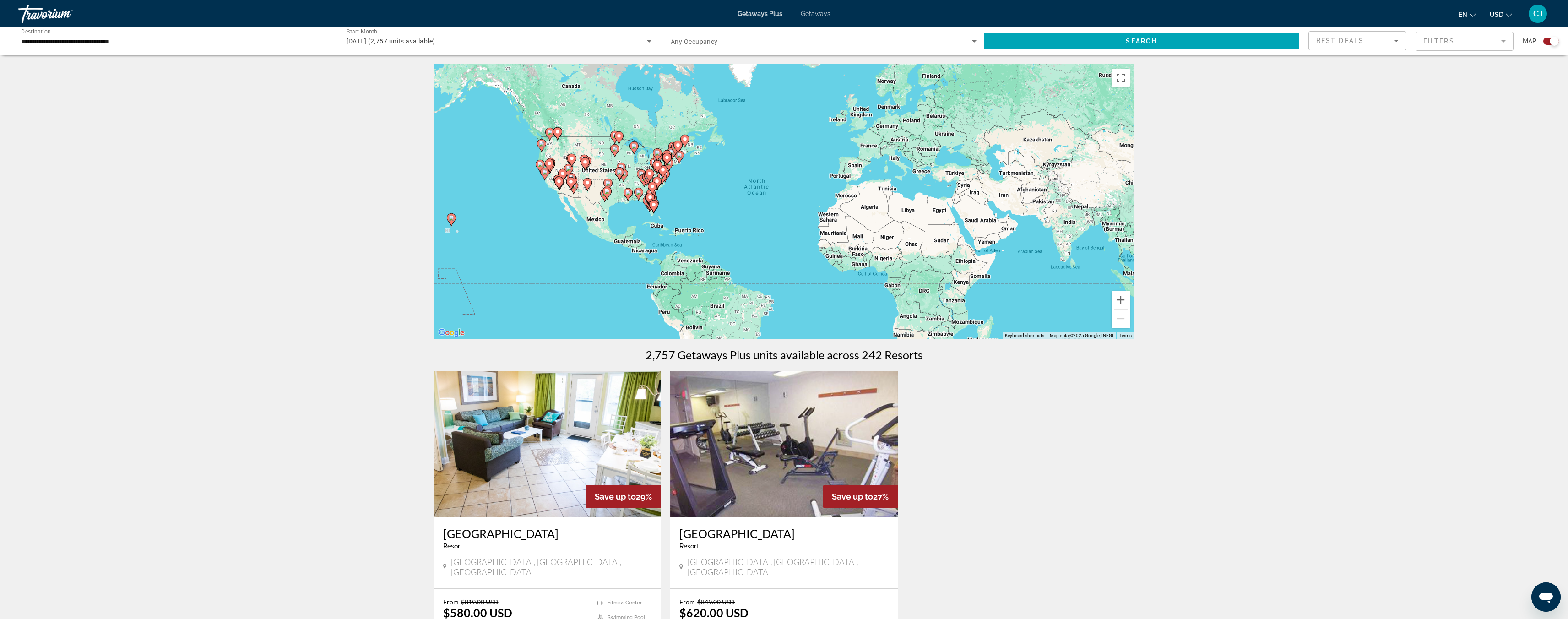
click at [90, 41] on input "**********" at bounding box center [174, 42] width 306 height 11
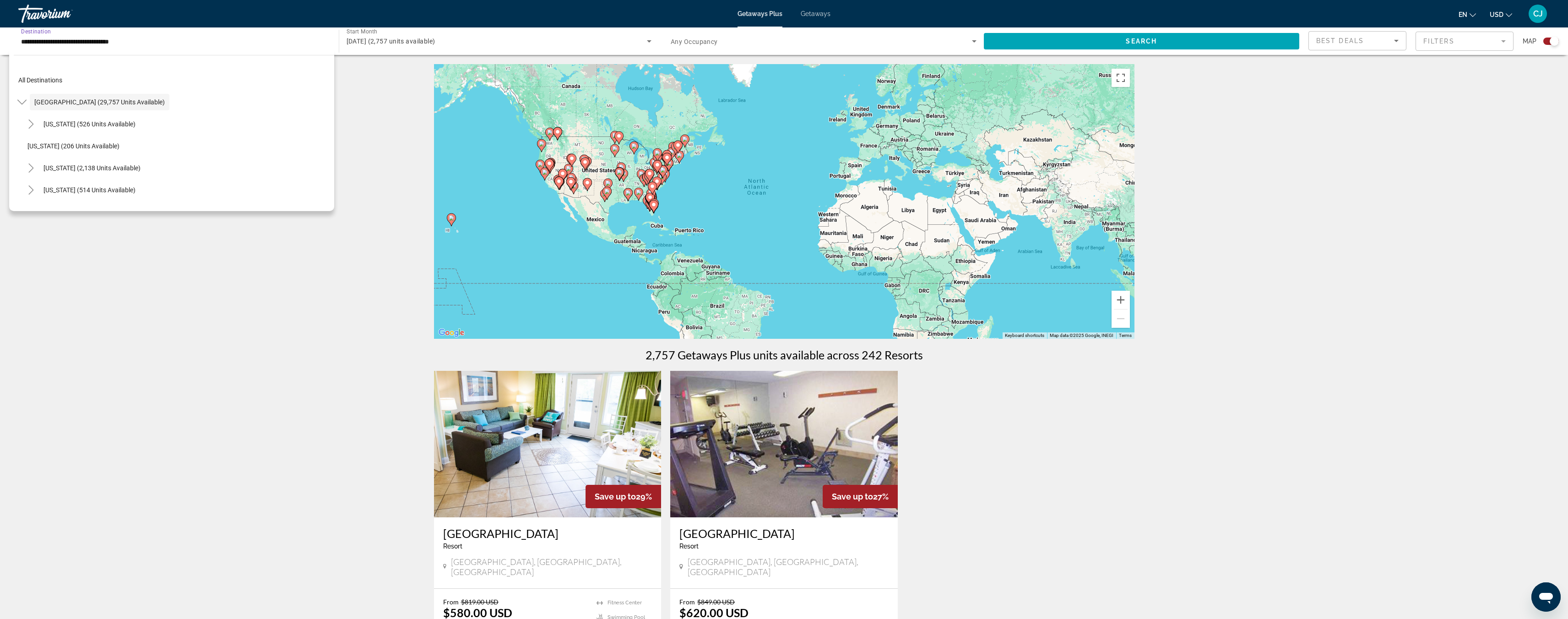
scroll to position [2, 0]
click at [85, 41] on input "**********" at bounding box center [174, 42] width 306 height 11
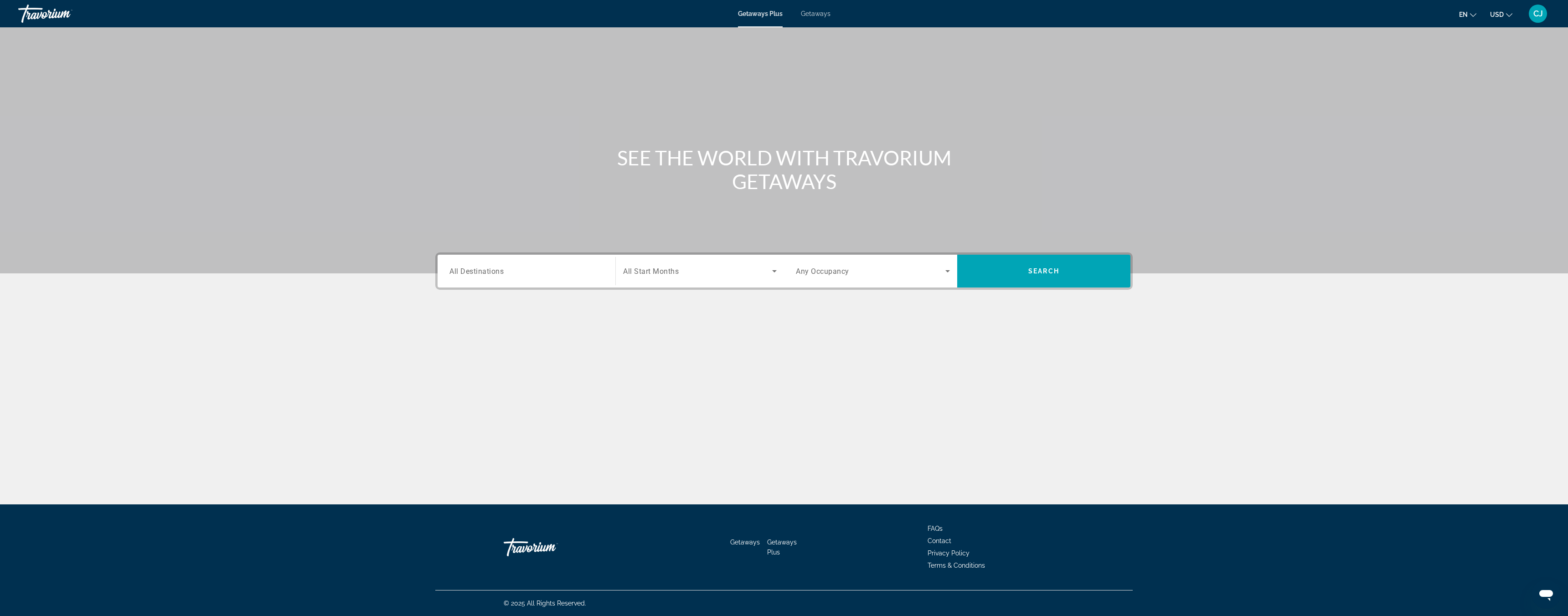
click at [531, 276] on input "Destination All Destinations" at bounding box center [526, 271] width 154 height 11
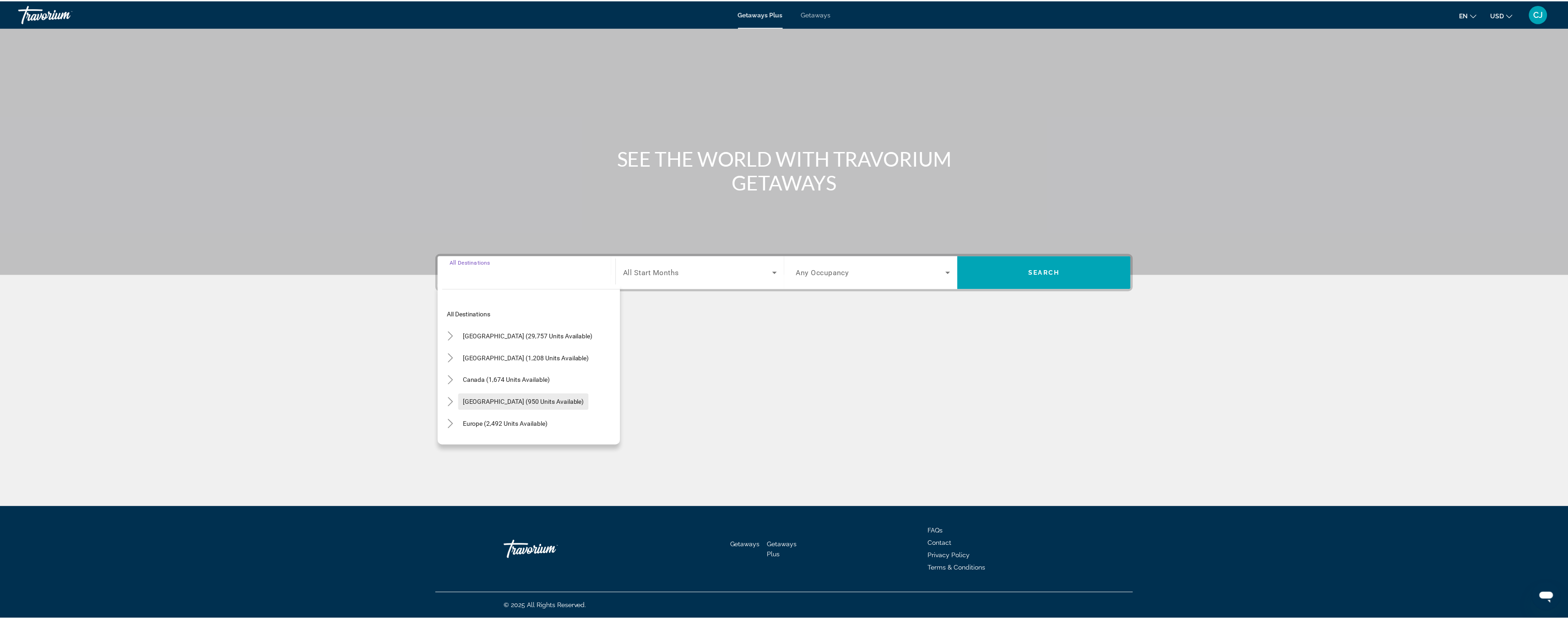
scroll to position [2, 0]
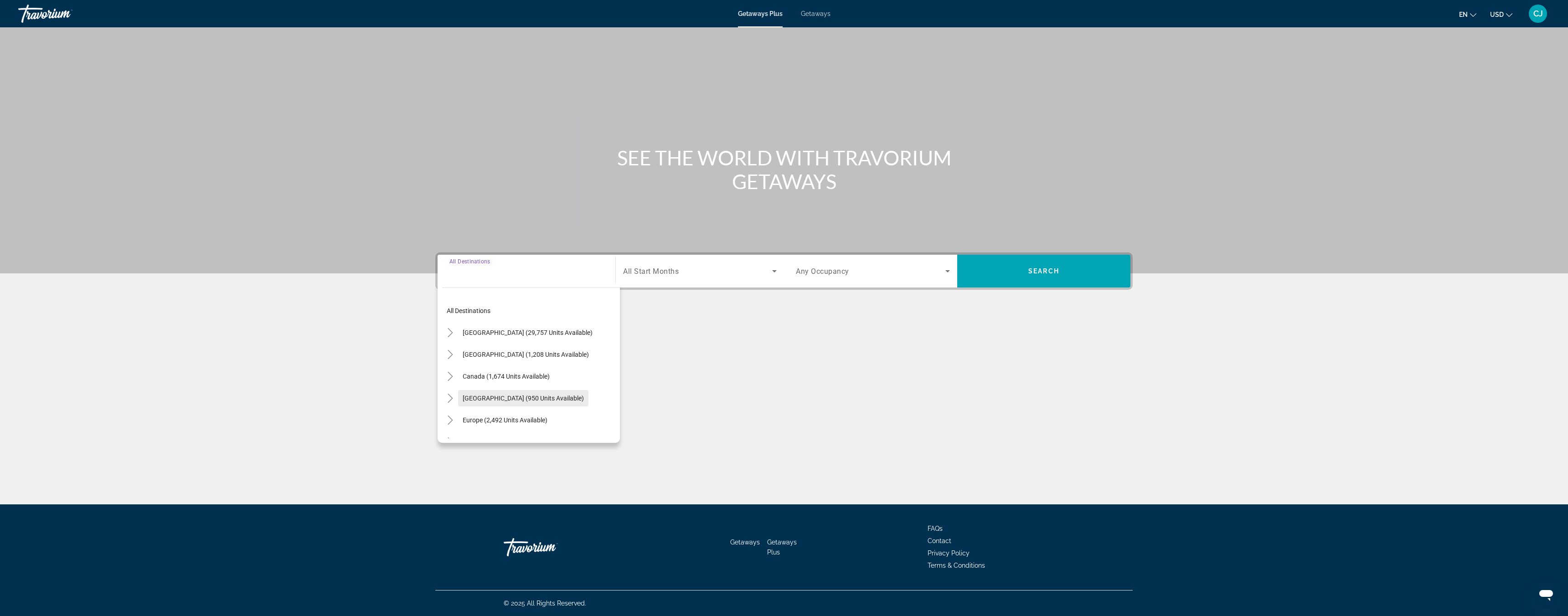
click at [548, 396] on span "Caribbean & Atlantic Islands (950 units available)" at bounding box center [523, 398] width 121 height 7
type input "**********"
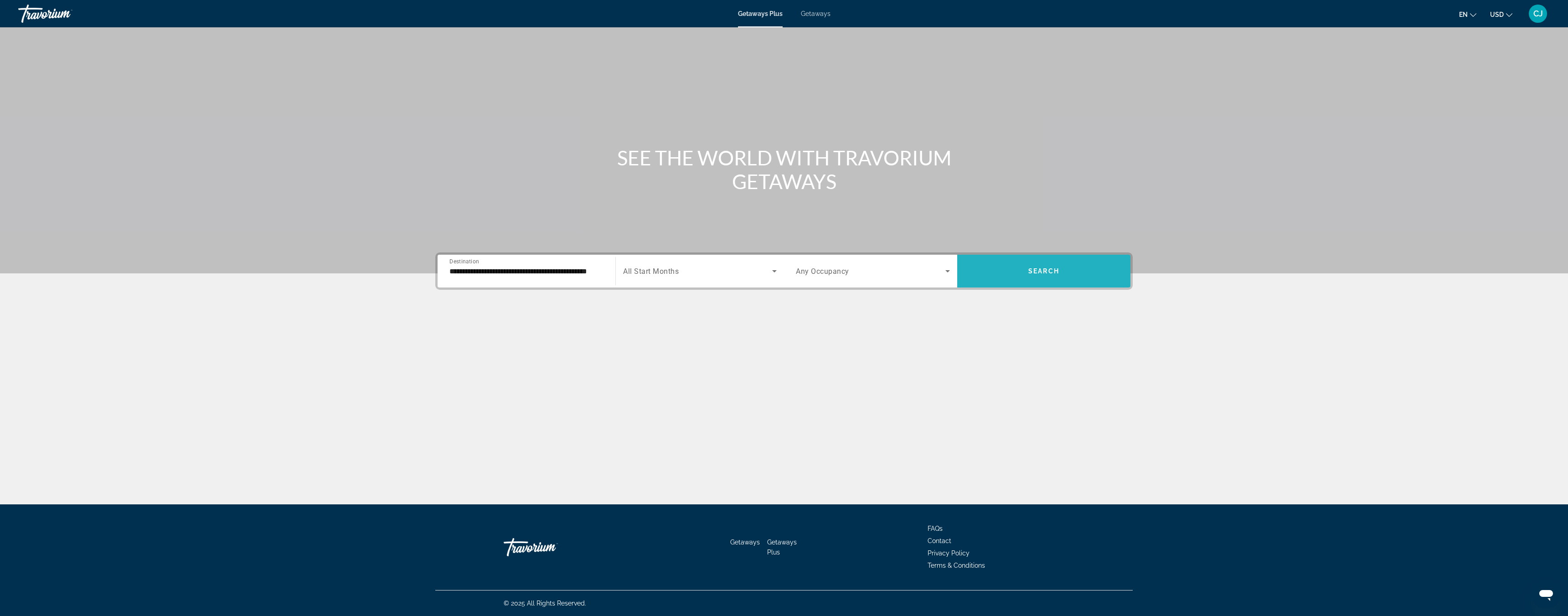
click at [1063, 263] on span "Search widget" at bounding box center [1044, 271] width 173 height 22
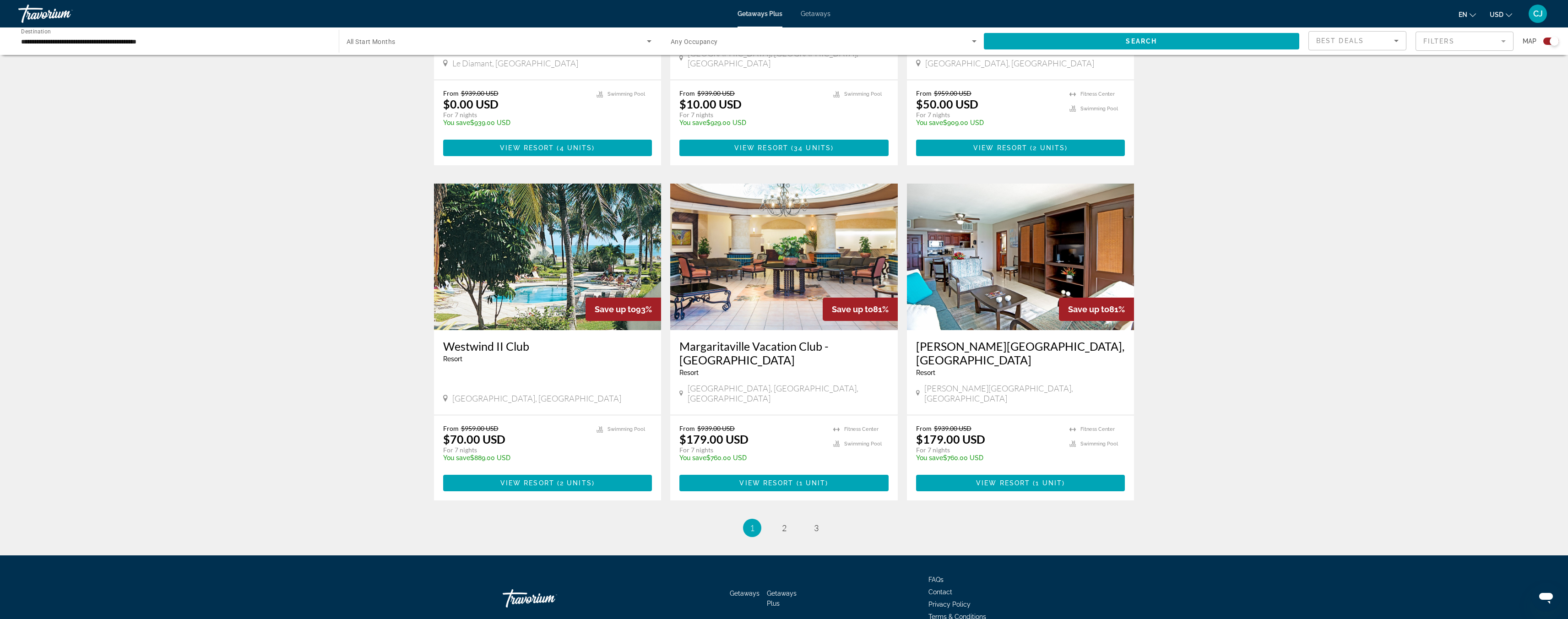
scroll to position [1146, 0]
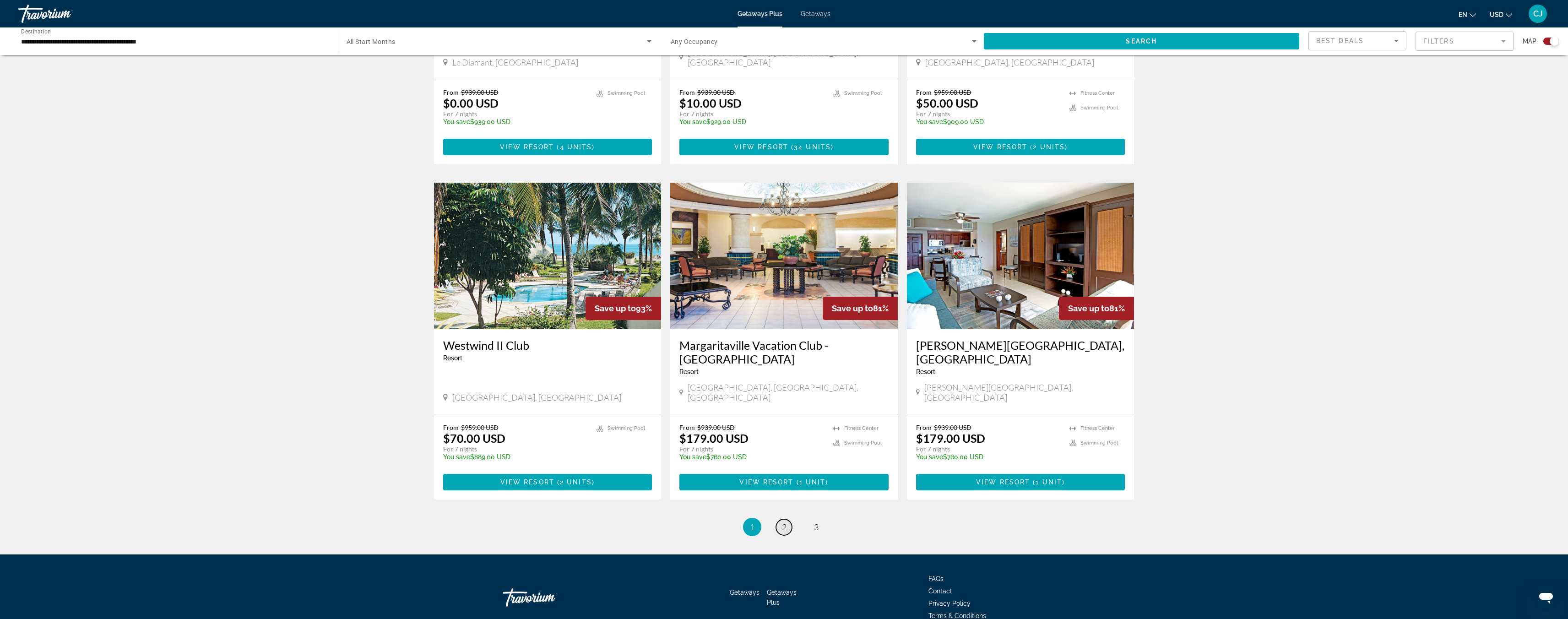
click at [789, 519] on link "page 2" at bounding box center [784, 527] width 16 height 16
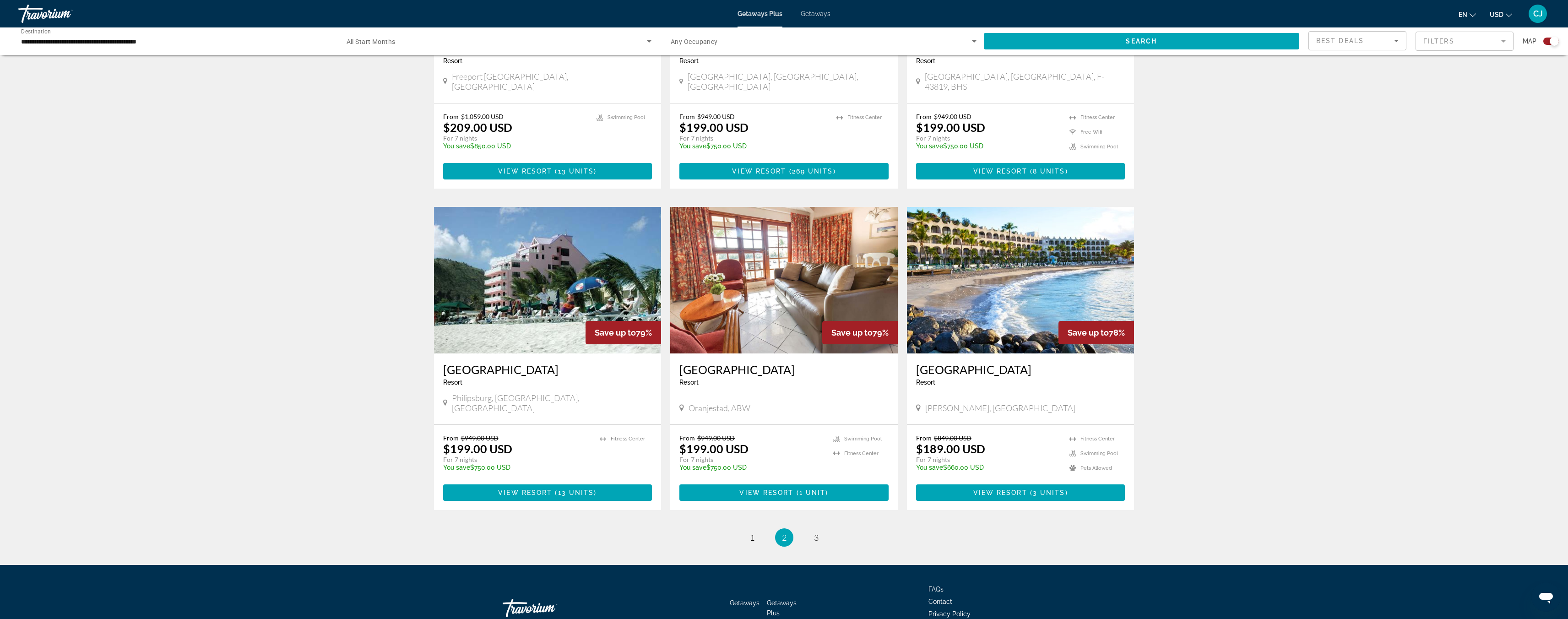
scroll to position [1144, 0]
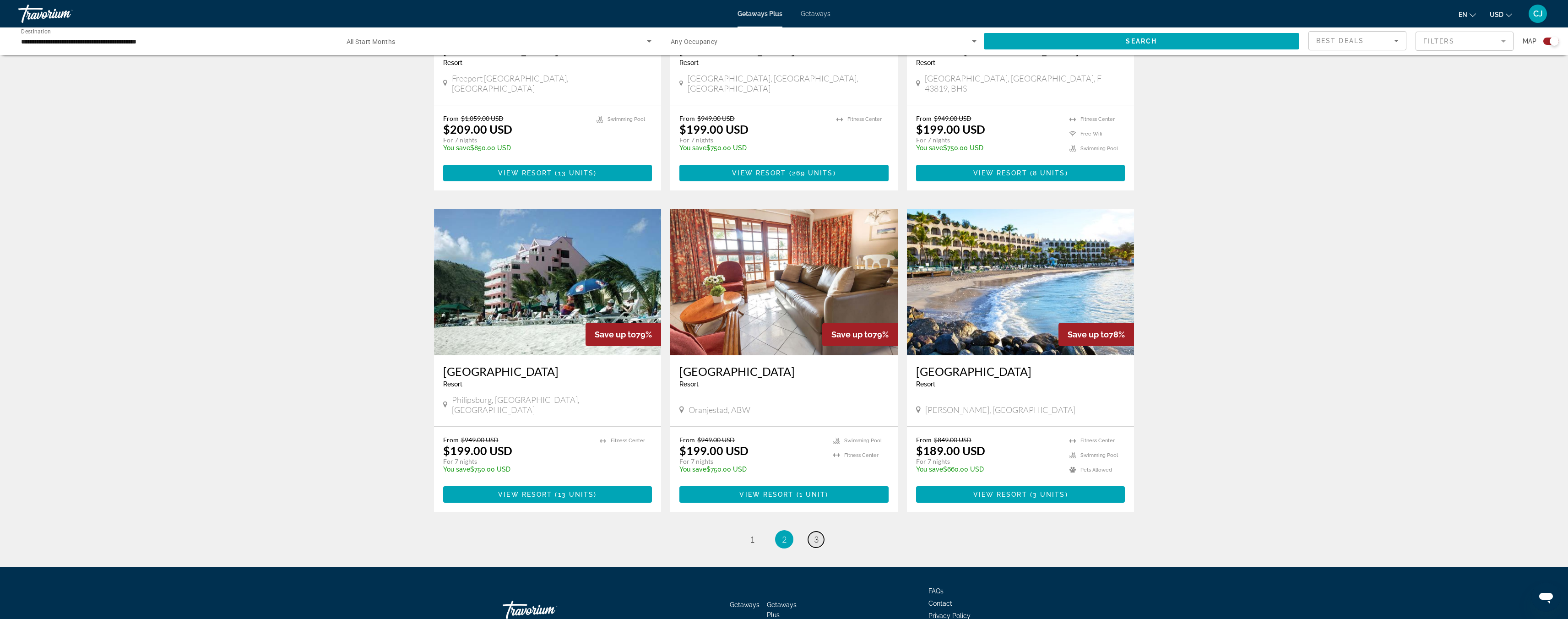
click at [816, 535] on span "3" at bounding box center [815, 539] width 4 height 10
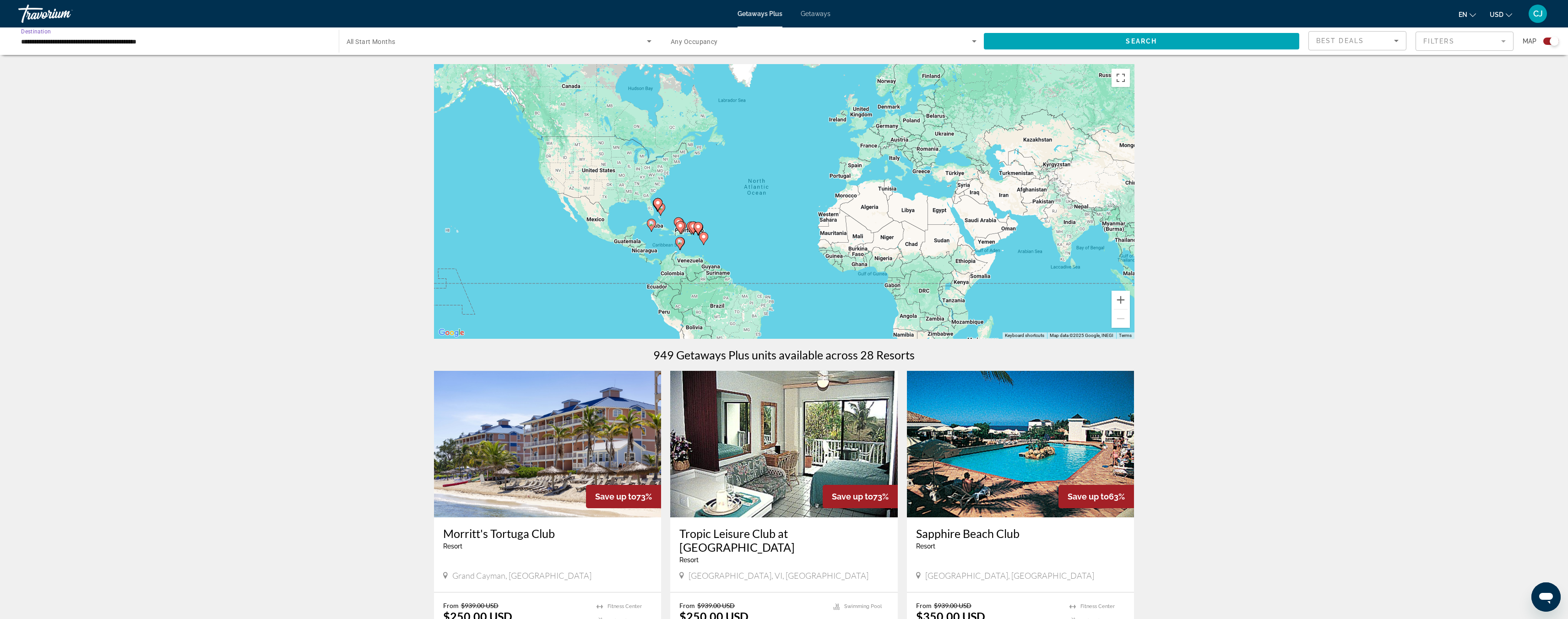
click at [96, 42] on input "**********" at bounding box center [174, 42] width 306 height 11
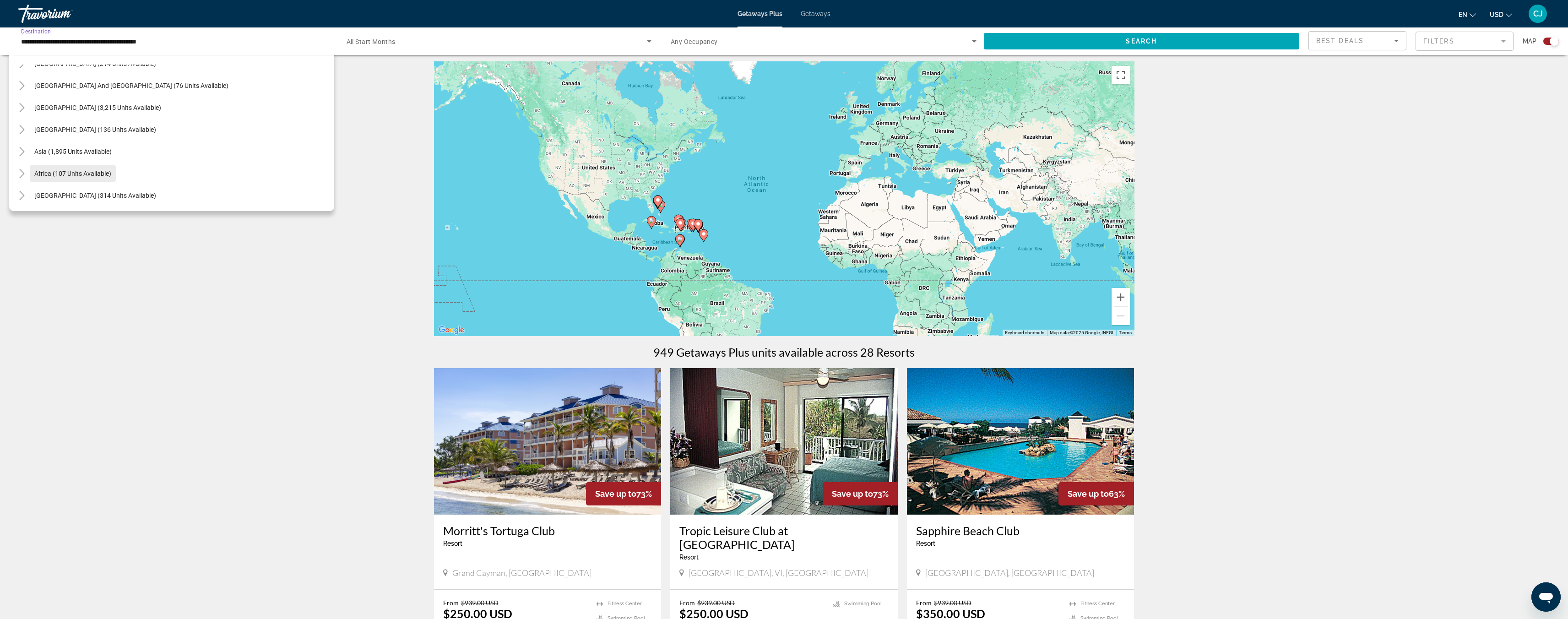
scroll to position [4, 0]
click at [87, 172] on span "Africa (107 units available)" at bounding box center [73, 174] width 77 height 7
type input "**********"
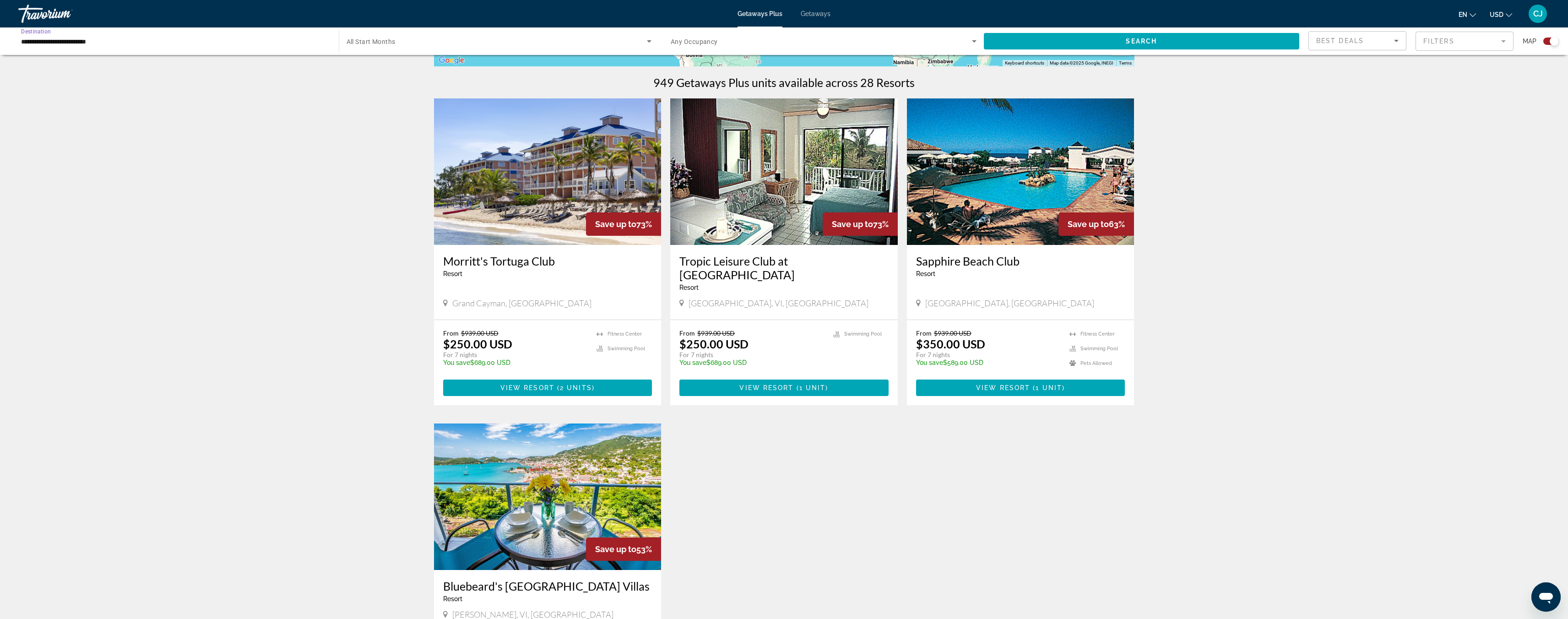
scroll to position [271, 0]
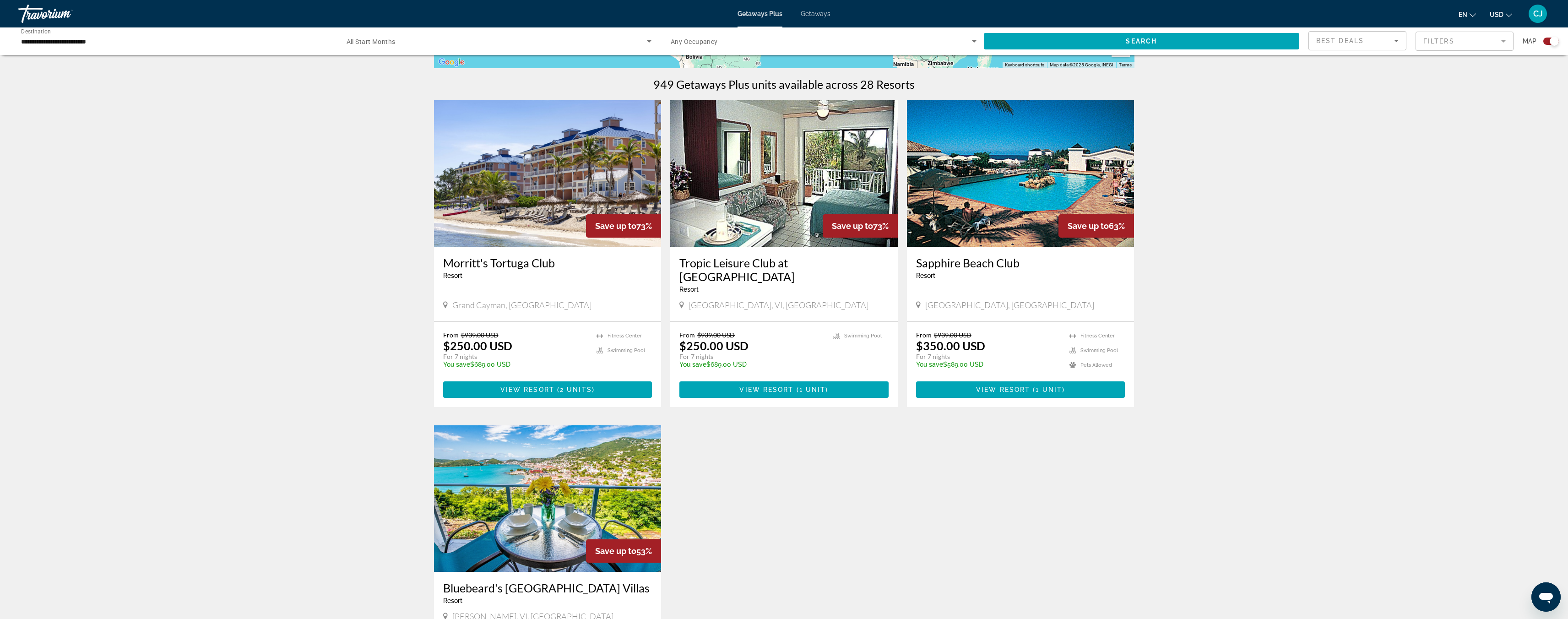
click at [1056, 214] on img "Main content" at bounding box center [1020, 174] width 227 height 147
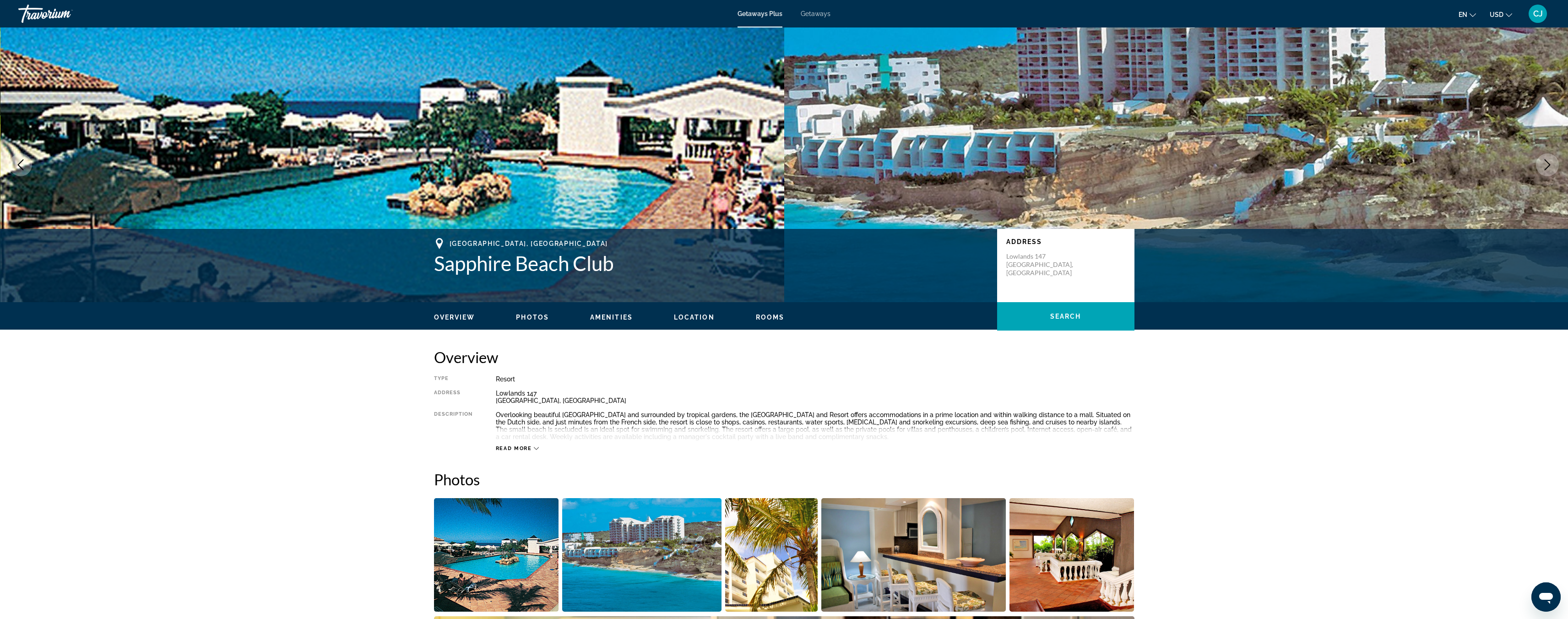
click at [521, 321] on span "Photos" at bounding box center [532, 317] width 33 height 7
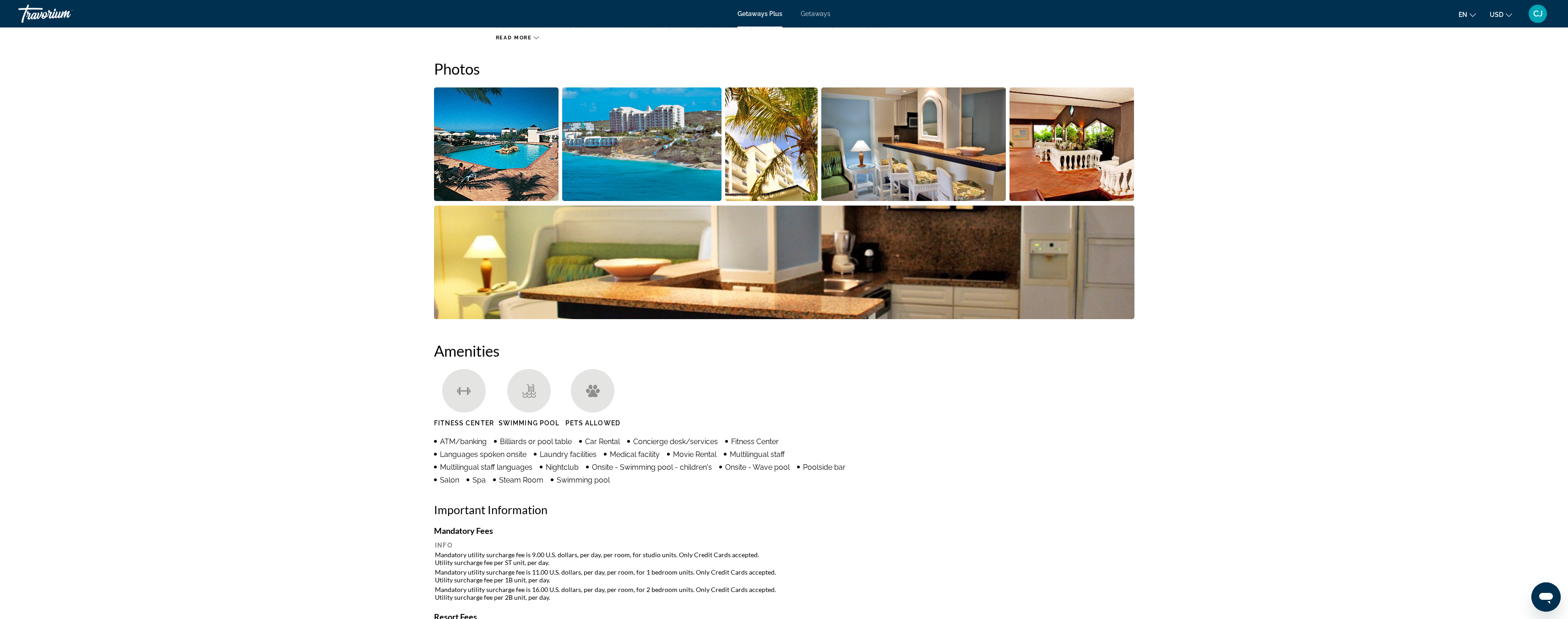
scroll to position [415, 0]
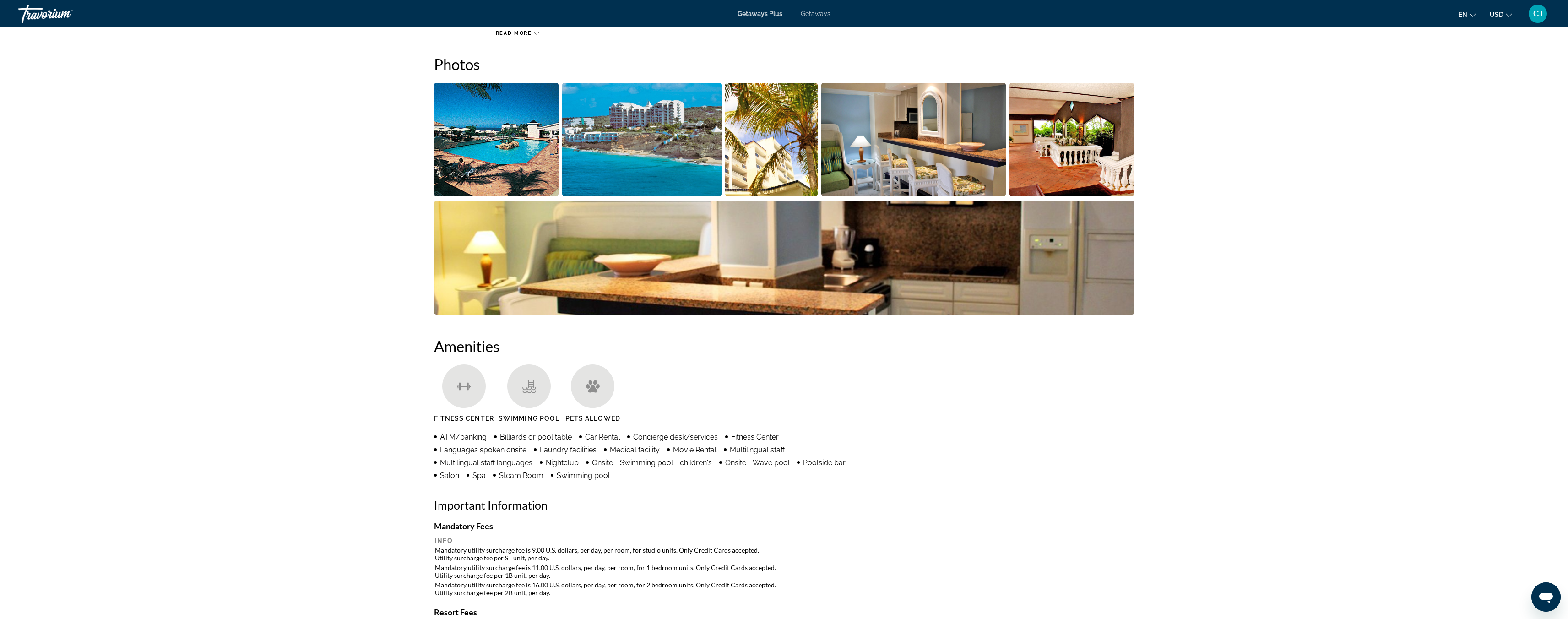
click at [613, 174] on img "Open full-screen image slider" at bounding box center [642, 140] width 160 height 114
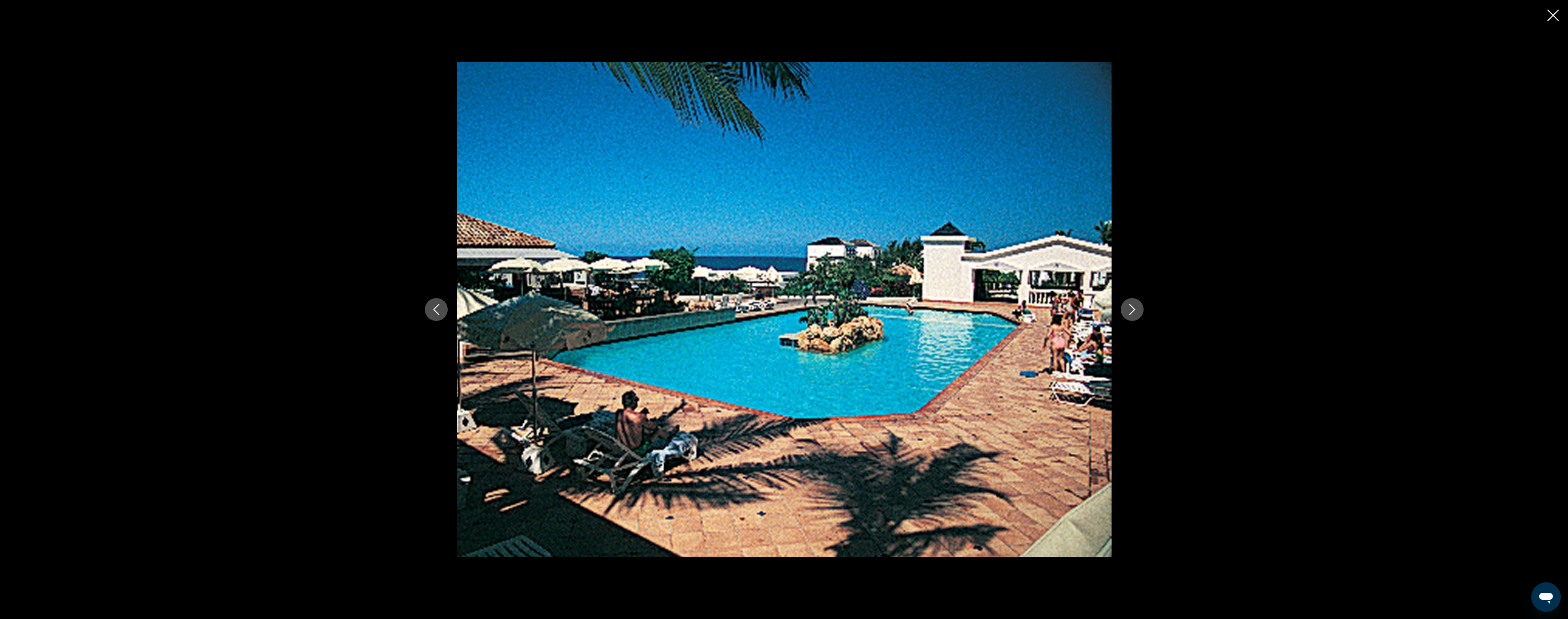
scroll to position [0, 0]
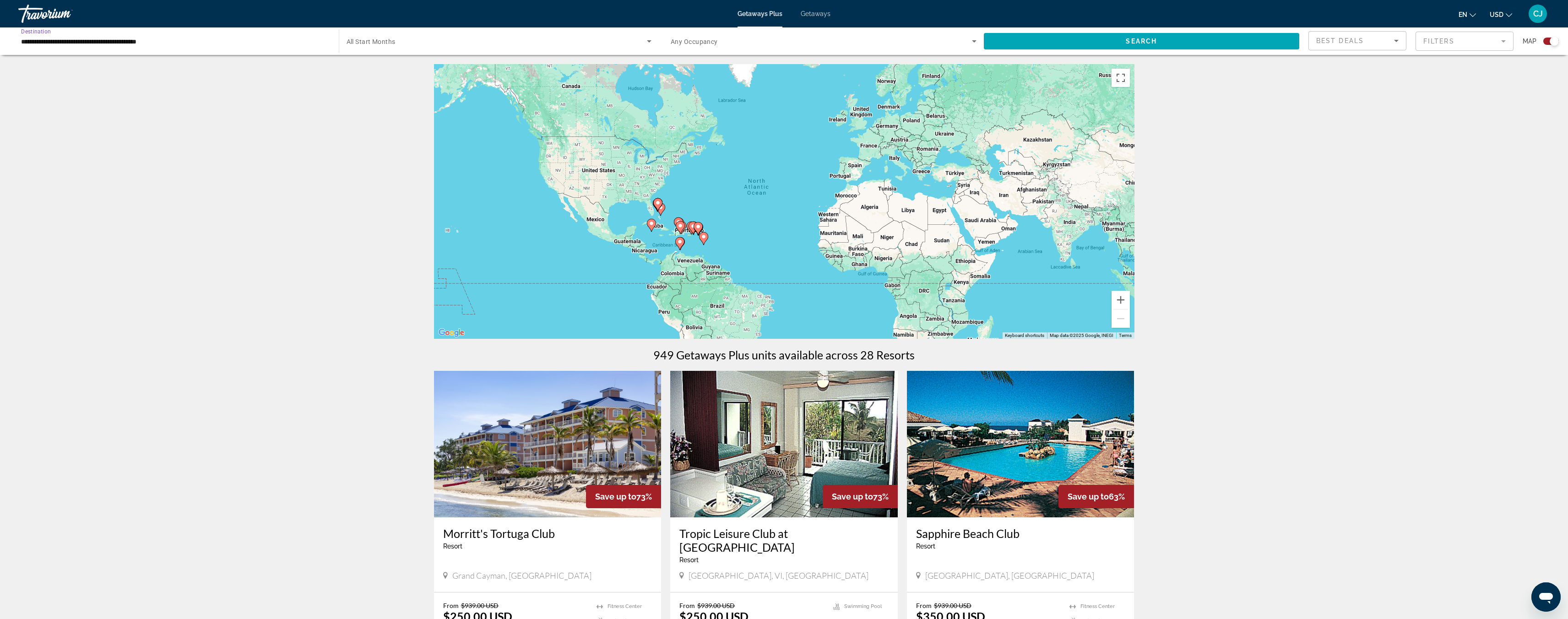
click at [148, 41] on input "**********" at bounding box center [174, 42] width 306 height 11
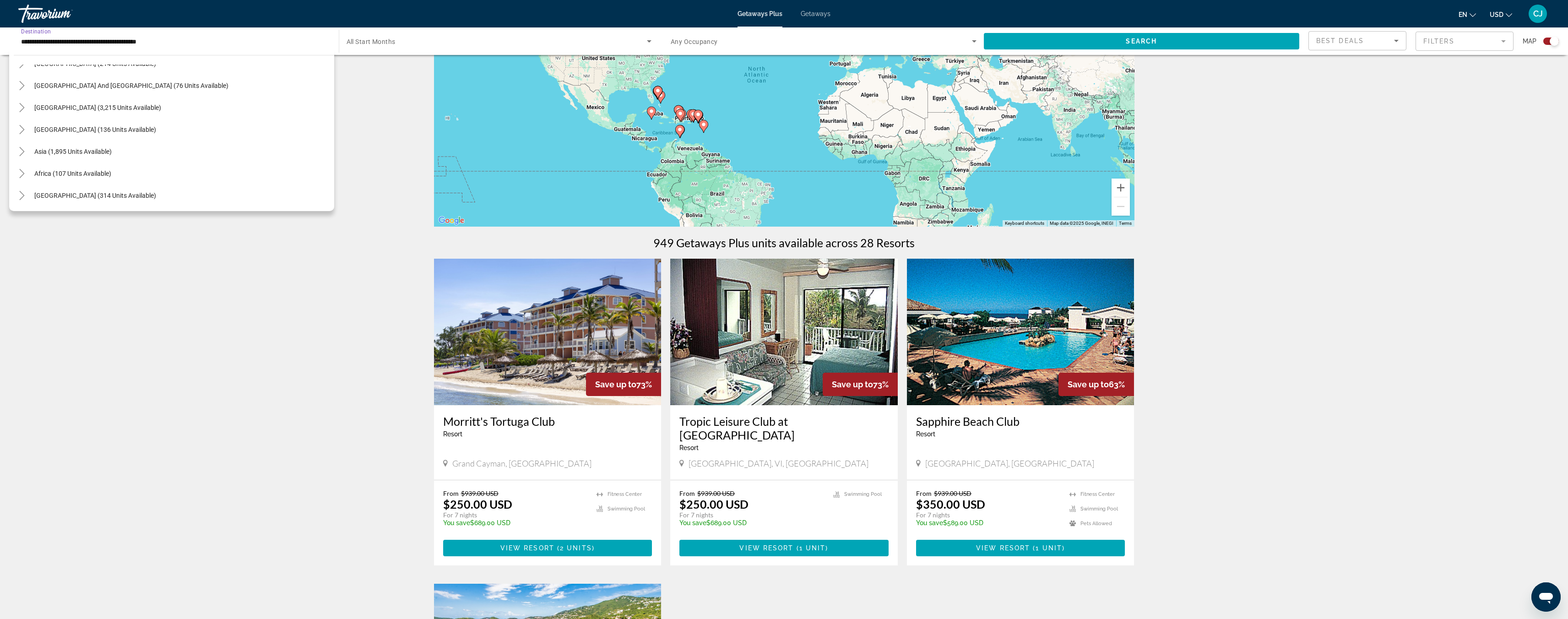
scroll to position [113, 0]
click at [101, 174] on span "Africa (107 units available)" at bounding box center [73, 174] width 77 height 7
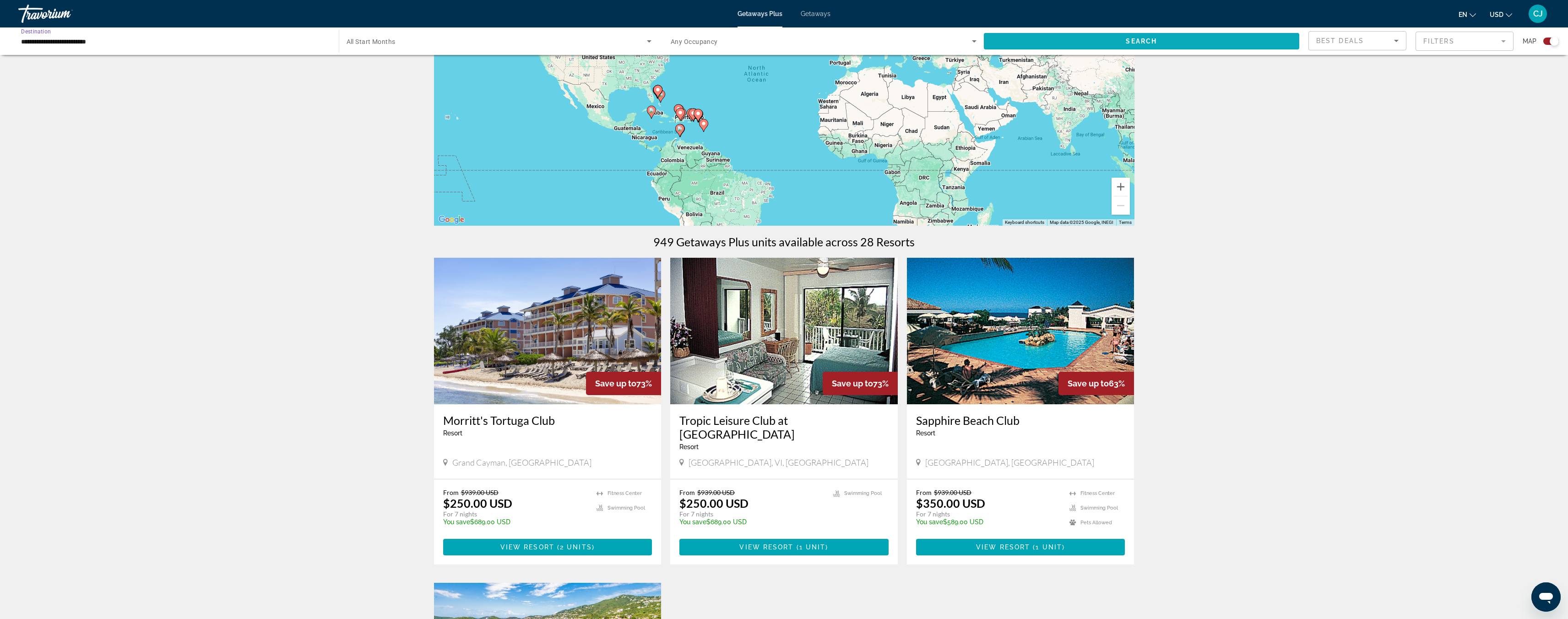
click at [1131, 39] on span "Search" at bounding box center [1141, 41] width 31 height 7
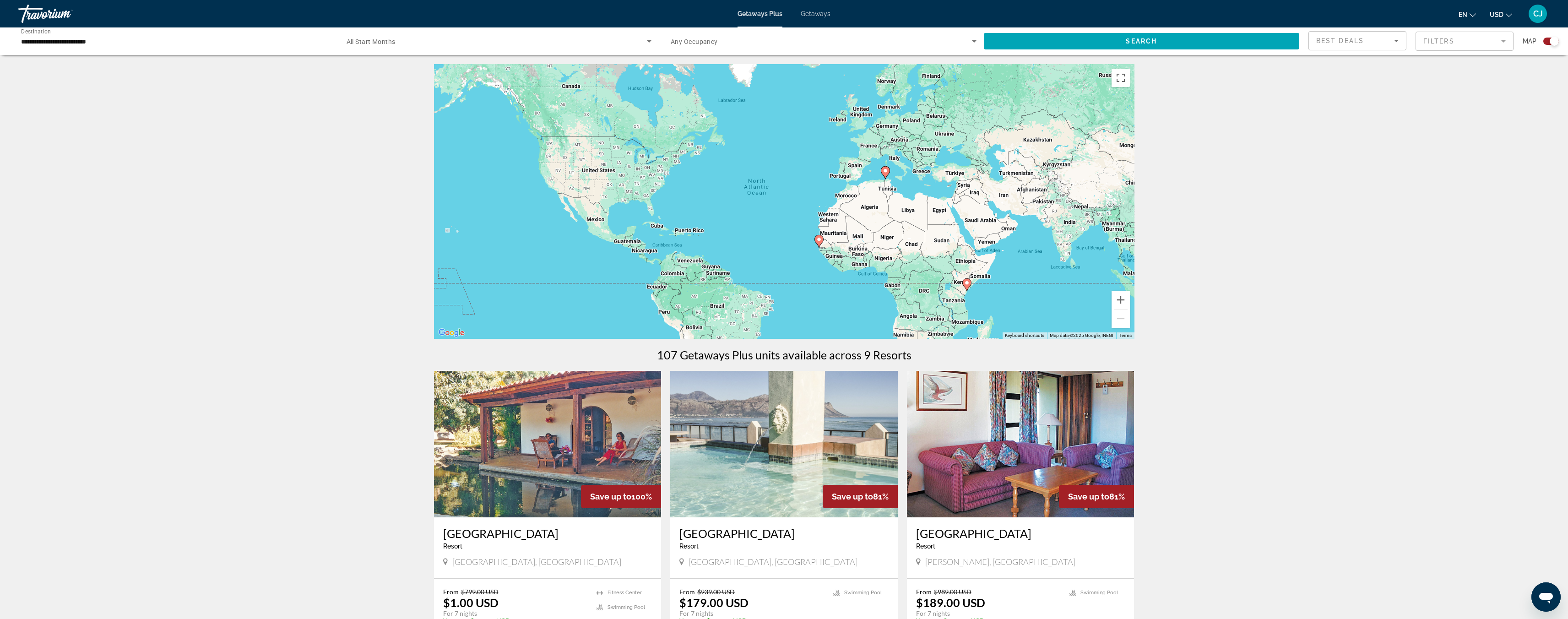
click at [967, 285] on image "Main content" at bounding box center [966, 283] width 6 height 6
type input "**********"
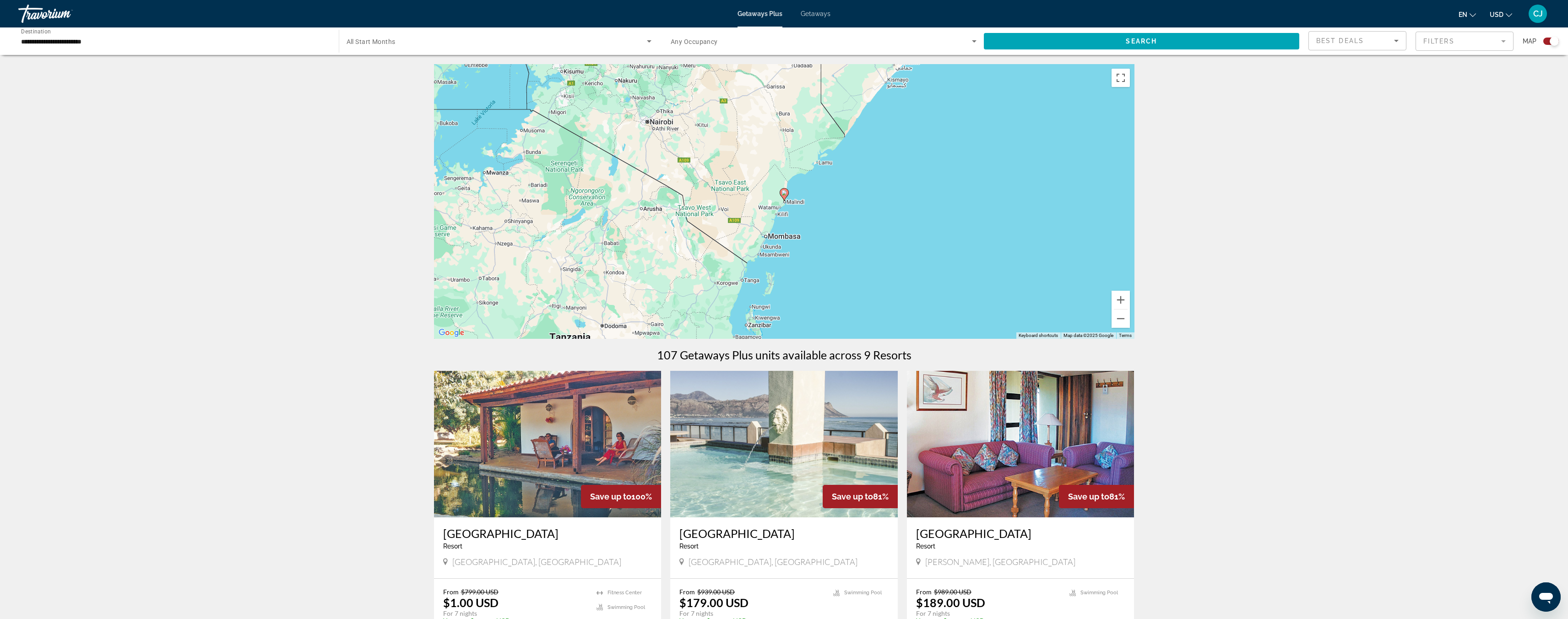
click at [781, 198] on gmp-advanced-marker "Main content" at bounding box center [784, 195] width 9 height 13
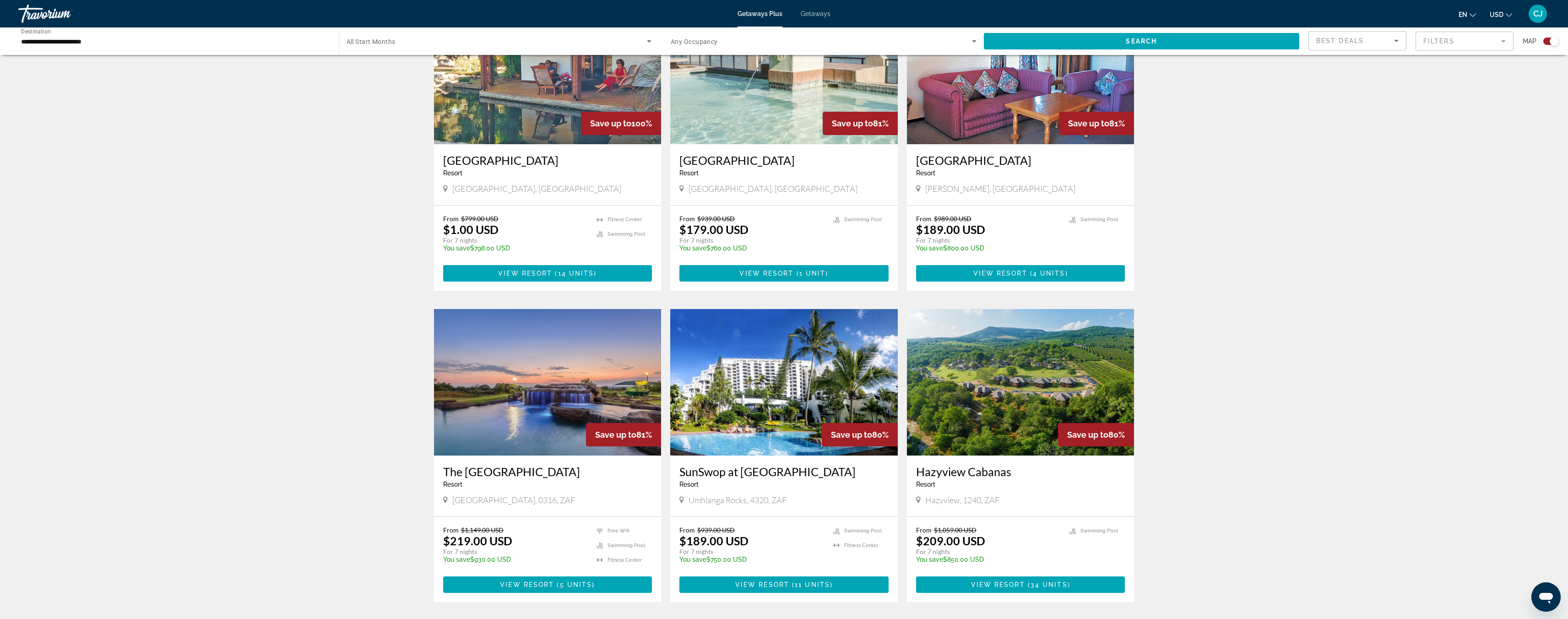
scroll to position [376, 0]
